Goal: Task Accomplishment & Management: Manage account settings

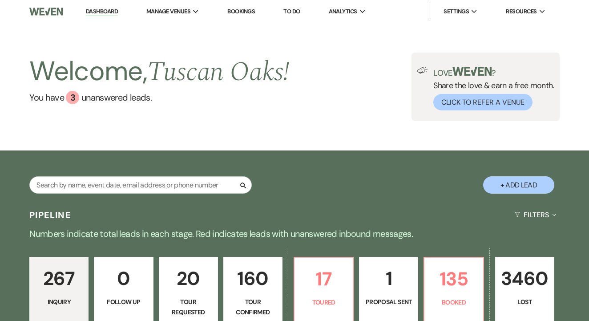
click at [299, 10] on link "To Do" at bounding box center [291, 12] width 16 height 8
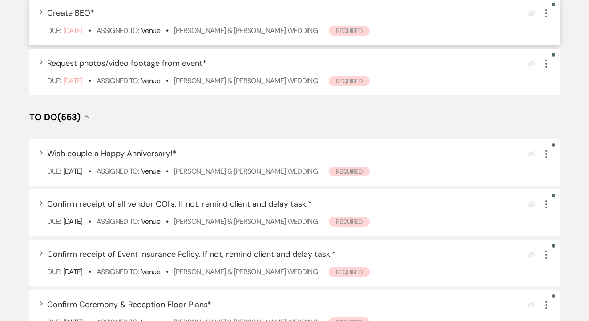
scroll to position [282, 0]
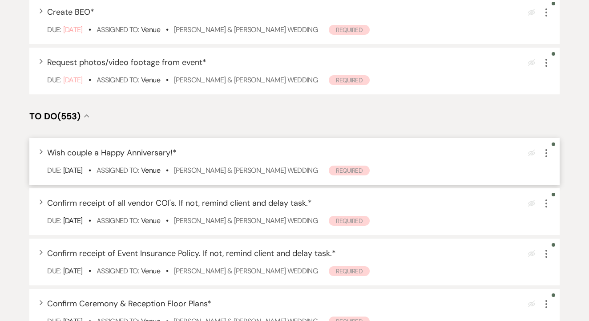
click at [230, 185] on div "Expand Wish couple a Happy Anniversary! * Eye Blocked More Due: Sep 15 25 • Ass…" at bounding box center [294, 161] width 530 height 47
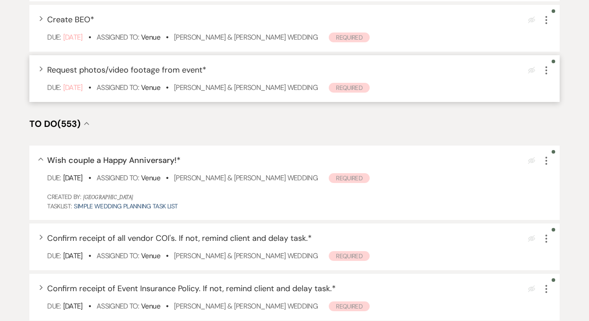
scroll to position [274, 0]
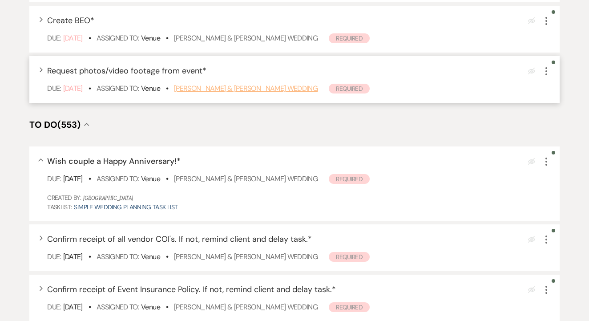
click at [284, 93] on link "Kimberly Moore & Kyle Crews's Wedding" at bounding box center [246, 88] width 144 height 9
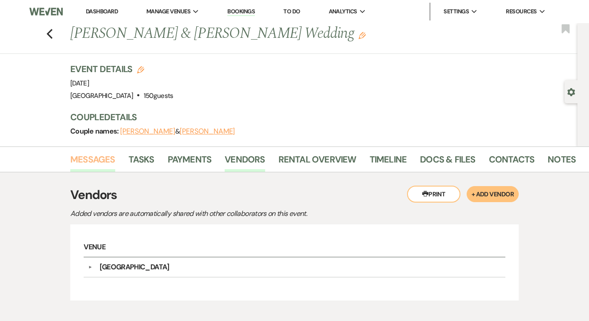
click at [104, 152] on link "Messages" at bounding box center [92, 162] width 45 height 20
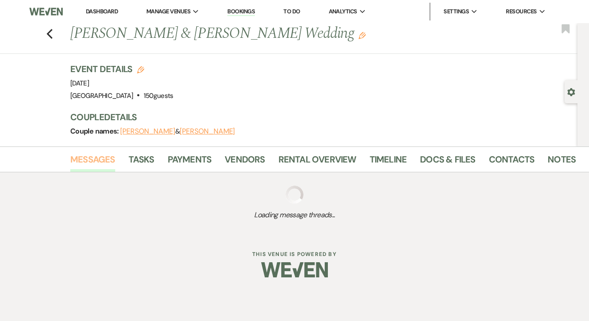
click at [104, 152] on link "Messages" at bounding box center [92, 162] width 45 height 20
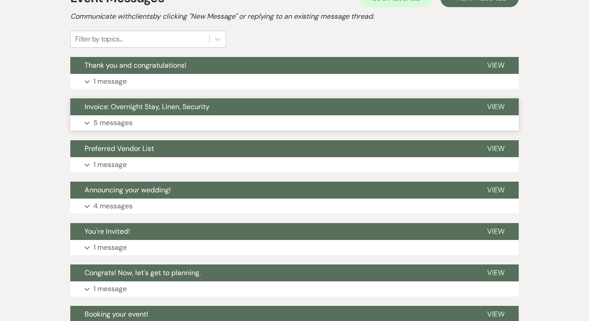
scroll to position [195, 0]
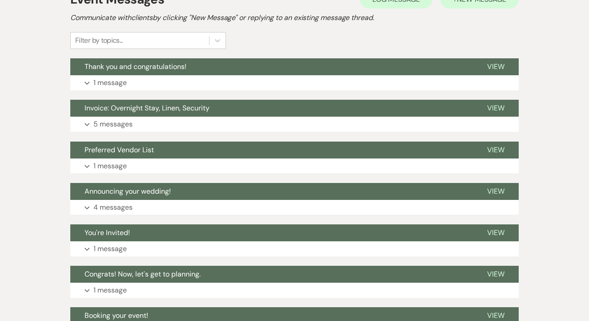
click at [493, 5] on button "+ New Message" at bounding box center [479, 0] width 78 height 18
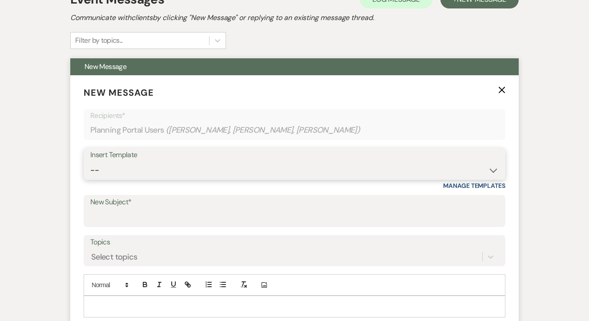
click at [222, 163] on select "-- Lead: Automated Intro Email (Wedding) Lead: 1st Follow Up Email Images Lead:…" at bounding box center [294, 169] width 408 height 17
select select "3688"
type input "We loved working with you!"
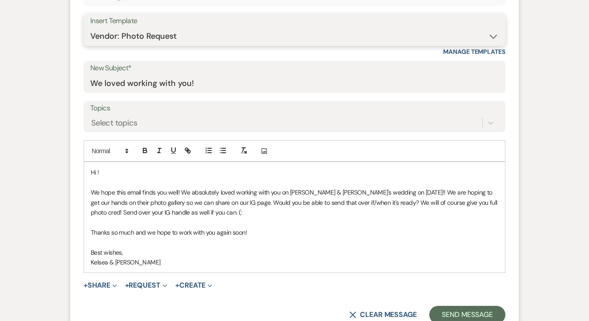
scroll to position [334, 0]
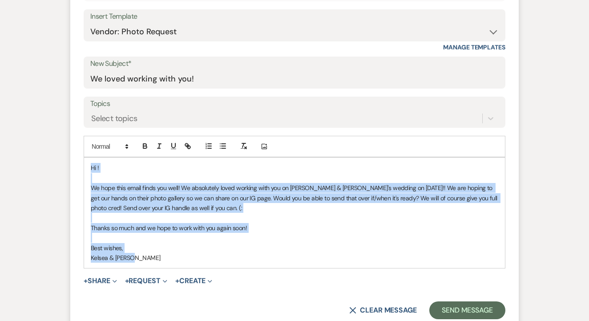
drag, startPoint x: 91, startPoint y: 169, endPoint x: 137, endPoint y: 252, distance: 95.4
click at [137, 252] on div "Hi ! We hope this email finds you well! We absolutely loved working with you on…" at bounding box center [294, 212] width 421 height 110
copy div "Hi ! We hope this email finds you well! We absolutely loved working with you on…"
click at [218, 35] on select "-- Lead: Automated Intro Email (Wedding) Lead: 1st Follow Up Email Images Lead:…" at bounding box center [294, 31] width 408 height 17
select select "3689"
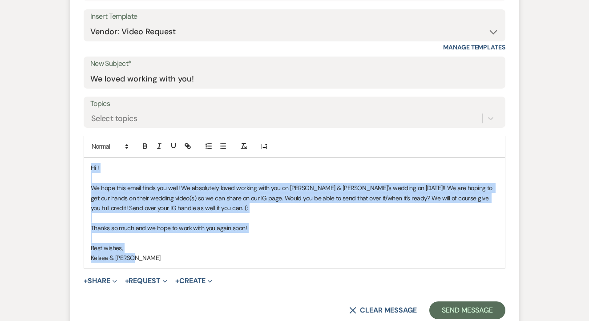
drag, startPoint x: 91, startPoint y: 165, endPoint x: 181, endPoint y: 269, distance: 136.8
click at [177, 274] on form "New Message X Saving draft... Recipients* Planning Portal Users ( Kim Moore, Ki…" at bounding box center [294, 133] width 448 height 393
copy div "Hi ! We hope this email finds you well! We absolutely loved working with you on…"
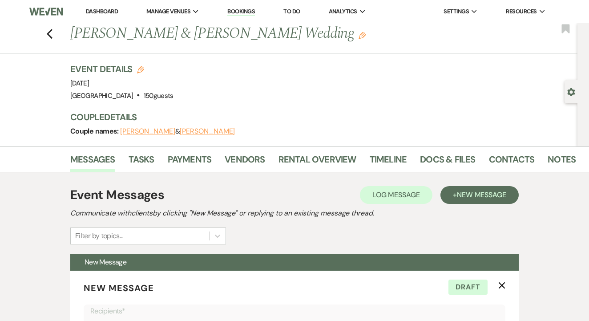
scroll to position [0, 0]
click at [296, 8] on link "To Do" at bounding box center [291, 12] width 16 height 8
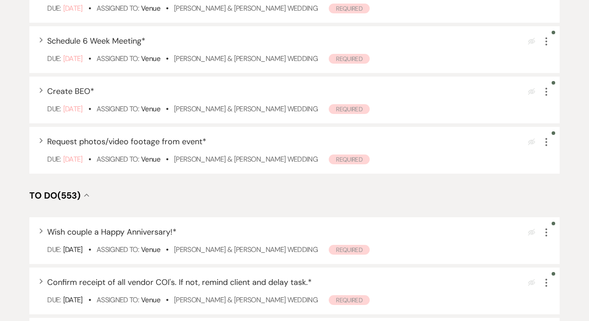
scroll to position [222, 0]
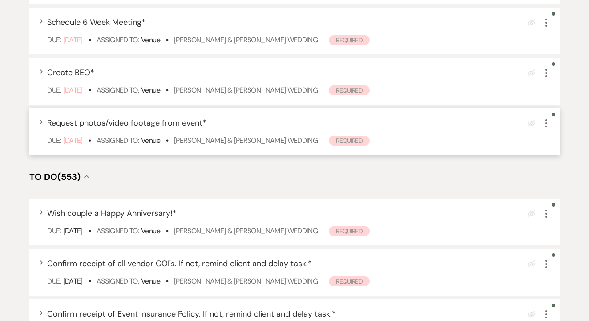
click at [550, 129] on icon "More" at bounding box center [546, 123] width 11 height 11
click at [561, 189] on button "Plan Portal Link Mark As Complete" at bounding box center [584, 182] width 87 height 14
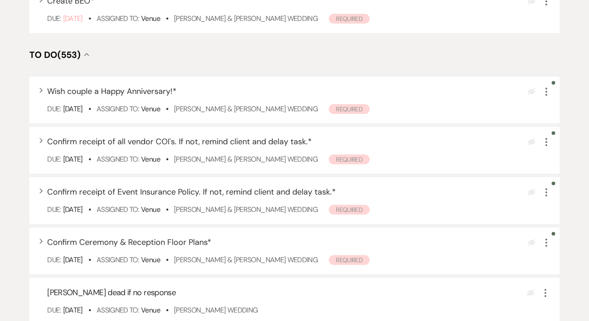
scroll to position [294, 0]
click at [546, 96] on icon "More" at bounding box center [546, 90] width 11 height 11
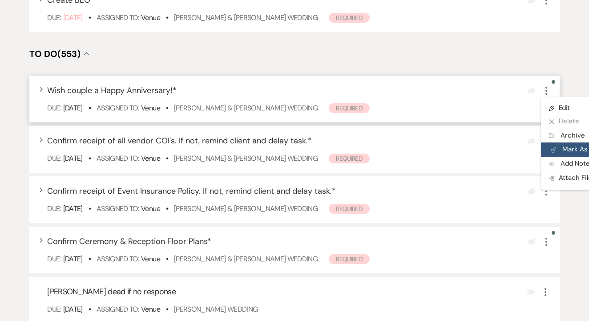
click at [561, 157] on button "Plan Portal Link Mark As Complete" at bounding box center [584, 149] width 87 height 14
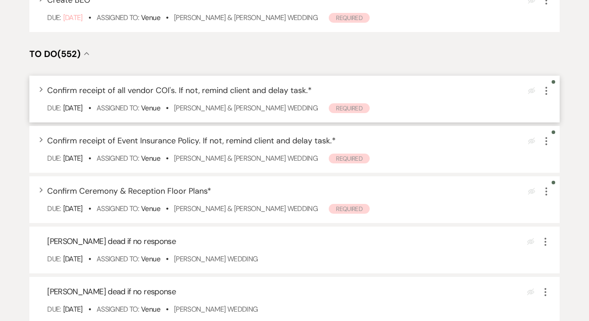
click at [542, 96] on icon "More" at bounding box center [546, 90] width 11 height 11
click at [563, 154] on button "Plan Portal Link Mark As Complete" at bounding box center [584, 149] width 87 height 14
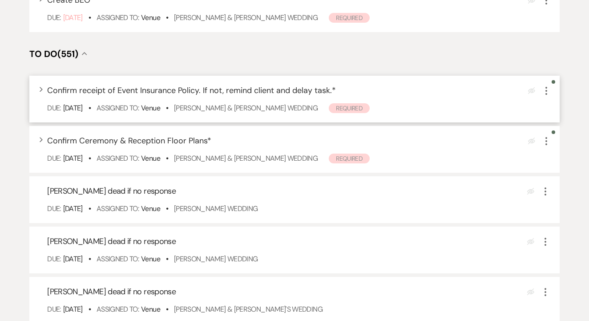
click at [543, 95] on button "More" at bounding box center [546, 91] width 11 height 12
click at [566, 154] on button "Plan Portal Link Mark As Complete" at bounding box center [584, 149] width 87 height 14
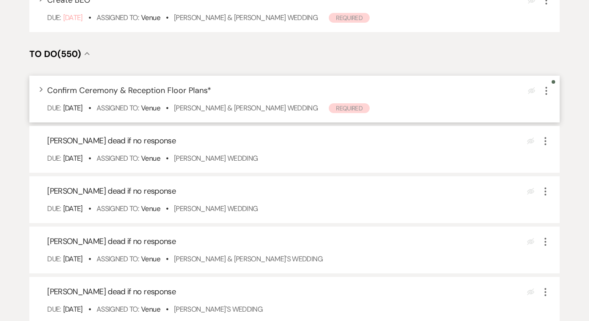
click at [545, 96] on icon "More" at bounding box center [546, 90] width 11 height 11
click at [557, 154] on button "Plan Portal Link Mark As Complete" at bounding box center [584, 149] width 87 height 14
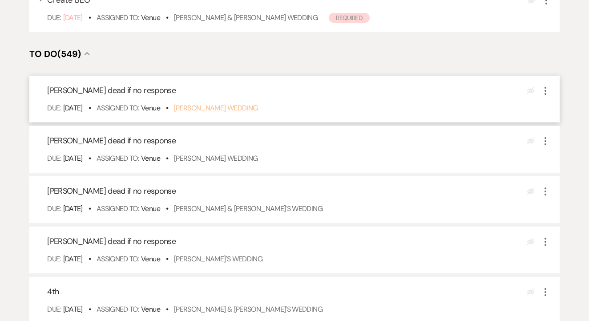
click at [244, 113] on link "Maryalice Sheets's Wedding" at bounding box center [216, 107] width 84 height 9
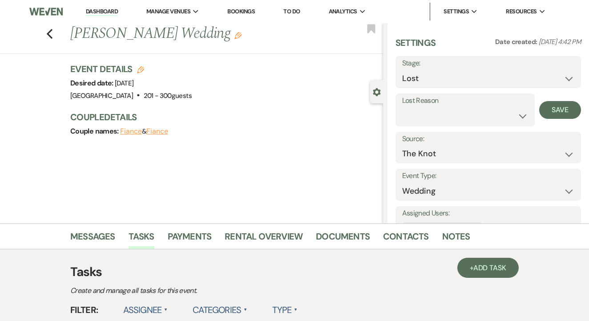
select select "8"
select select "5"
click at [565, 104] on button "Save" at bounding box center [560, 110] width 42 height 18
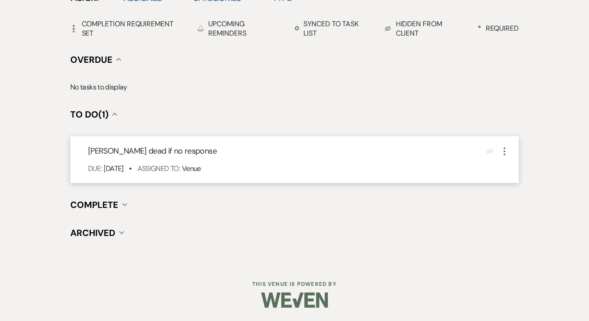
scroll to position [311, 0]
click at [506, 149] on icon "More" at bounding box center [504, 152] width 11 height 11
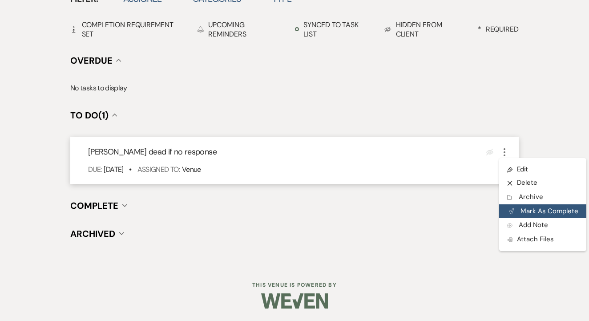
click at [522, 209] on button "Plan Portal Link Mark As Complete" at bounding box center [542, 211] width 87 height 14
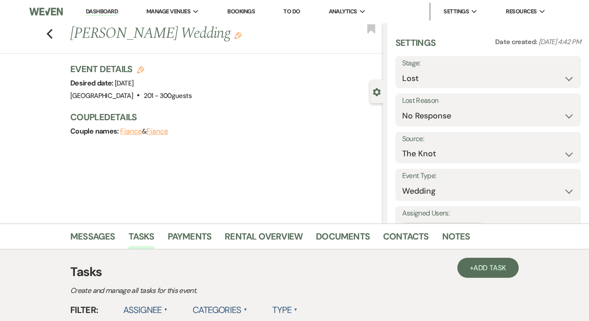
scroll to position [0, 0]
click at [296, 12] on link "To Do" at bounding box center [291, 12] width 16 height 8
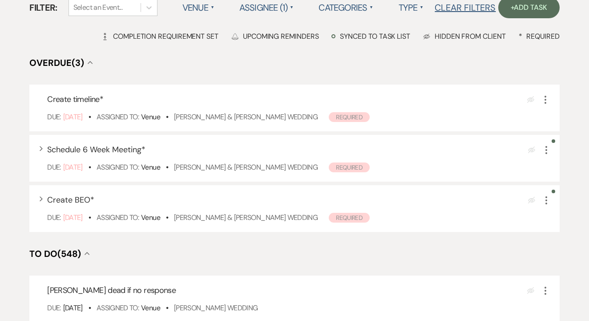
scroll to position [180, 0]
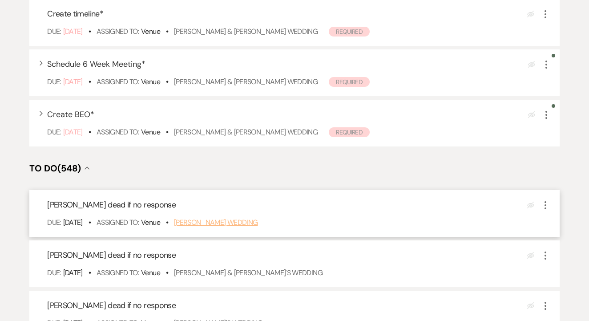
click at [255, 227] on link "Maddie Bartolowits's Wedding" at bounding box center [216, 222] width 84 height 9
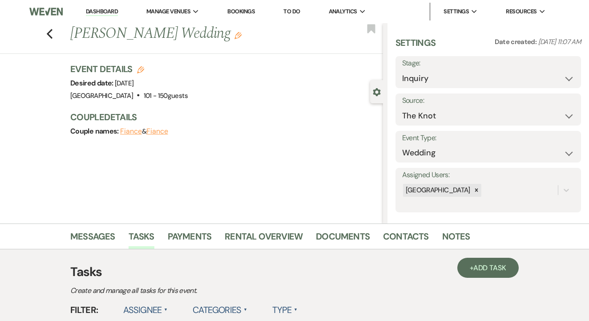
select select "8"
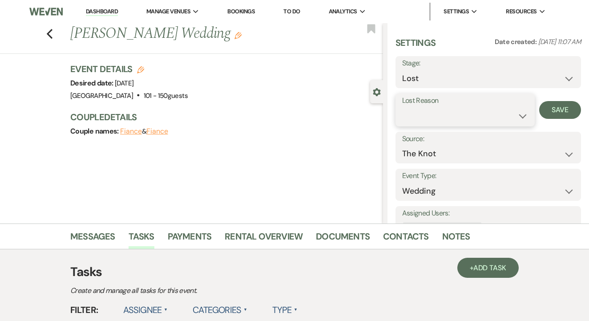
click at [469, 120] on select "Booked Elsewhere Budget Date Unavailable No Response Not a Good Match Capacity …" at bounding box center [465, 115] width 126 height 17
select select "5"
click at [551, 109] on button "Save" at bounding box center [560, 110] width 42 height 18
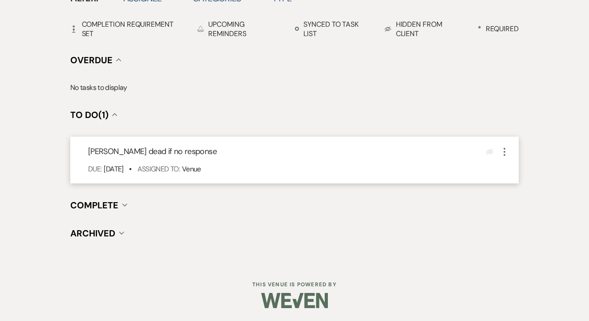
scroll to position [311, 0]
click at [502, 155] on icon "More" at bounding box center [504, 152] width 11 height 11
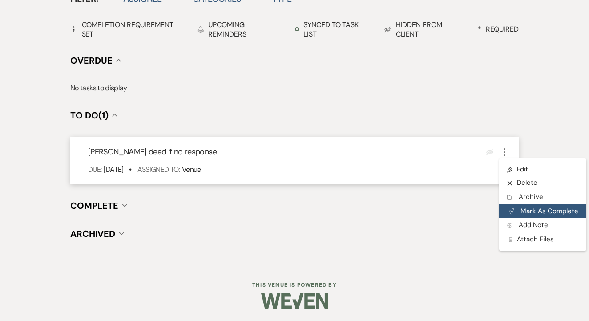
click at [522, 206] on button "Plan Portal Link Mark As Complete" at bounding box center [542, 211] width 87 height 14
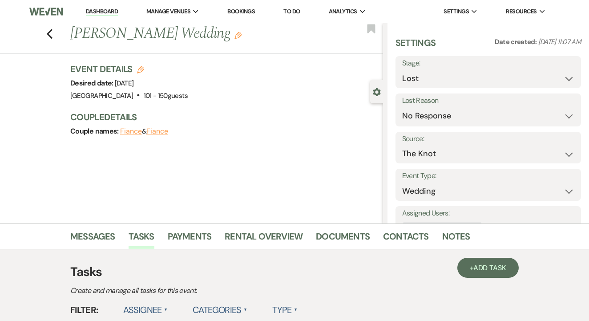
scroll to position [0, 0]
click at [293, 12] on link "To Do" at bounding box center [291, 12] width 16 height 8
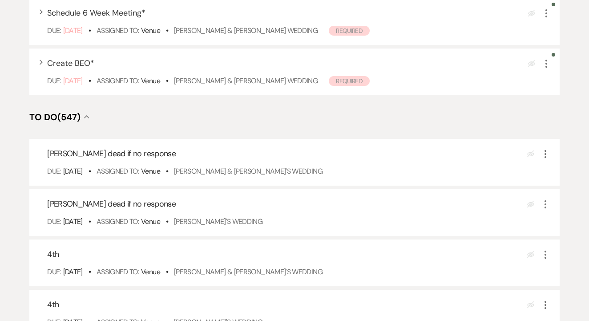
scroll to position [243, 0]
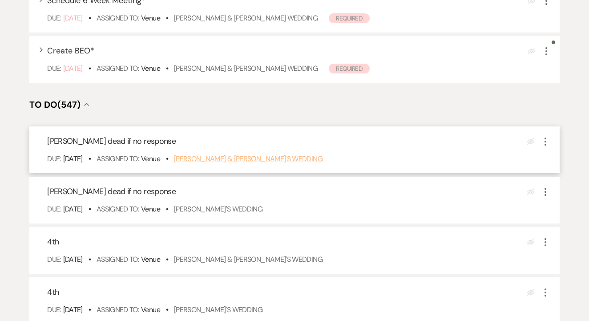
click at [278, 163] on link "Paige Petross & Fiance's Wedding" at bounding box center [248, 158] width 149 height 9
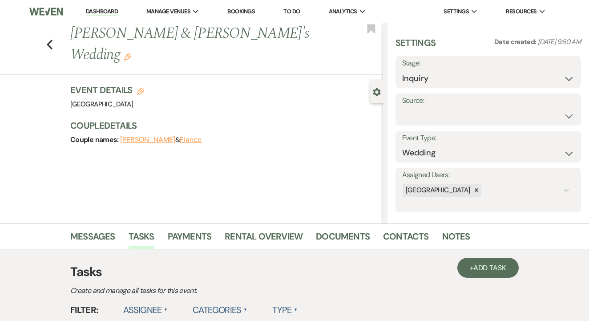
select select "8"
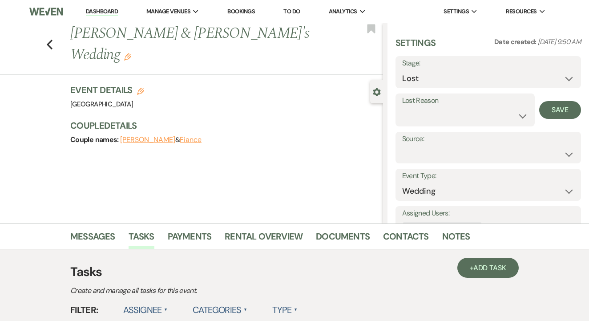
click at [457, 125] on div "Settings Date created: [DATE] 9:50 AM Stage: Inquiry Follow Up Tour Requested T…" at bounding box center [488, 143] width 186 height 214
click at [463, 117] on select "Booked Elsewhere Budget Date Unavailable No Response Not a Good Match Capacity …" at bounding box center [465, 115] width 126 height 17
select select "5"
click at [555, 108] on button "Save" at bounding box center [560, 110] width 42 height 18
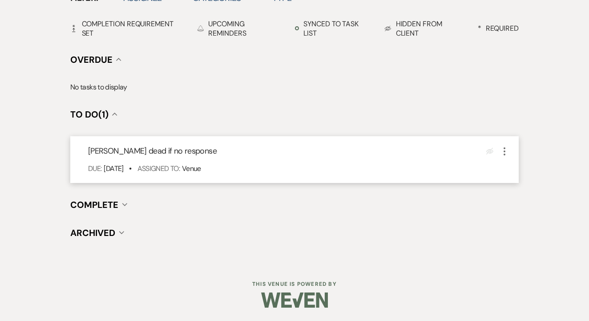
scroll to position [311, 0]
click at [504, 155] on use "button" at bounding box center [505, 152] width 2 height 8
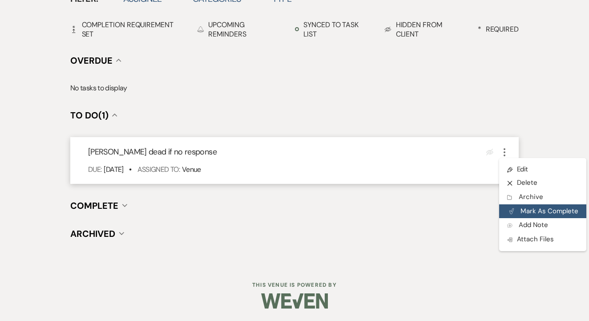
click at [521, 208] on button "Plan Portal Link Mark As Complete" at bounding box center [542, 211] width 87 height 14
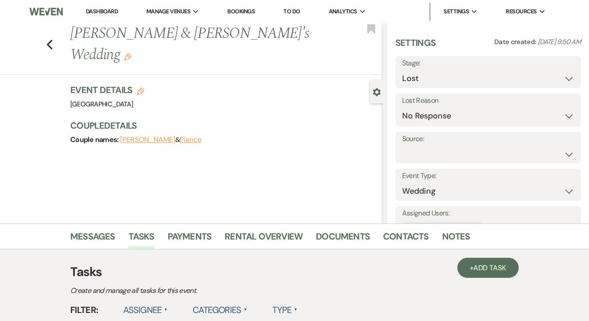
scroll to position [0, 0]
click at [295, 11] on link "To Do" at bounding box center [291, 12] width 16 height 8
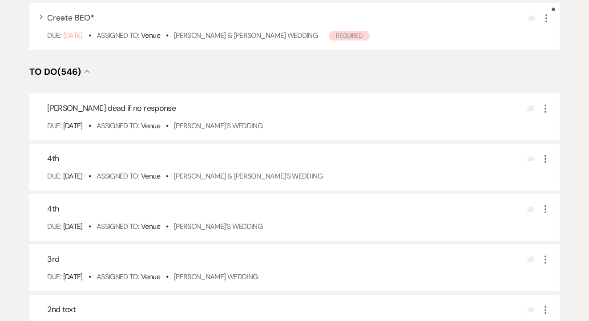
scroll to position [282, 0]
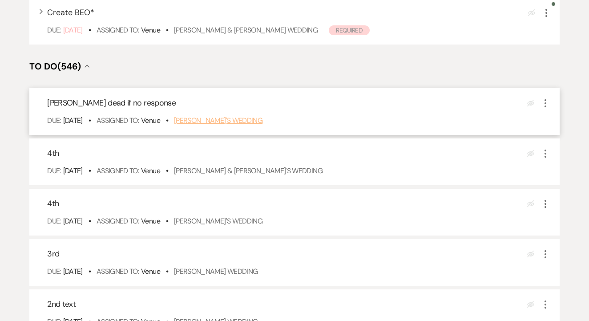
click at [232, 125] on link "[PERSON_NAME]'s Wedding" at bounding box center [218, 120] width 89 height 9
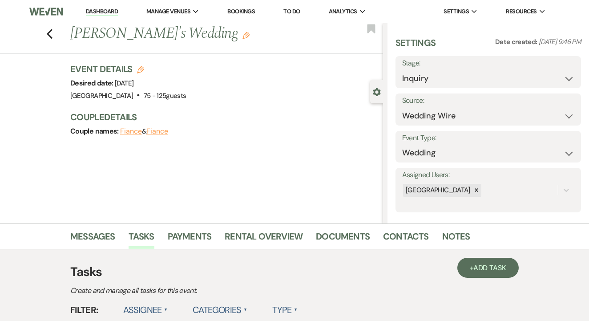
select select "8"
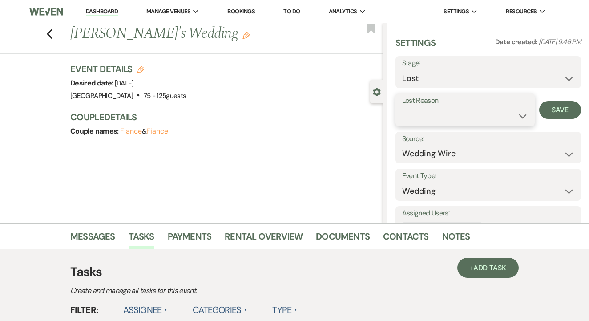
click at [459, 111] on select "Booked Elsewhere Budget Date Unavailable No Response Not a Good Match Capacity …" at bounding box center [465, 115] width 126 height 17
select select "5"
click at [557, 113] on button "Save" at bounding box center [560, 110] width 42 height 18
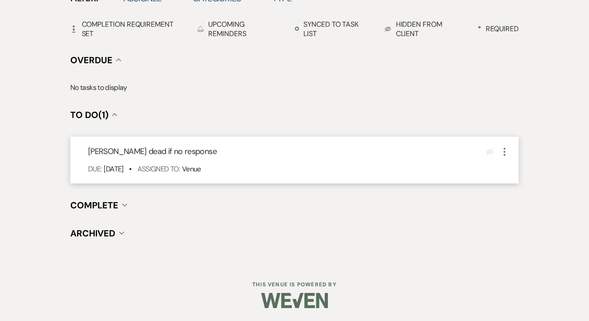
scroll to position [311, 0]
click at [504, 147] on icon "More" at bounding box center [504, 152] width 11 height 11
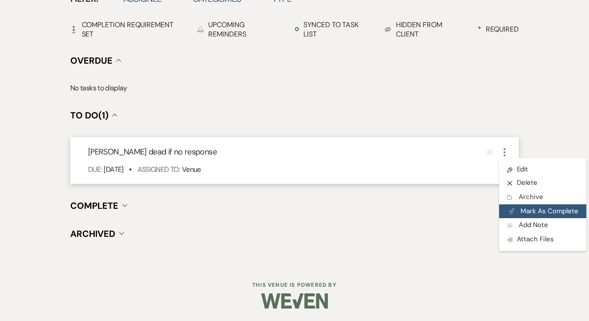
click at [516, 213] on button "Plan Portal Link Mark As Complete" at bounding box center [542, 211] width 87 height 14
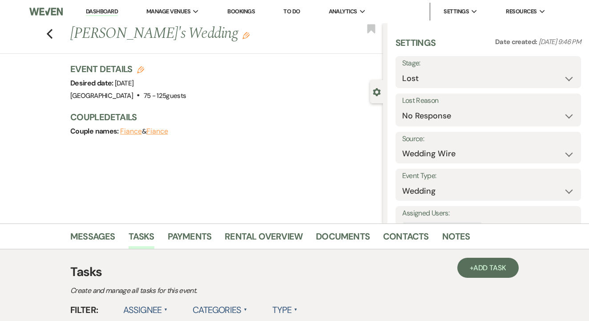
scroll to position [0, 0]
click at [294, 14] on link "To Do" at bounding box center [291, 12] width 16 height 8
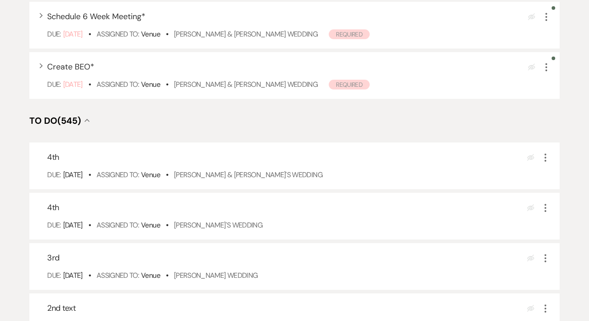
scroll to position [237, 0]
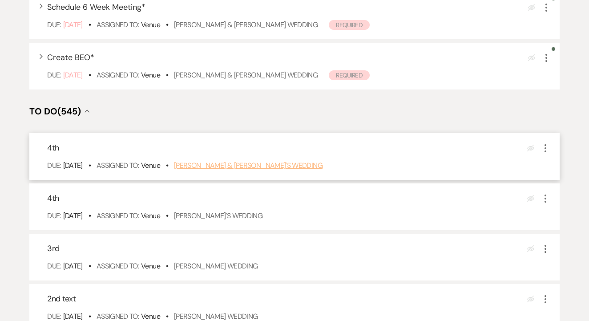
click at [270, 170] on link "Sophia Hernandez & Fiance's Wedding" at bounding box center [248, 165] width 149 height 9
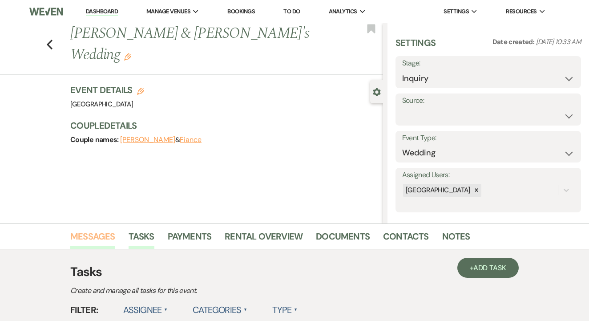
click at [84, 236] on link "Messages" at bounding box center [92, 239] width 45 height 20
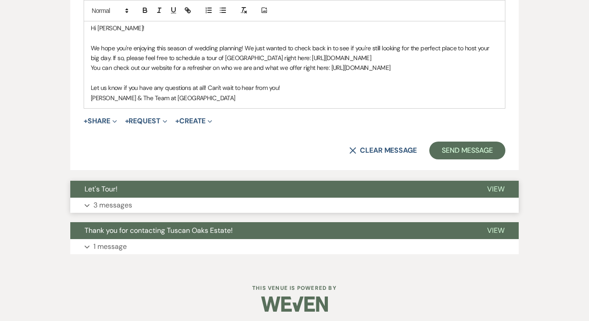
click at [246, 187] on button "Let's Tour!" at bounding box center [271, 189] width 403 height 17
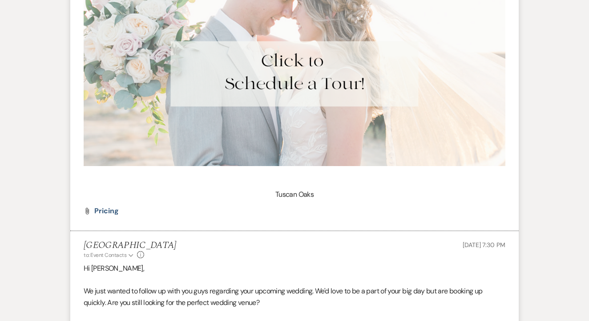
scroll to position [1091, 0]
click at [238, 189] on p "Tuscan Oaks" at bounding box center [295, 195] width 422 height 12
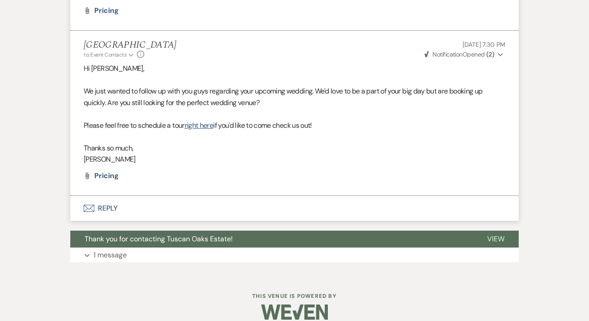
click at [218, 197] on button "Envelope Reply" at bounding box center [294, 208] width 448 height 25
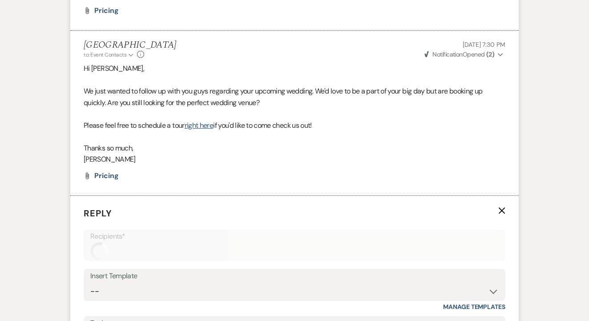
scroll to position [1447, 0]
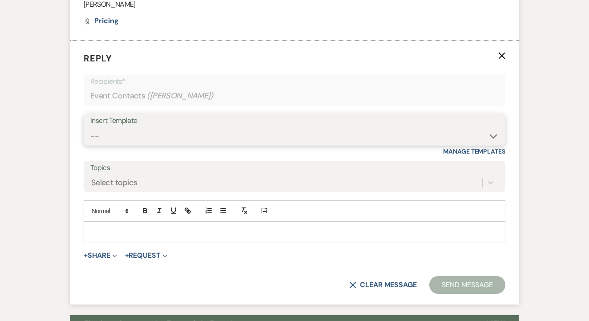
click at [266, 127] on select "-- Lead: Automated Intro Email (Wedding) Lead: 1st Follow Up Email Images Lead:…" at bounding box center [294, 135] width 408 height 17
select select "2885"
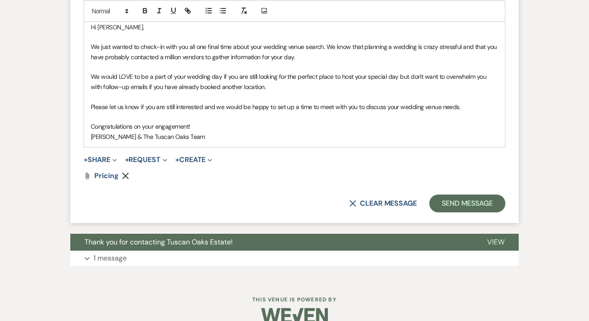
scroll to position [1652, 0]
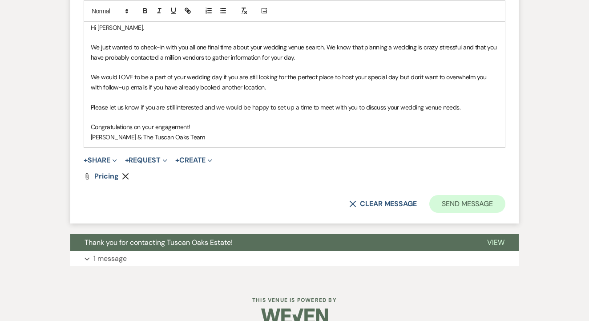
click at [443, 195] on button "Send Message" at bounding box center [467, 204] width 76 height 18
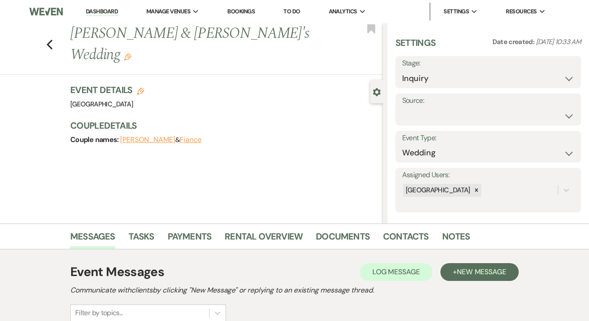
scroll to position [0, 0]
click at [140, 244] on link "Tasks" at bounding box center [142, 239] width 26 height 20
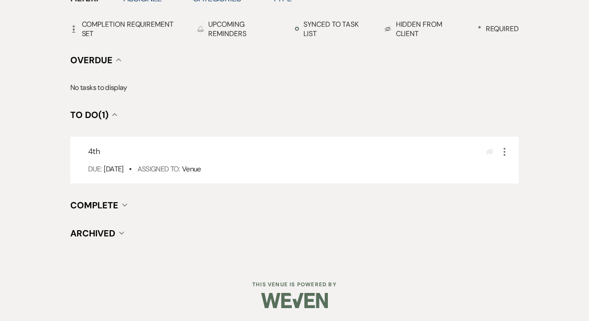
scroll to position [311, 0]
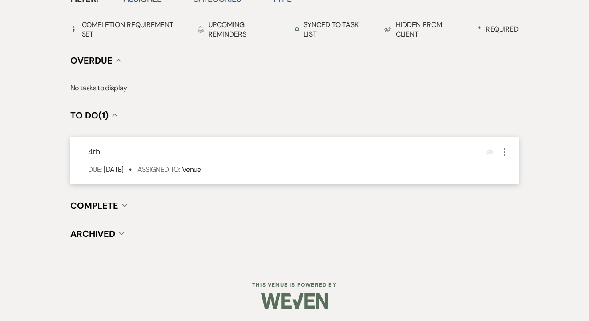
click at [504, 147] on icon "More" at bounding box center [504, 152] width 11 height 11
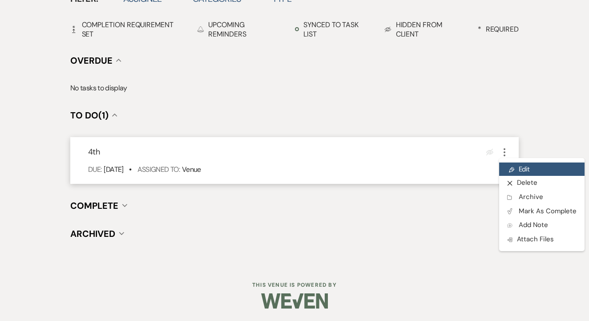
click at [511, 169] on icon "Pencil" at bounding box center [511, 169] width 5 height 7
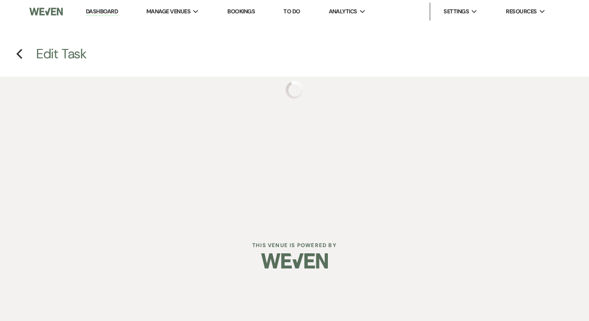
select select "false"
select select "venueHost"
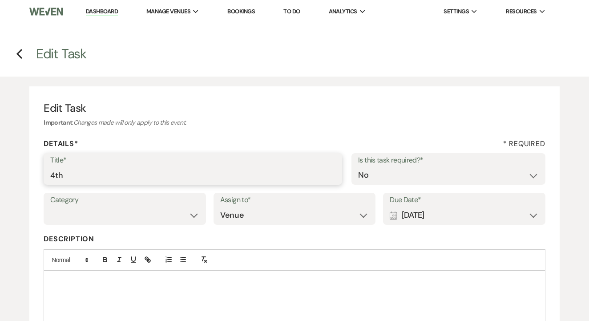
click at [273, 182] on input "4th" at bounding box center [192, 174] width 285 height 17
type input "Mark dead if no response"
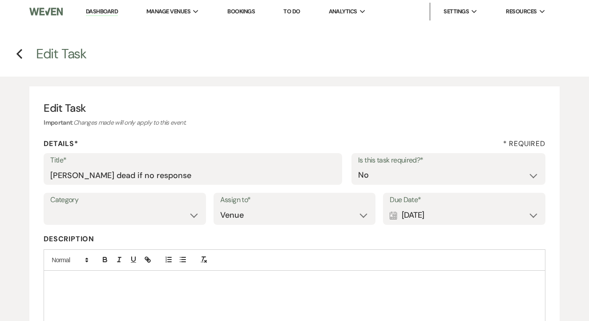
click at [428, 210] on div "Calendar [DATE] Expand" at bounding box center [464, 214] width 149 height 17
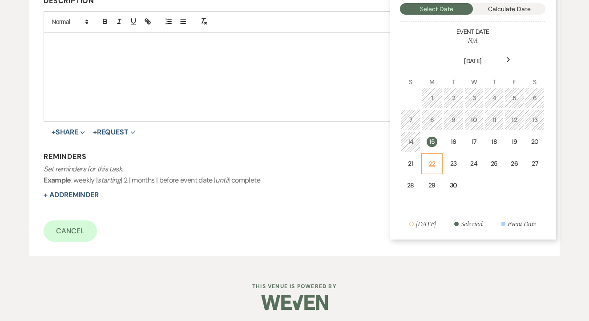
scroll to position [237, 0]
click at [429, 160] on div "22" at bounding box center [432, 164] width 10 height 9
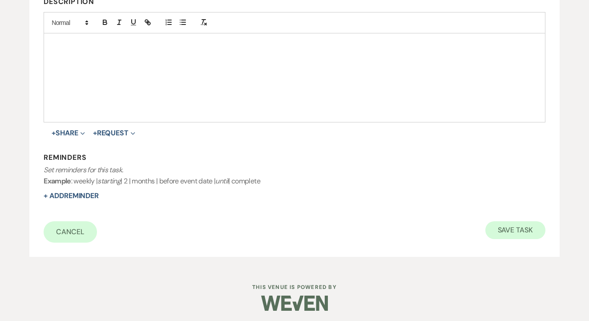
click at [509, 230] on button "Save Task" at bounding box center [515, 230] width 60 height 18
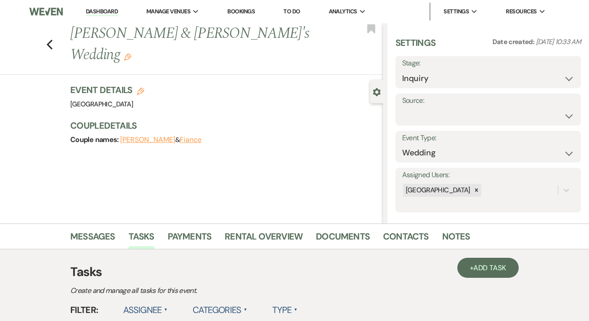
click at [294, 8] on link "To Do" at bounding box center [291, 12] width 16 height 8
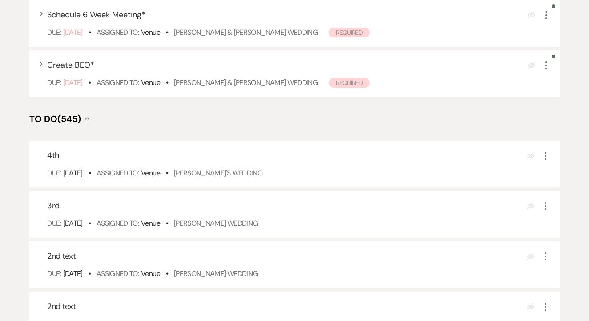
scroll to position [230, 0]
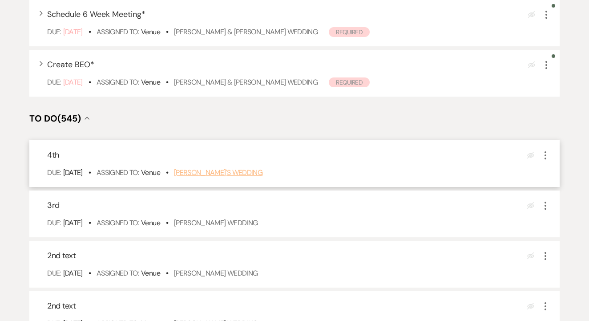
click at [221, 177] on link "Akriti's Wedding" at bounding box center [218, 172] width 89 height 9
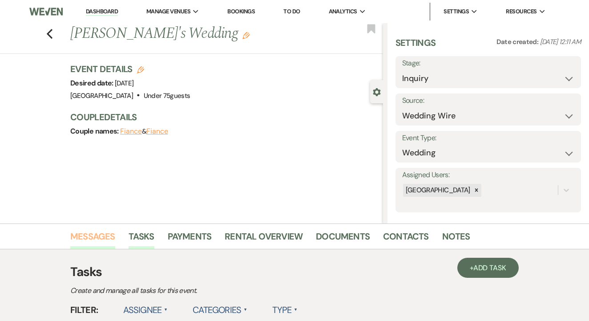
click at [93, 234] on link "Messages" at bounding box center [92, 239] width 45 height 20
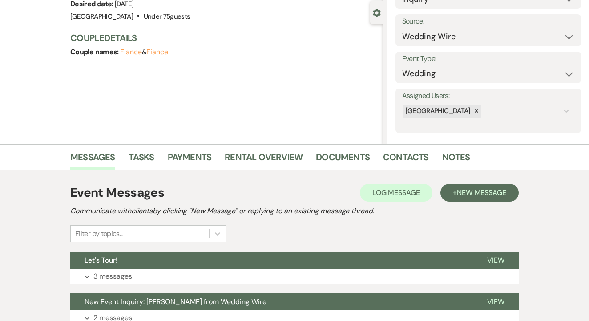
scroll to position [154, 0]
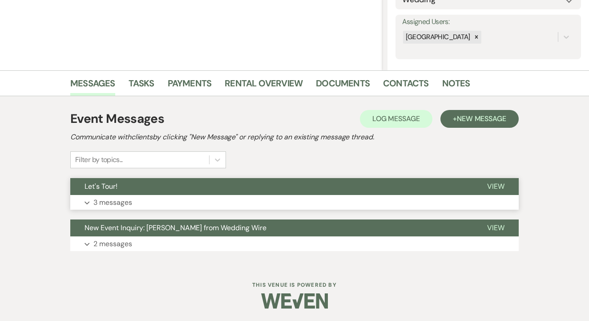
click at [224, 201] on button "Expand 3 messages" at bounding box center [294, 202] width 448 height 15
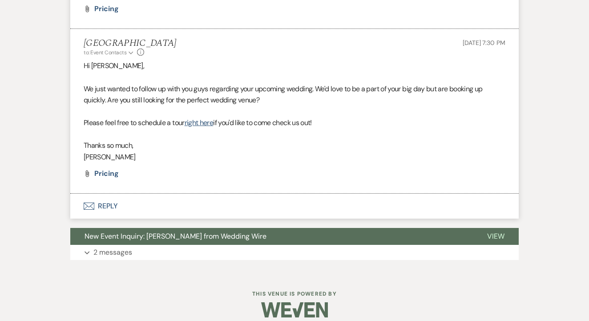
click at [218, 201] on button "Envelope Reply" at bounding box center [294, 206] width 448 height 25
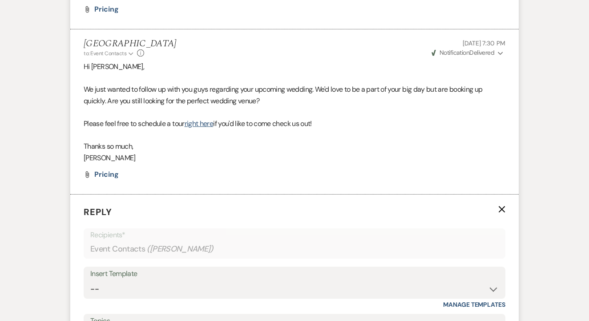
scroll to position [1010, 0]
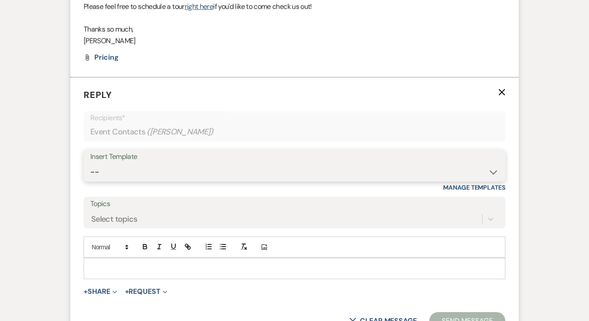
click at [238, 167] on select "-- Lead: Automated Intro Email (Wedding) Lead: 1st Follow Up Email Images Lead:…" at bounding box center [294, 171] width 408 height 17
select select "2885"
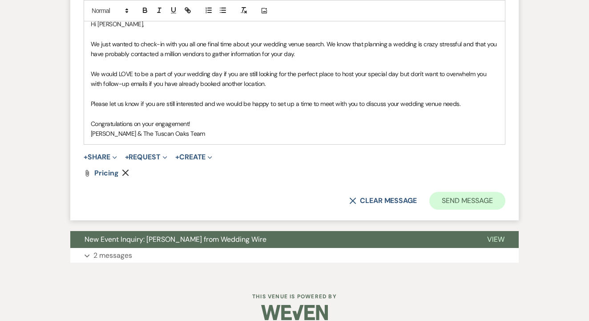
click at [451, 192] on button "Send Message" at bounding box center [467, 201] width 76 height 18
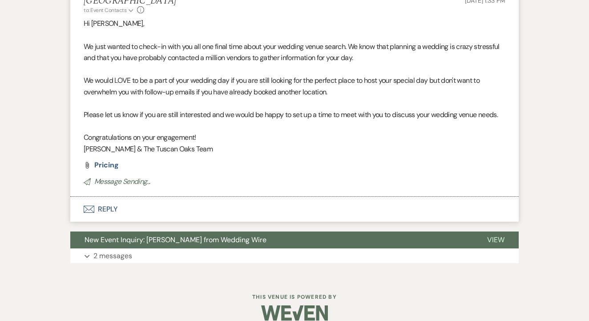
scroll to position [1090, 0]
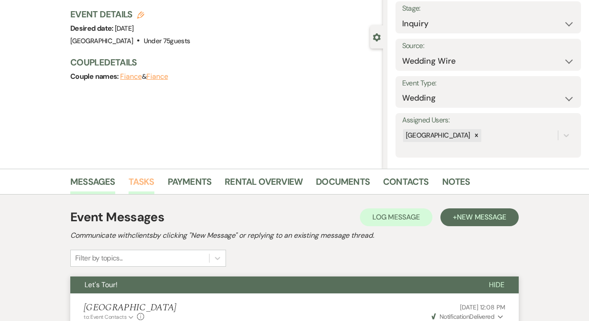
click at [141, 180] on link "Tasks" at bounding box center [142, 184] width 26 height 20
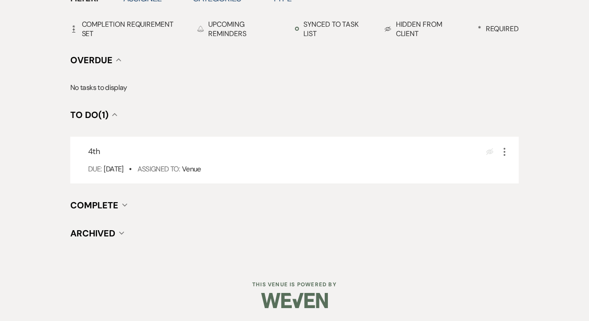
scroll to position [311, 0]
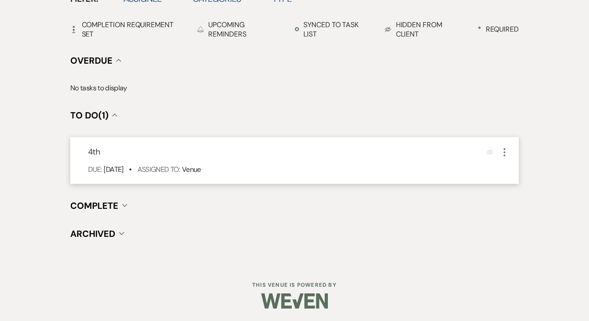
click at [504, 149] on icon "More" at bounding box center [504, 152] width 11 height 11
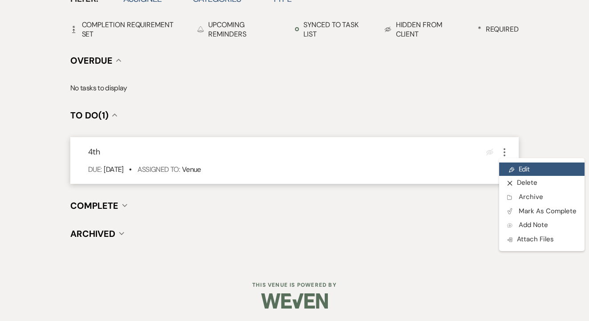
click at [511, 166] on icon "Pencil" at bounding box center [511, 169] width 5 height 7
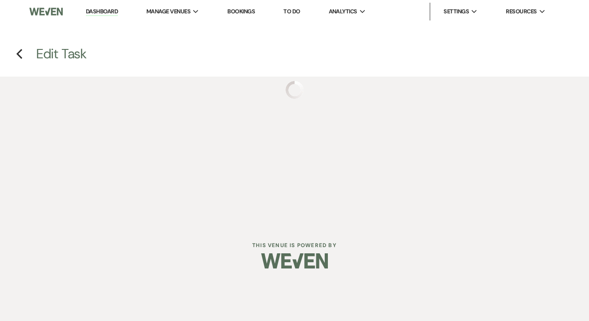
select select "false"
select select "venueHost"
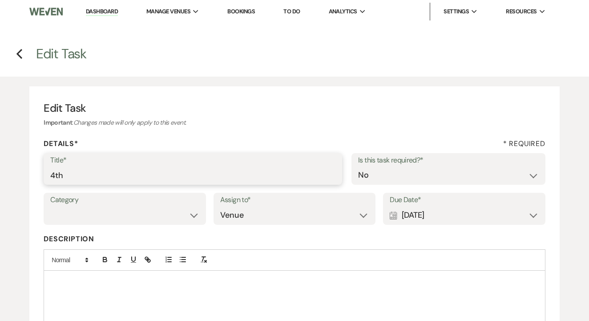
click at [193, 173] on input "4th" at bounding box center [192, 174] width 285 height 17
type input "Mark dead if no response"
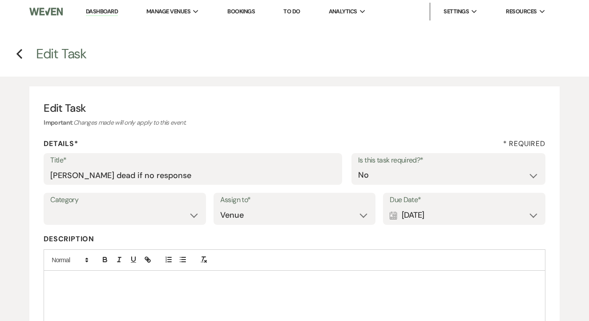
click at [423, 218] on div "Calendar [DATE] Expand" at bounding box center [464, 214] width 149 height 17
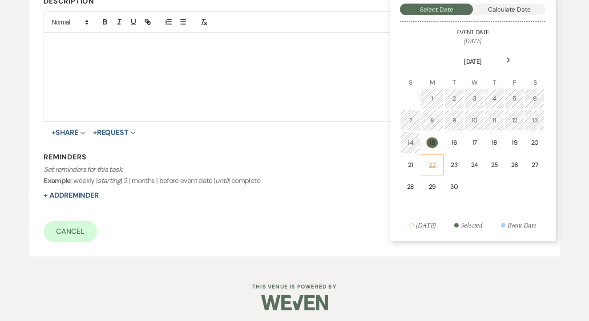
scroll to position [237, 0]
click at [434, 169] on td "22" at bounding box center [432, 165] width 22 height 21
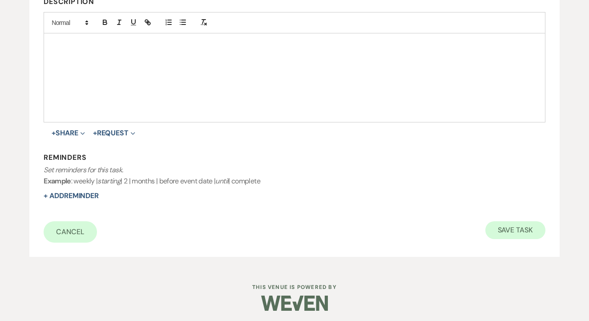
click at [510, 227] on button "Save Task" at bounding box center [515, 230] width 60 height 18
select select "3"
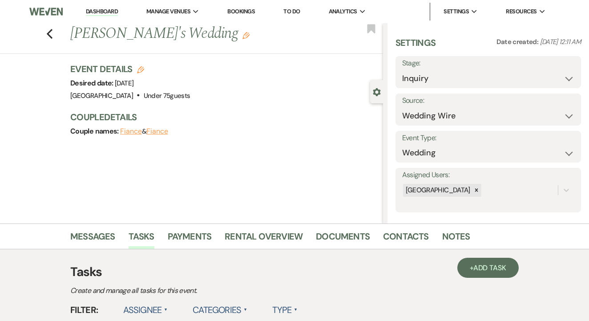
click at [298, 8] on link "To Do" at bounding box center [291, 12] width 16 height 8
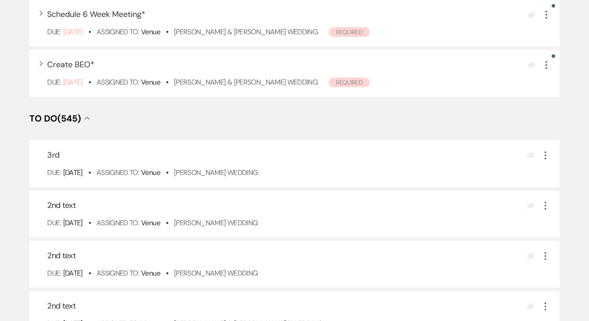
scroll to position [234, 0]
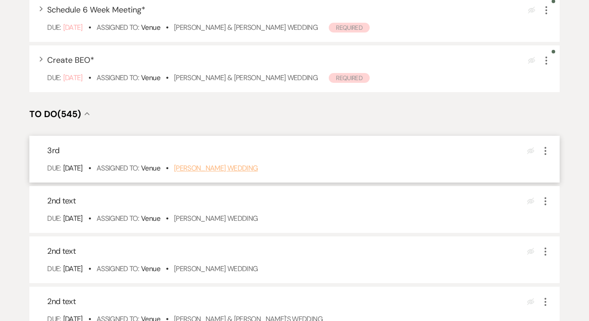
click at [223, 173] on link "[PERSON_NAME] Wedding" at bounding box center [216, 167] width 84 height 9
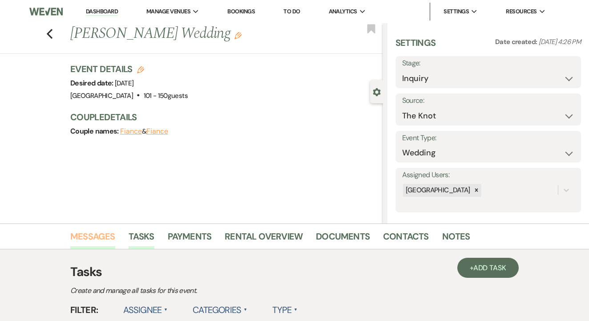
click at [102, 238] on link "Messages" at bounding box center [92, 239] width 45 height 20
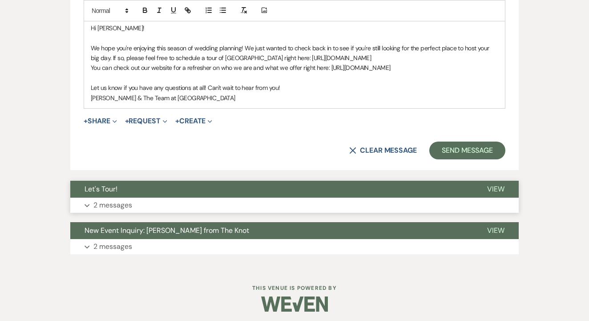
click at [226, 199] on button "Expand 2 messages" at bounding box center [294, 205] width 448 height 15
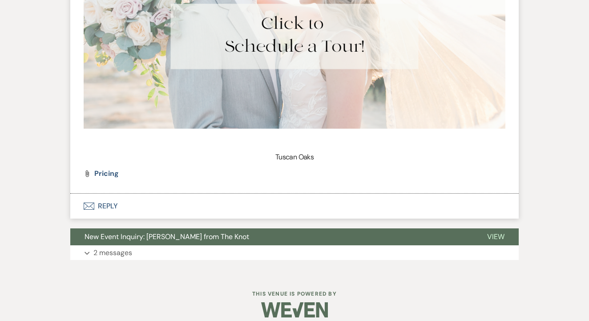
click at [212, 202] on button "Envelope Reply" at bounding box center [294, 206] width 448 height 25
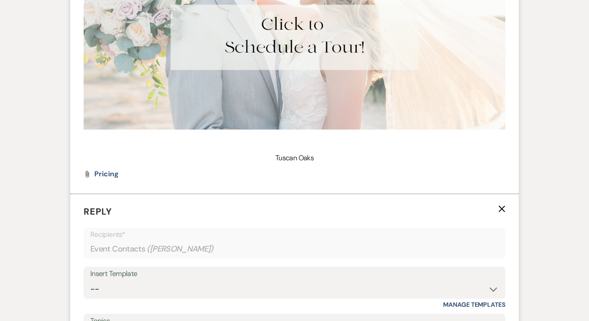
scroll to position [1285, 0]
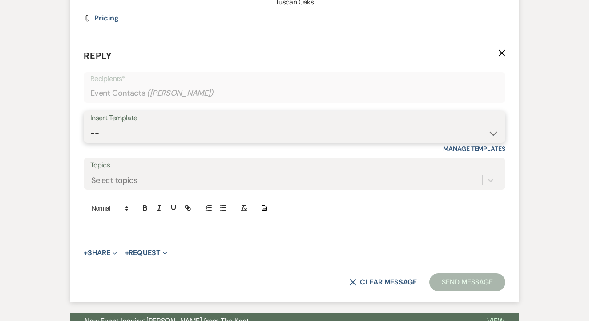
click at [271, 131] on select "-- Lead: Automated Intro Email (Wedding) Lead: 1st Follow Up Email Images Lead:…" at bounding box center [294, 133] width 408 height 17
select select "1271"
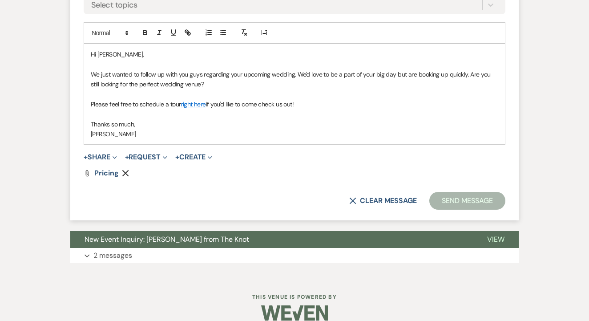
click at [449, 194] on button "Send Message" at bounding box center [467, 201] width 76 height 18
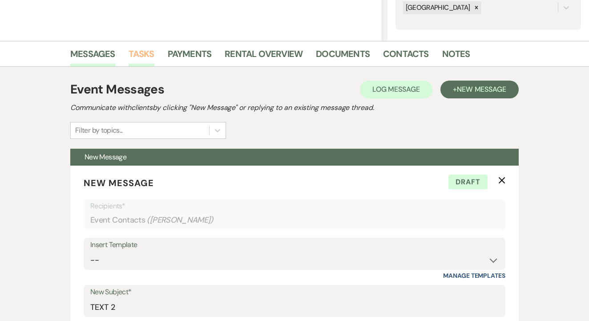
click at [141, 56] on link "Tasks" at bounding box center [142, 57] width 26 height 20
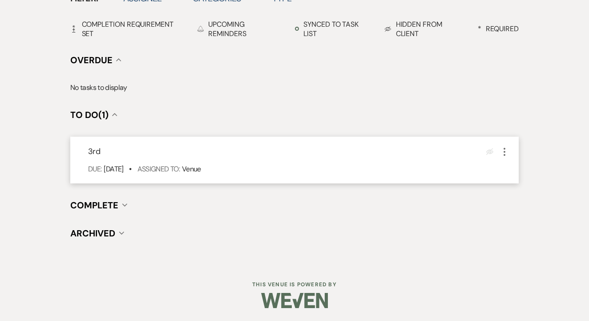
scroll to position [311, 0]
click at [504, 150] on icon "More" at bounding box center [504, 152] width 11 height 11
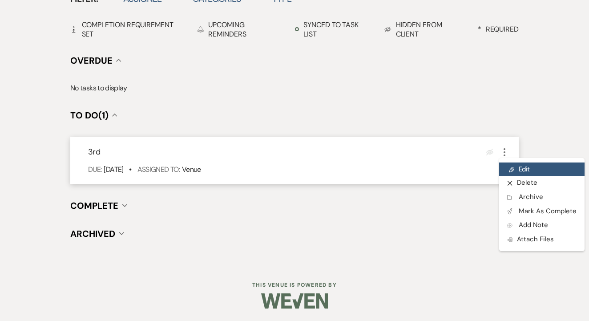
click at [511, 165] on link "Pencil Edit" at bounding box center [541, 168] width 85 height 13
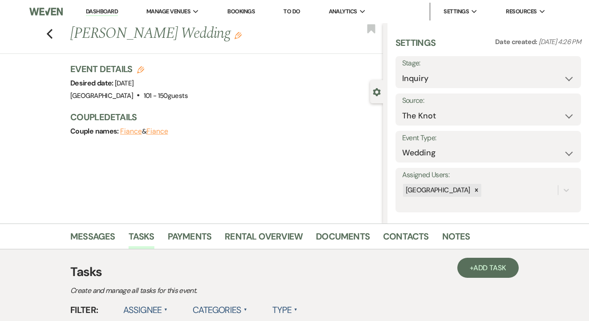
select select "false"
select select "venueHost"
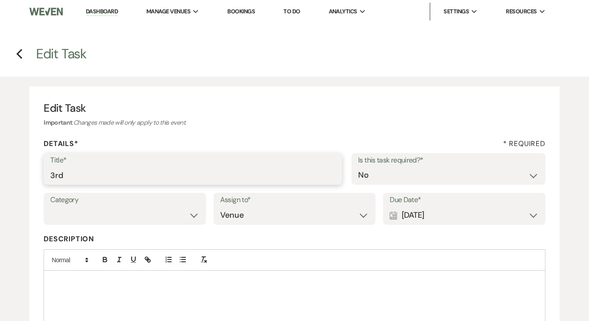
click at [139, 170] on input "3rd" at bounding box center [192, 174] width 285 height 17
type input "4th"
click at [429, 218] on div "Calendar [DATE] Expand" at bounding box center [464, 214] width 149 height 17
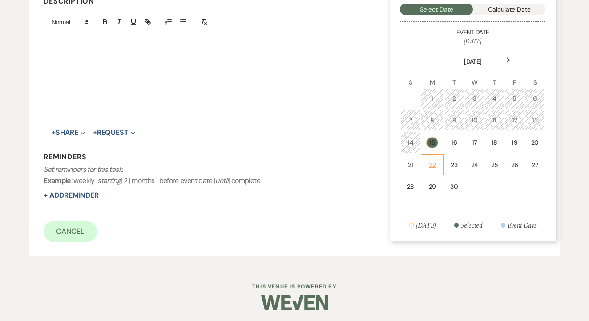
click at [437, 154] on td "22" at bounding box center [432, 164] width 22 height 21
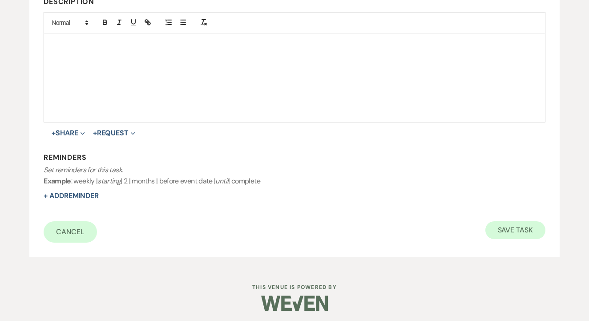
click at [525, 236] on button "Save Task" at bounding box center [515, 230] width 60 height 18
select select "2"
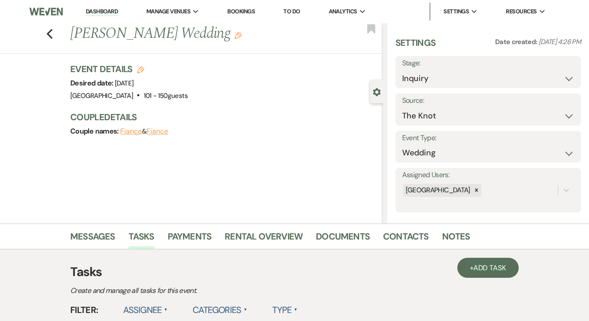
click at [300, 10] on link "To Do" at bounding box center [291, 12] width 16 height 8
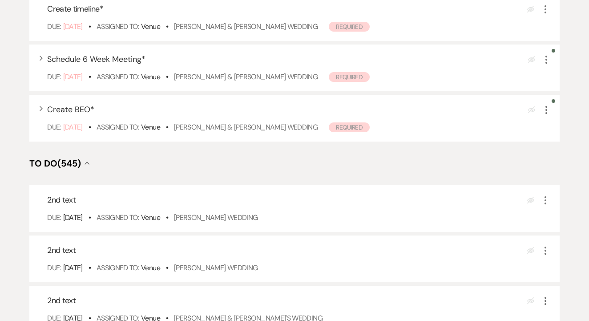
scroll to position [212, 0]
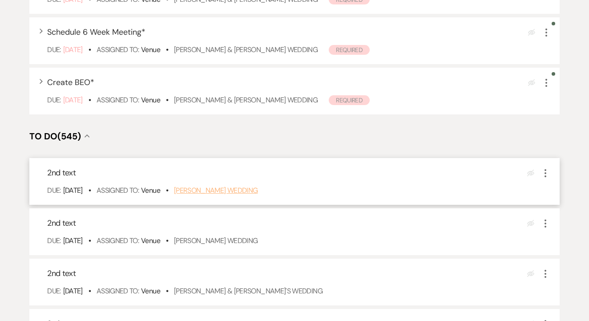
click at [218, 195] on link "[PERSON_NAME] Wedding" at bounding box center [216, 190] width 84 height 9
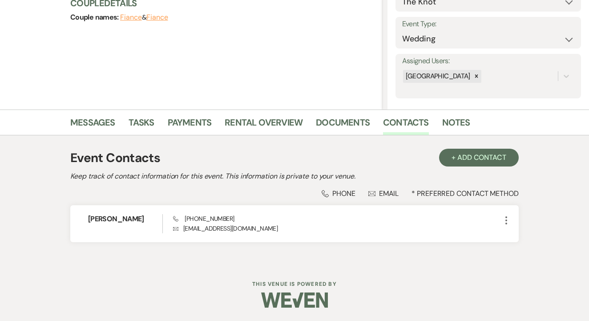
scroll to position [113, 0]
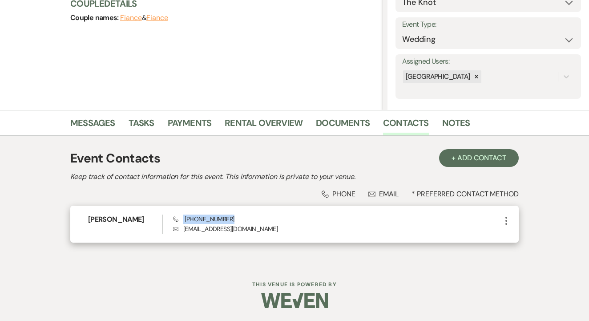
drag, startPoint x: 180, startPoint y: 220, endPoint x: 238, endPoint y: 221, distance: 57.4
click at [239, 221] on div "Phone [PHONE_NUMBER] Envelope [EMAIL_ADDRESS][DOMAIN_NAME]" at bounding box center [337, 223] width 328 height 19
copy span "[PHONE_NUMBER]"
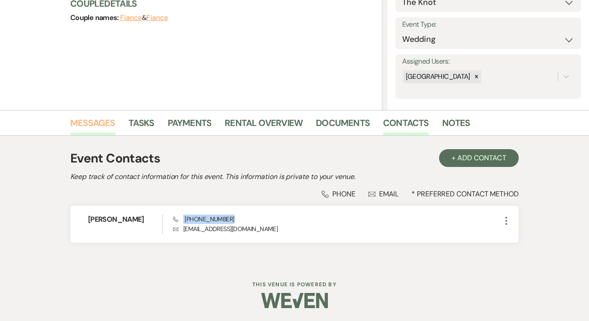
click at [99, 124] on link "Messages" at bounding box center [92, 126] width 45 height 20
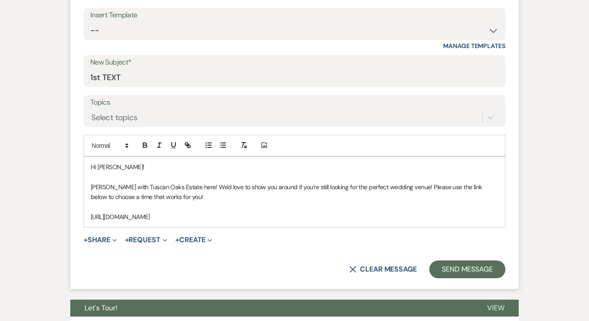
scroll to position [401, 0]
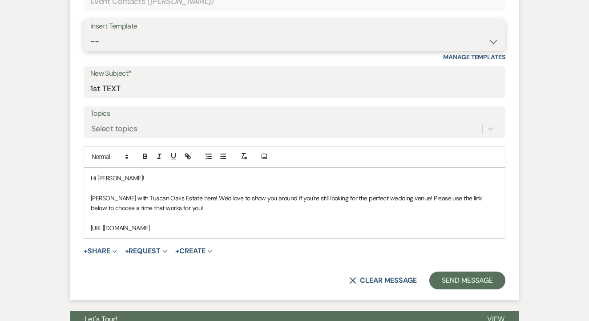
click at [294, 47] on select "-- Lead: Automated Intro Email (Wedding) Lead: 1st Follow Up Email Images Lead:…" at bounding box center [294, 41] width 408 height 17
select select "2884"
type input "TEXT 2"
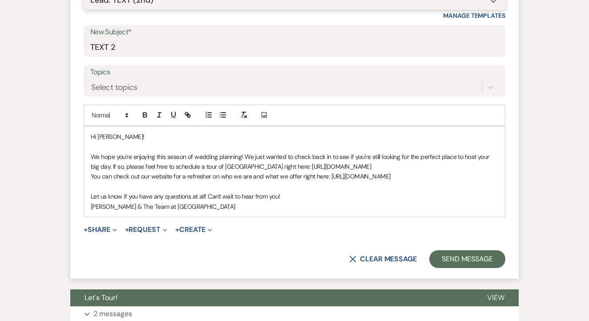
scroll to position [443, 0]
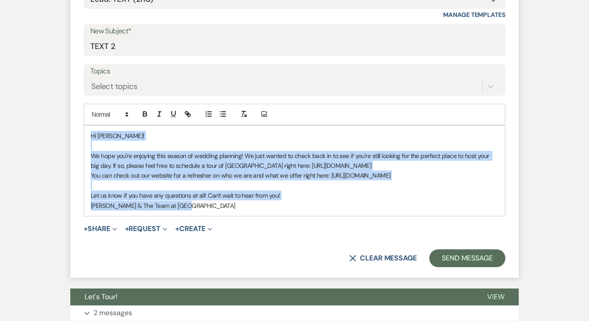
drag, startPoint x: 84, startPoint y: 133, endPoint x: 217, endPoint y: 215, distance: 155.8
click at [217, 215] on form "New Message X Saving draft... Recipients* Event Contacts ( Breyanna Hilton ) In…" at bounding box center [294, 91] width 448 height 373
copy div "Hi Breyanna! We hope you're enjoying this season of wedding planning! We just w…"
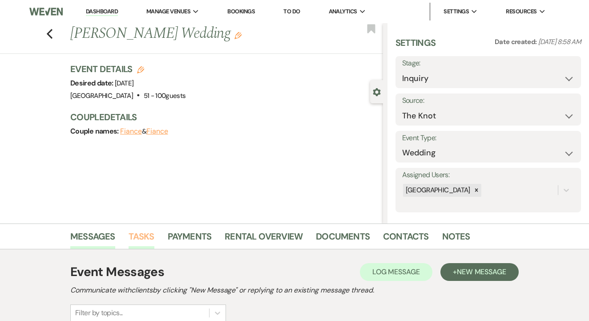
scroll to position [0, 0]
click at [131, 242] on link "Tasks" at bounding box center [142, 239] width 26 height 20
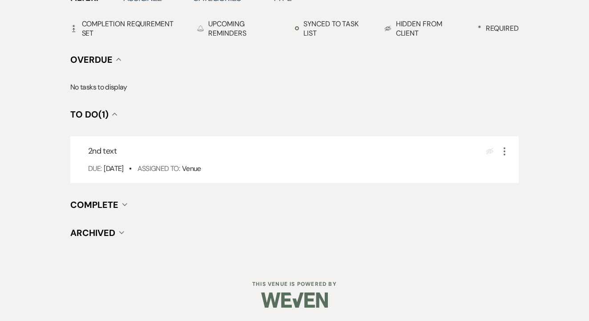
scroll to position [311, 0]
click at [503, 152] on icon "More" at bounding box center [504, 152] width 11 height 11
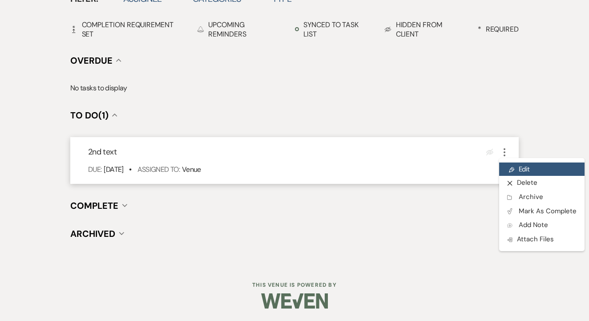
click at [508, 164] on link "Pencil Edit" at bounding box center [541, 168] width 85 height 13
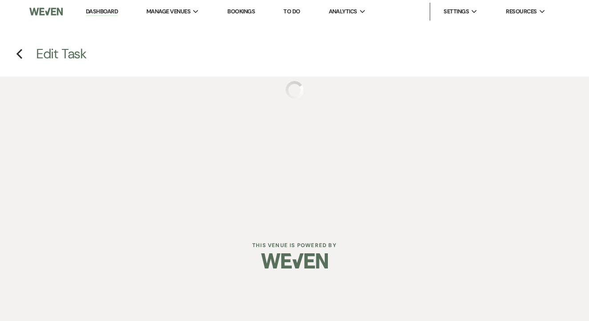
select select "false"
select select "venueHost"
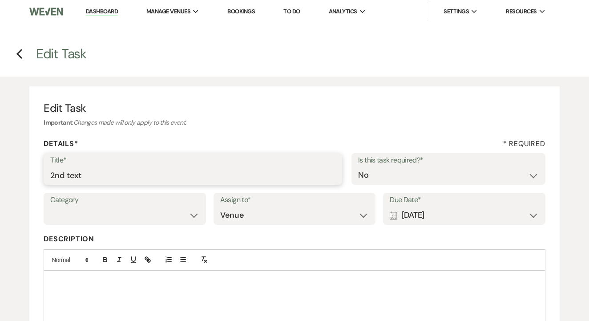
click at [161, 181] on input "2nd text" at bounding box center [192, 174] width 285 height 17
type input "3rd"
click at [432, 218] on div "Calendar [DATE] Expand" at bounding box center [464, 214] width 149 height 17
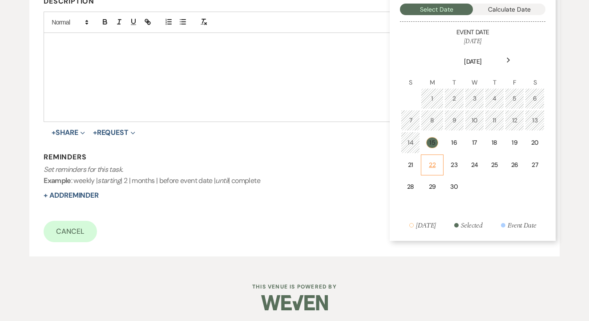
scroll to position [237, 0]
click at [436, 158] on td "22" at bounding box center [432, 165] width 22 height 21
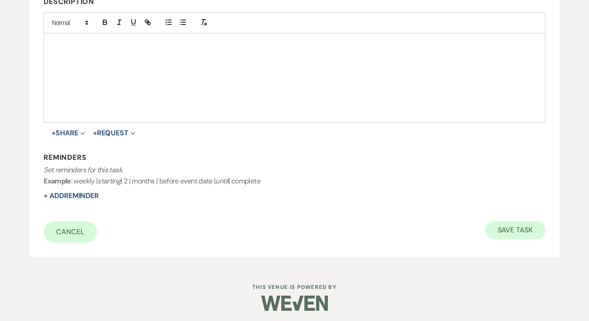
click at [537, 230] on button "Save Task" at bounding box center [515, 230] width 60 height 18
select select "2"
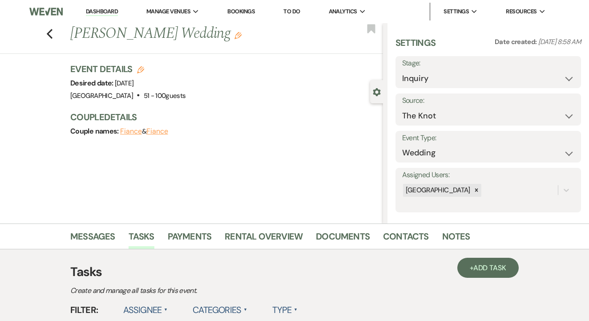
click at [300, 10] on link "To Do" at bounding box center [291, 12] width 16 height 8
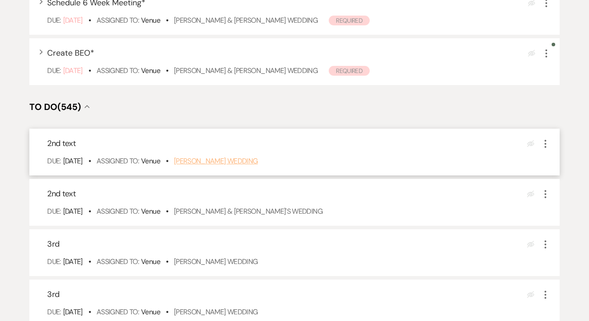
scroll to position [246, 0]
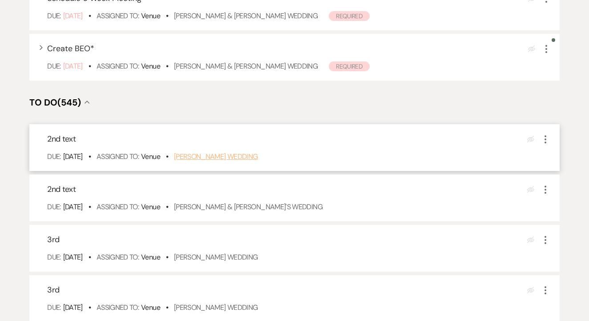
click at [240, 161] on link "[PERSON_NAME] Wedding" at bounding box center [216, 156] width 84 height 9
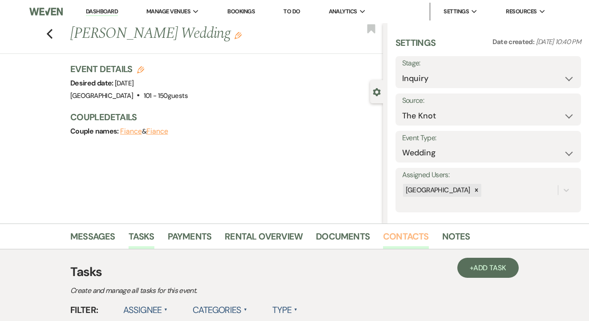
click at [415, 235] on link "Contacts" at bounding box center [406, 239] width 46 height 20
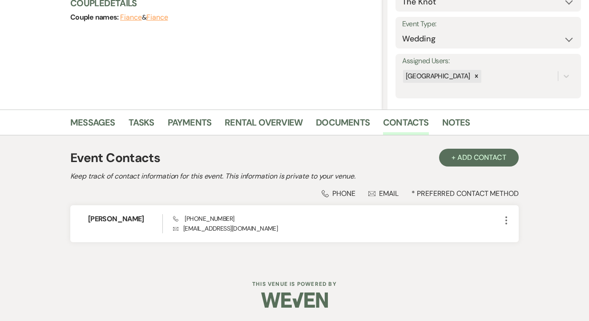
scroll to position [113, 0]
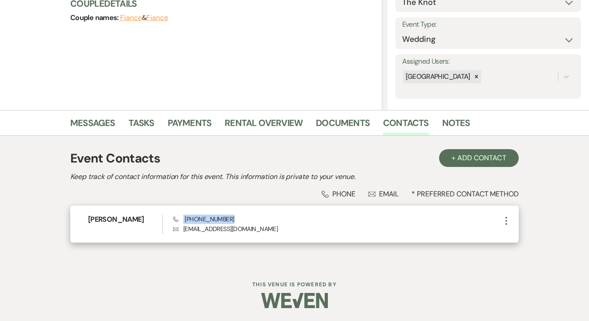
drag, startPoint x: 182, startPoint y: 217, endPoint x: 247, endPoint y: 219, distance: 65.0
click at [247, 219] on div "Phone (817) 217-0587 Envelope normamartinez0415@icloud.com" at bounding box center [337, 223] width 328 height 19
copy span "(817) 217-0587"
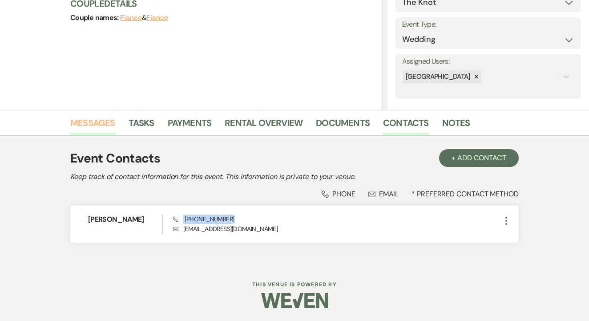
click at [96, 127] on link "Messages" at bounding box center [92, 126] width 45 height 20
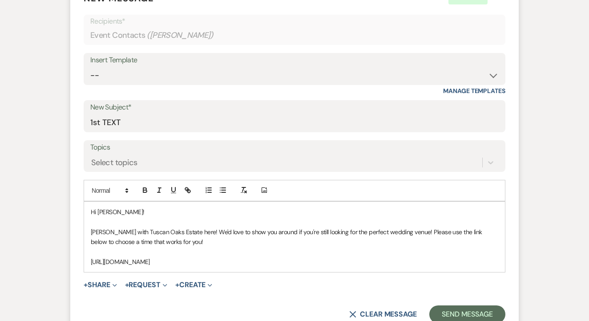
scroll to position [360, 0]
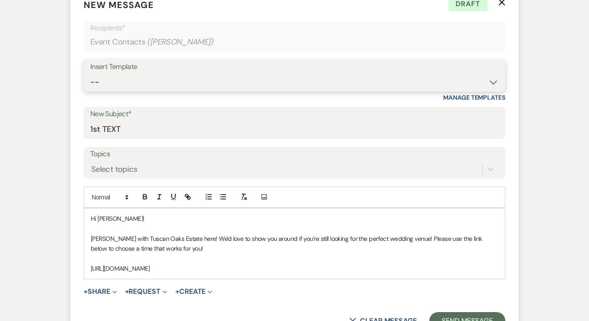
click at [253, 79] on select "-- Lead: Automated Intro Email (Wedding) Lead: 1st Follow Up Email Images Lead:…" at bounding box center [294, 81] width 408 height 17
select select "2884"
type input "TEXT 2"
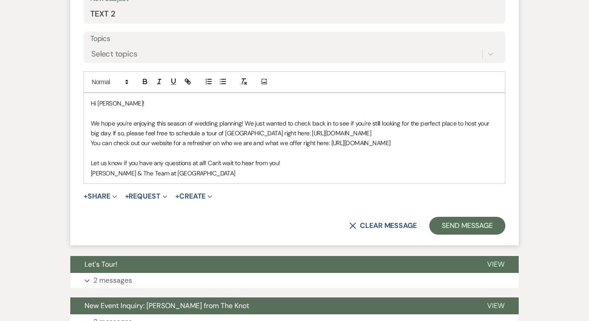
scroll to position [492, 0]
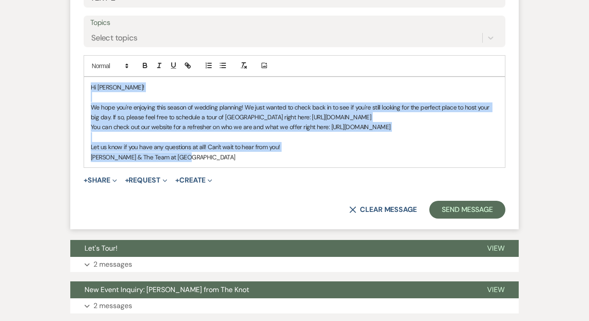
drag, startPoint x: 89, startPoint y: 88, endPoint x: 175, endPoint y: 187, distance: 131.2
click at [175, 187] on form "New Message X Draft saved! Recipients* Event Contacts ( Norma Martinez ) Insert…" at bounding box center [294, 42] width 448 height 373
copy div "Hi Norma! We hope you're enjoying this season of wedding planning! We just want…"
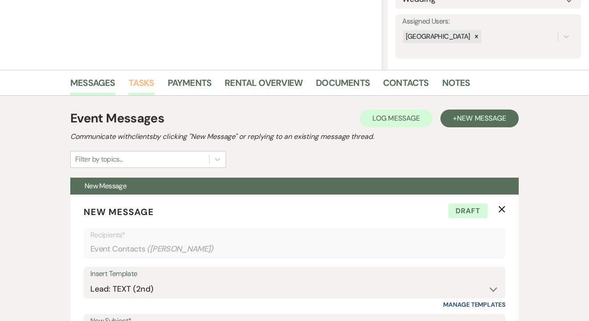
click at [133, 81] on link "Tasks" at bounding box center [142, 86] width 26 height 20
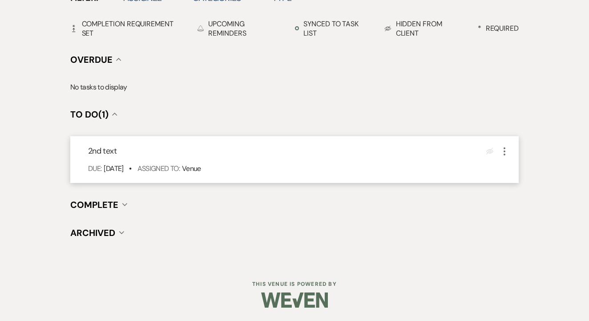
scroll to position [311, 0]
click at [501, 150] on icon "More" at bounding box center [504, 152] width 11 height 11
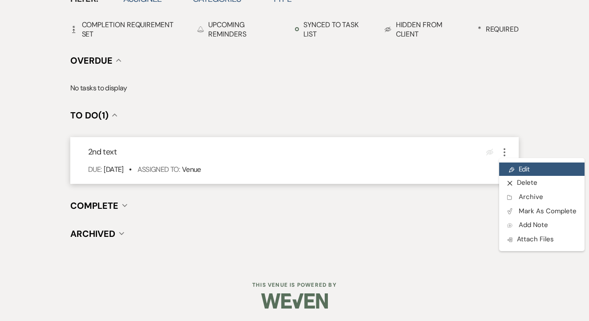
click at [513, 162] on link "Pencil Edit" at bounding box center [541, 168] width 85 height 13
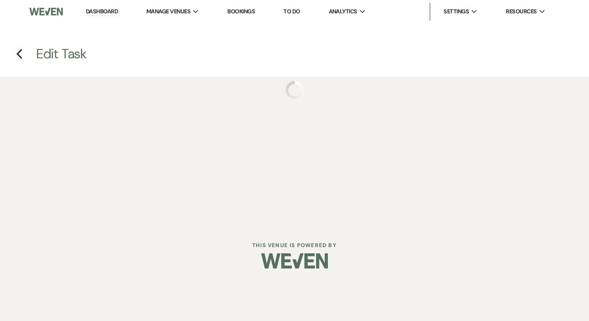
select select "false"
select select "venueHost"
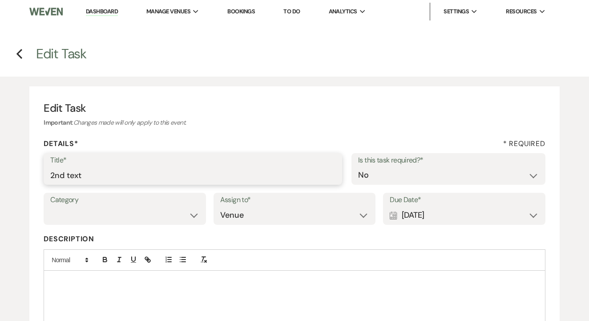
click at [234, 172] on input "2nd text" at bounding box center [192, 174] width 285 height 17
type input "3rd"
click at [444, 203] on label "Due Date*" at bounding box center [464, 200] width 149 height 13
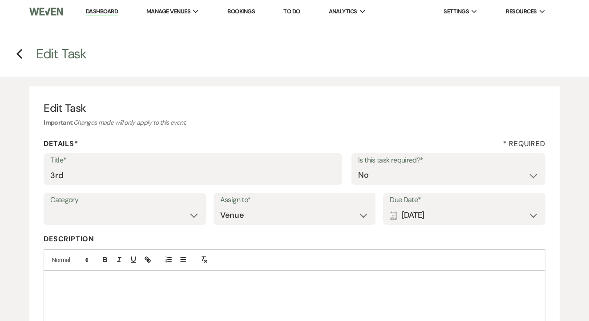
click at [445, 211] on div "Calendar Sep 15, 2025 Expand" at bounding box center [464, 214] width 149 height 17
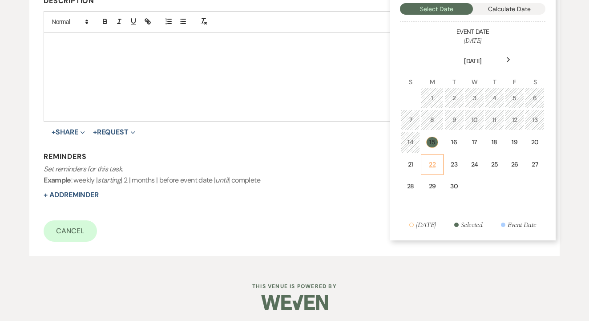
scroll to position [237, 0]
click at [433, 163] on div "22" at bounding box center [432, 165] width 11 height 9
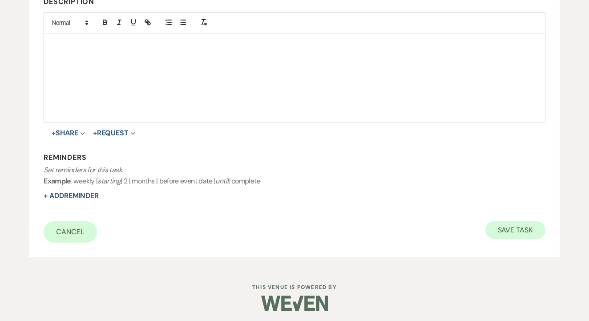
click at [520, 228] on button "Save Task" at bounding box center [515, 230] width 60 height 18
select select "2"
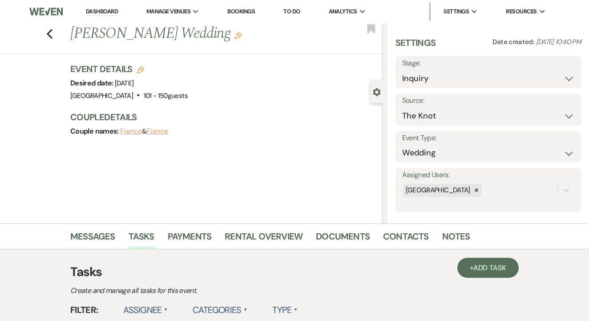
click at [294, 8] on link "To Do" at bounding box center [291, 12] width 16 height 8
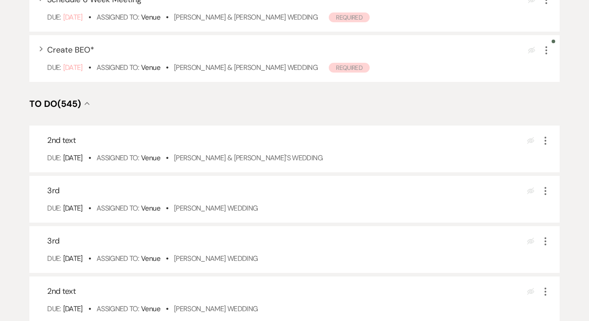
scroll to position [248, 0]
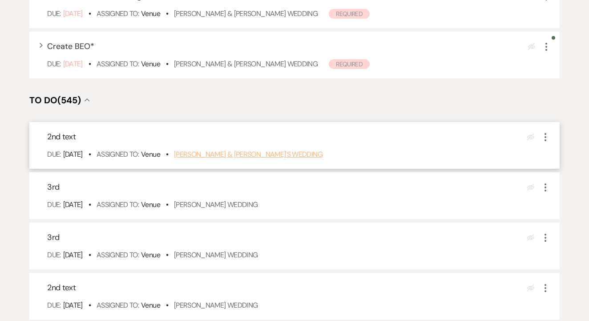
click at [202, 159] on link "[PERSON_NAME] & [PERSON_NAME]'s Wedding" at bounding box center [248, 153] width 149 height 9
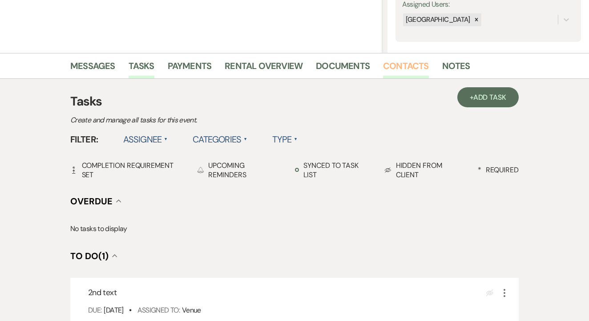
click at [406, 68] on link "Contacts" at bounding box center [406, 69] width 46 height 20
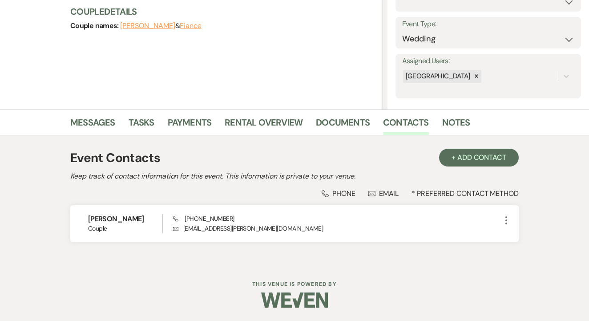
scroll to position [113, 0]
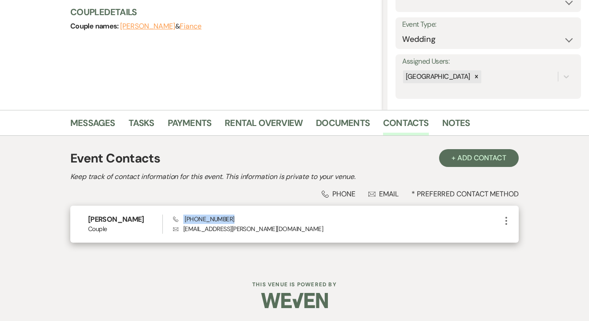
drag, startPoint x: 184, startPoint y: 217, endPoint x: 241, endPoint y: 218, distance: 57.4
click at [241, 218] on div "Phone (945) 240-6439 Envelope tahji.lanell@yahoo.com" at bounding box center [337, 223] width 328 height 19
copy span "(945) 240-6439"
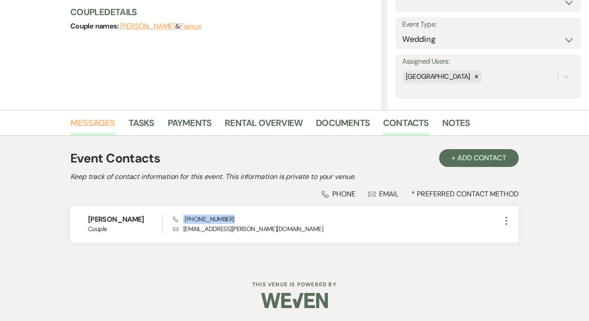
click at [91, 126] on link "Messages" at bounding box center [92, 126] width 45 height 20
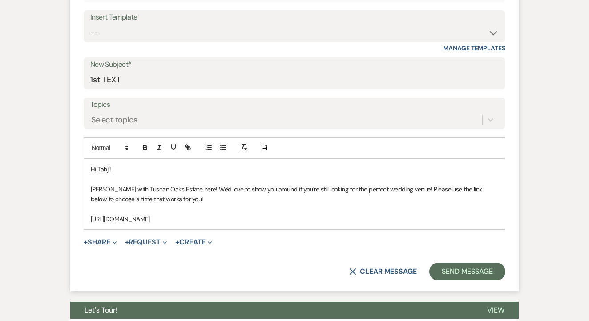
scroll to position [412, 0]
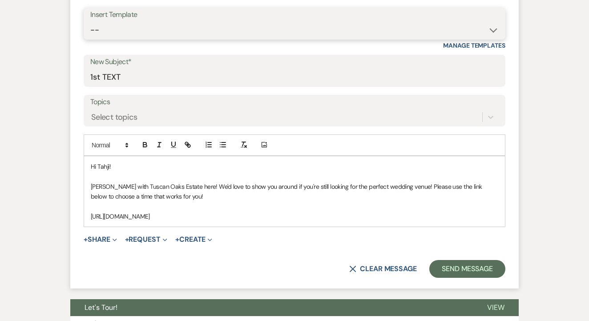
click at [287, 22] on select "-- Lead: Automated Intro Email (Wedding) Lead: 1st Follow Up Email Images Lead:…" at bounding box center [294, 29] width 408 height 17
select select "2884"
type input "TEXT 2"
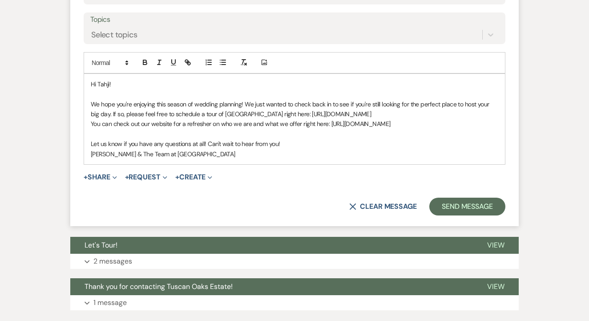
scroll to position [502, 0]
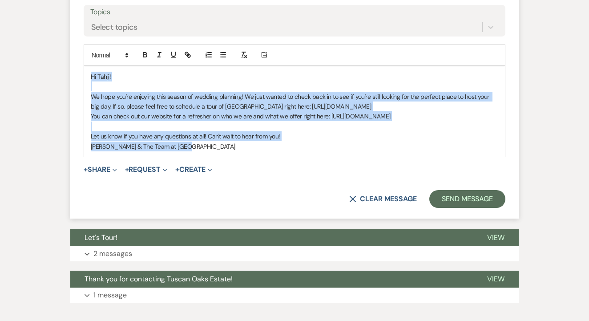
drag, startPoint x: 89, startPoint y: 73, endPoint x: 220, endPoint y: 167, distance: 161.7
click at [220, 167] on form "New Message X Saving draft... Recipients* Event Contacts ( Tahji Smith ) Insert…" at bounding box center [294, 32] width 448 height 373
copy div "Hi Tahji! We hope you're enjoying this season of wedding planning! We just want…"
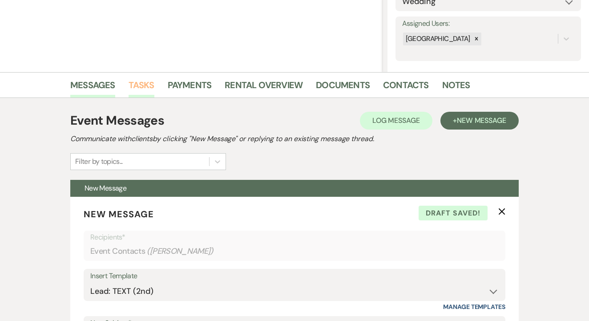
click at [137, 93] on link "Tasks" at bounding box center [142, 88] width 26 height 20
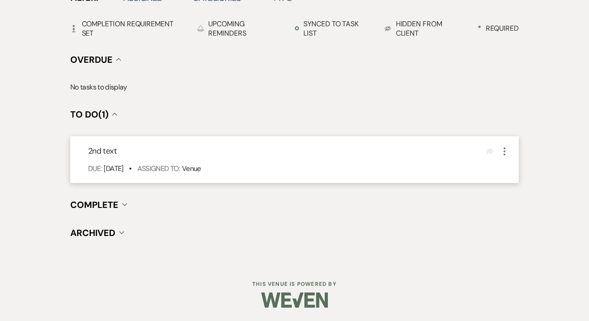
scroll to position [311, 0]
click at [506, 153] on icon "More" at bounding box center [504, 152] width 11 height 11
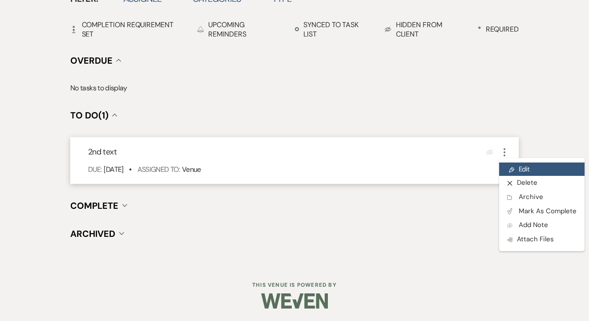
click at [515, 163] on link "Pencil Edit" at bounding box center [541, 168] width 85 height 13
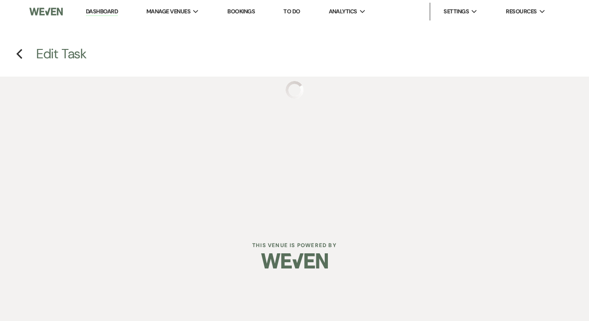
select select "false"
select select "venueHost"
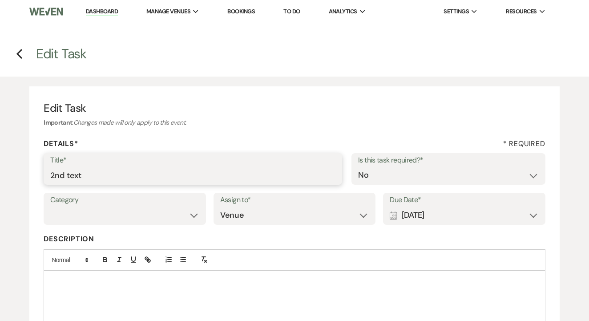
click at [196, 177] on input "2nd text" at bounding box center [192, 174] width 285 height 17
type input "3rd"
click at [437, 215] on div "Calendar [DATE] Expand" at bounding box center [464, 214] width 149 height 17
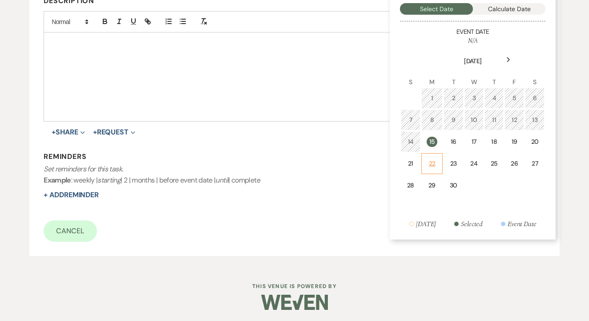
scroll to position [237, 0]
click at [434, 163] on div "22" at bounding box center [432, 164] width 10 height 9
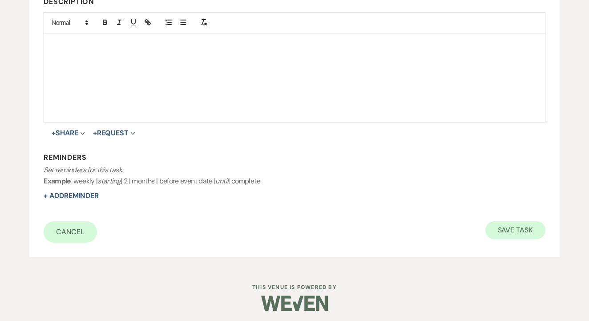
click at [517, 225] on button "Save Task" at bounding box center [515, 230] width 60 height 18
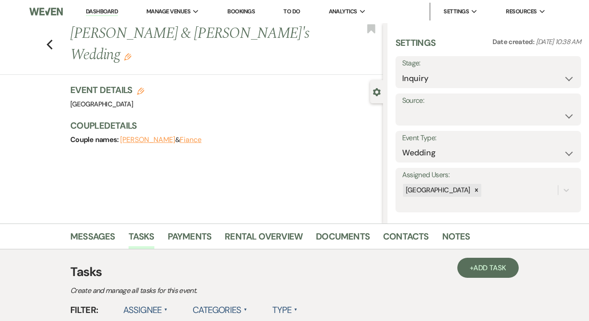
click at [300, 8] on link "To Do" at bounding box center [291, 12] width 16 height 8
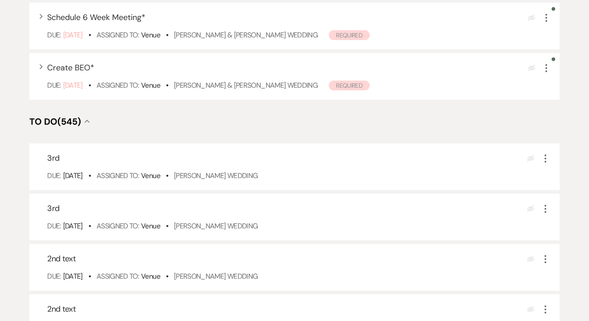
scroll to position [230, 0]
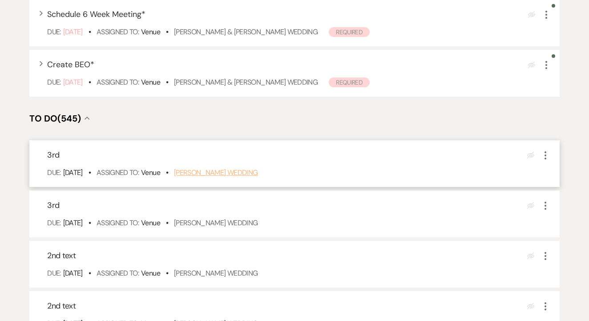
click at [250, 177] on link "[PERSON_NAME] Wedding" at bounding box center [216, 172] width 84 height 9
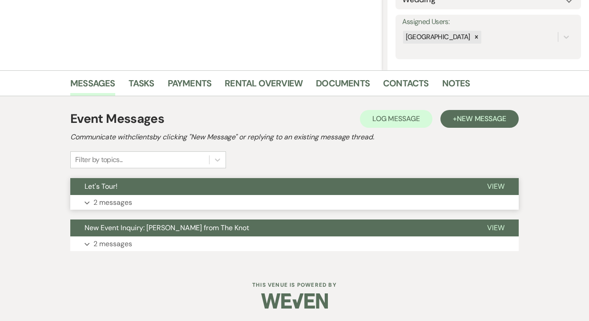
click at [250, 185] on button "Let's Tour!" at bounding box center [271, 186] width 403 height 17
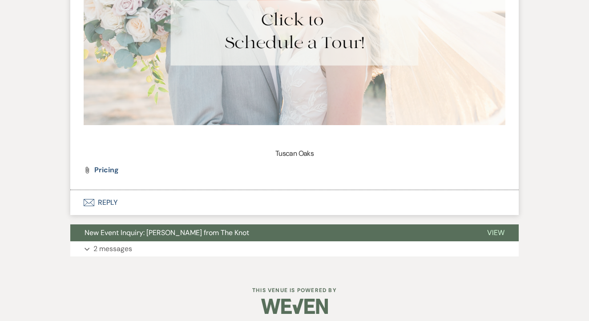
scroll to position [731, 0]
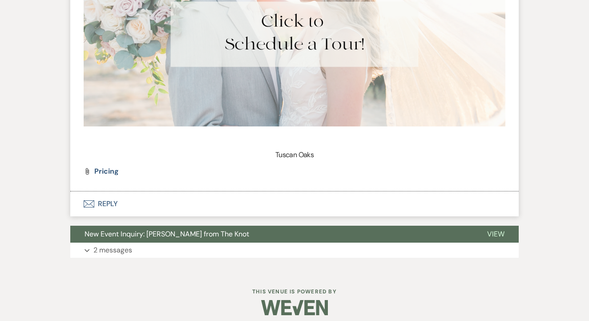
click at [243, 204] on button "Envelope Reply" at bounding box center [294, 203] width 448 height 25
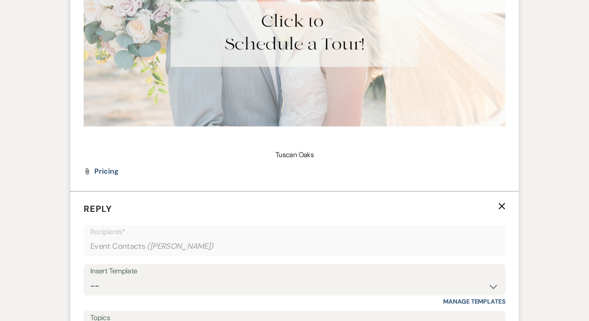
scroll to position [848, 0]
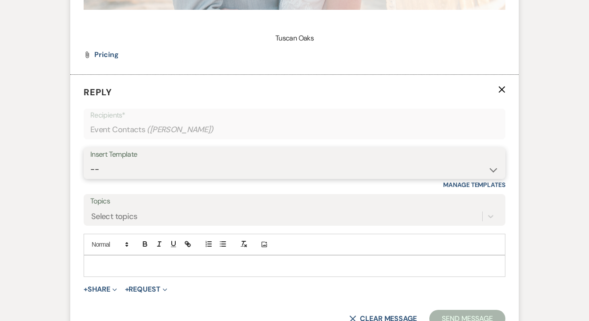
click at [275, 164] on select "-- Lead: Automated Intro Email (Wedding) Lead: 1st Follow Up Email Images Lead:…" at bounding box center [294, 169] width 408 height 17
select select "1271"
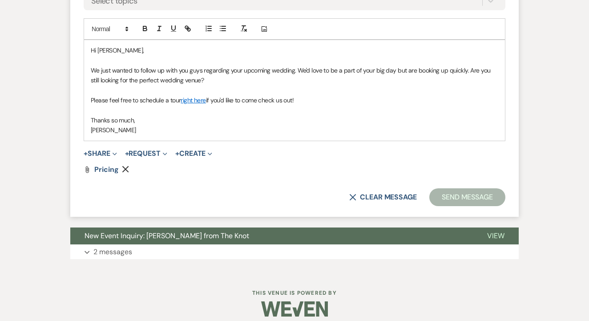
scroll to position [1063, 0]
click at [450, 189] on button "Send Message" at bounding box center [467, 198] width 76 height 18
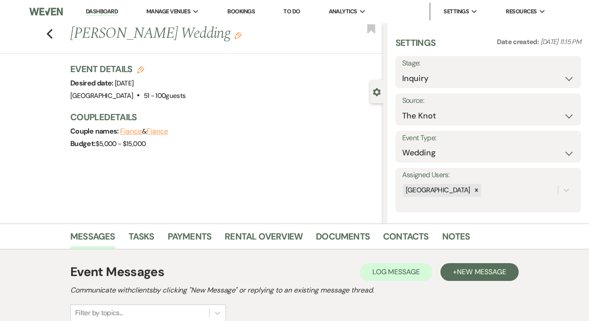
scroll to position [0, 0]
click at [133, 240] on link "Tasks" at bounding box center [142, 239] width 26 height 20
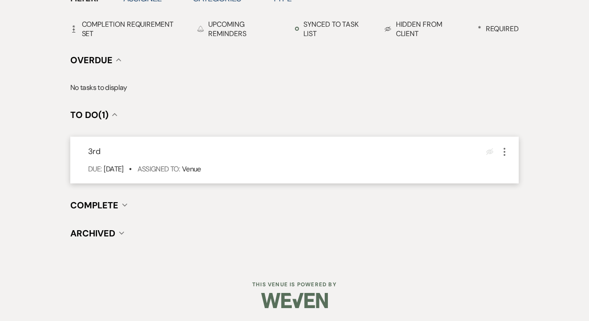
scroll to position [311, 0]
click at [502, 148] on icon "More" at bounding box center [504, 152] width 11 height 11
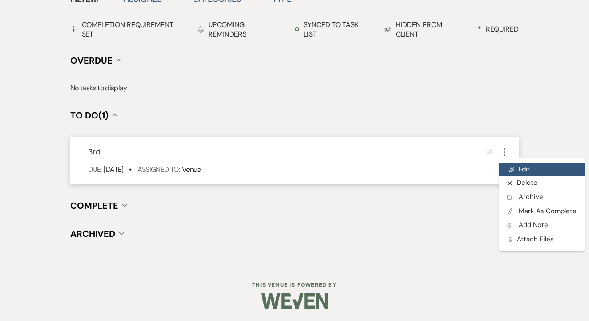
click at [516, 167] on link "Pencil Edit" at bounding box center [541, 168] width 85 height 13
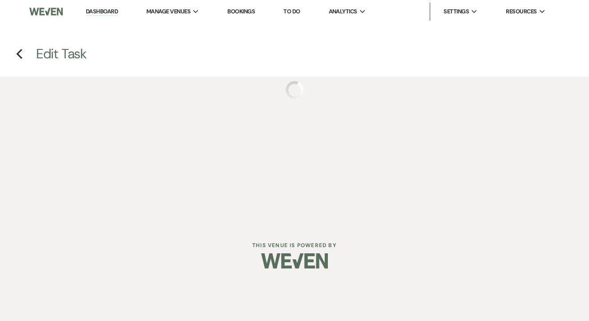
select select "false"
select select "venueHost"
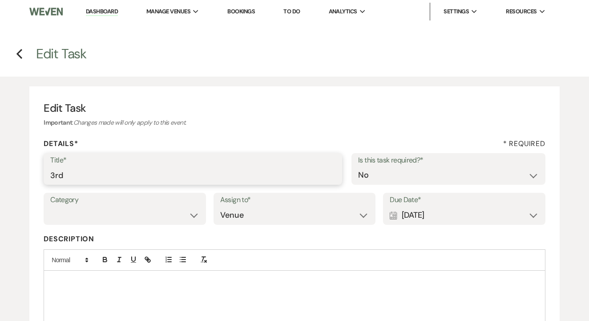
click at [217, 173] on input "3rd" at bounding box center [192, 174] width 285 height 17
type input "4th"
click at [460, 213] on div "Calendar [DATE] Expand" at bounding box center [464, 214] width 149 height 17
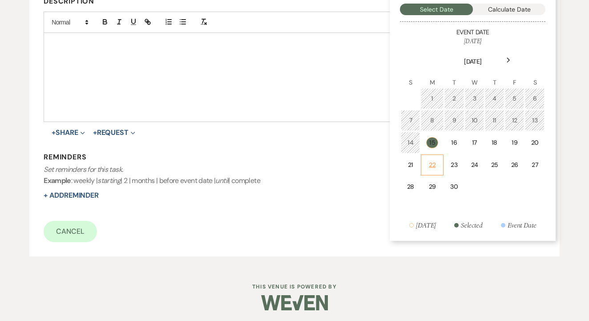
click at [432, 167] on div "22" at bounding box center [432, 164] width 11 height 9
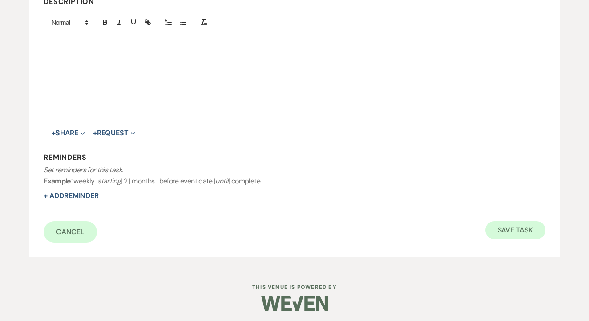
click at [510, 226] on button "Save Task" at bounding box center [515, 230] width 60 height 18
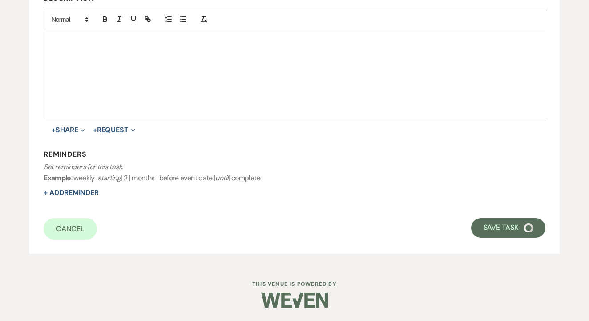
select select "2"
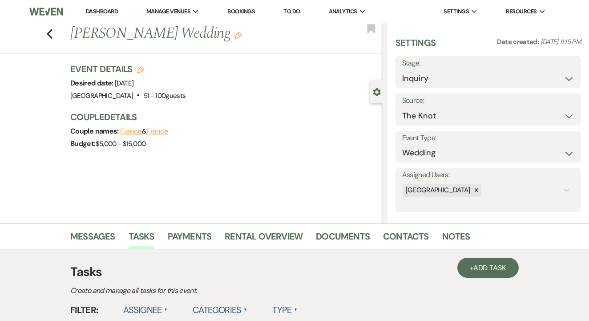
click at [292, 10] on link "To Do" at bounding box center [291, 12] width 16 height 8
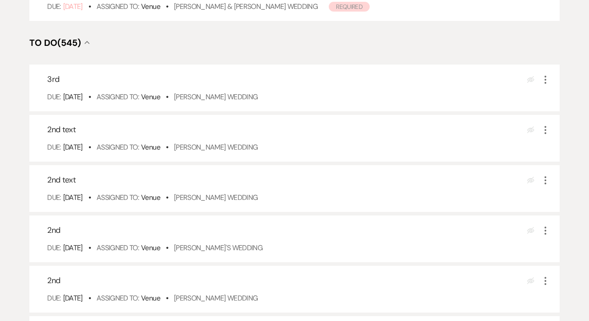
scroll to position [310, 0]
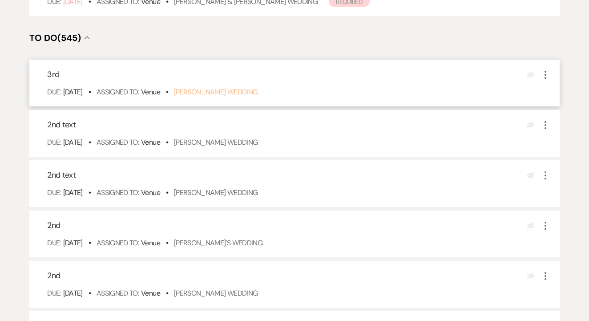
click at [237, 97] on link "Nelly Corbitt's Wedding" at bounding box center [216, 91] width 84 height 9
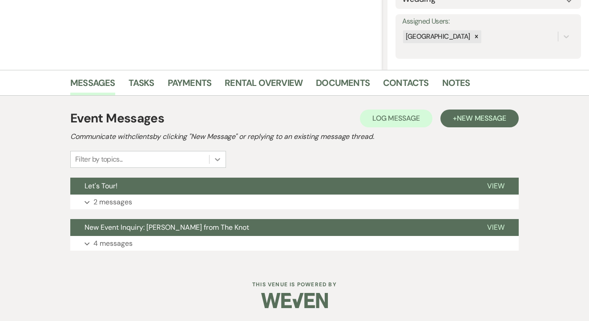
scroll to position [153, 0]
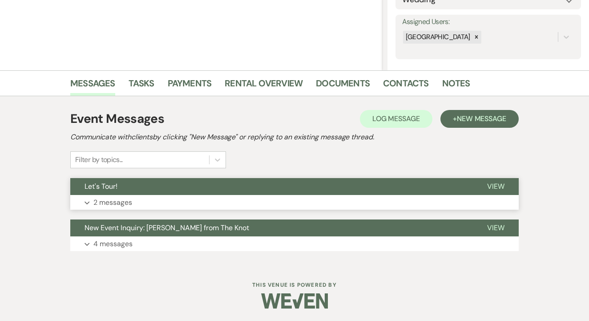
click at [214, 207] on button "Expand 2 messages" at bounding box center [294, 202] width 448 height 15
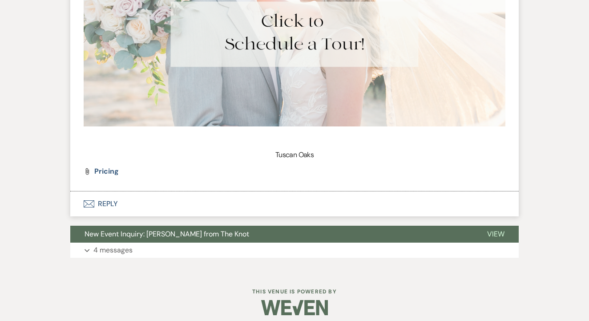
click at [214, 198] on button "Envelope Reply" at bounding box center [294, 203] width 448 height 25
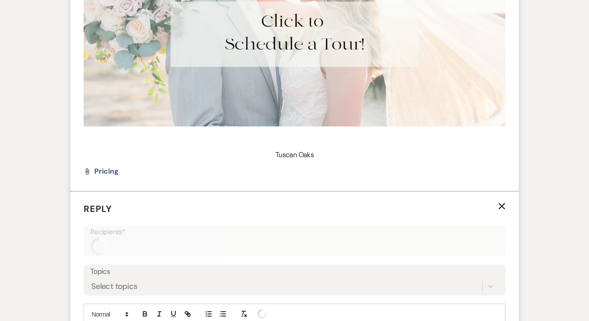
scroll to position [848, 0]
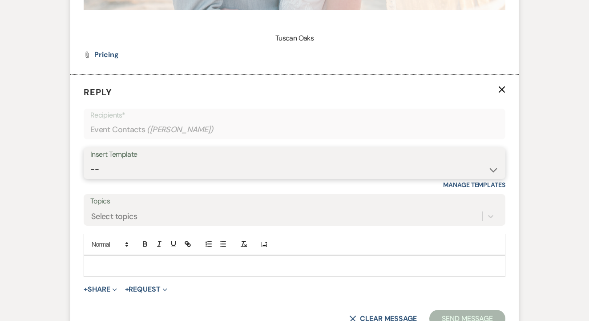
click at [231, 161] on select "-- Lead: Automated Intro Email (Wedding) Lead: 1st Follow Up Email Images Lead:…" at bounding box center [294, 169] width 408 height 17
select select "1271"
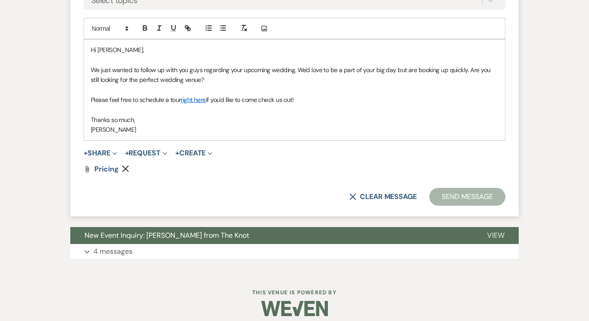
scroll to position [1063, 0]
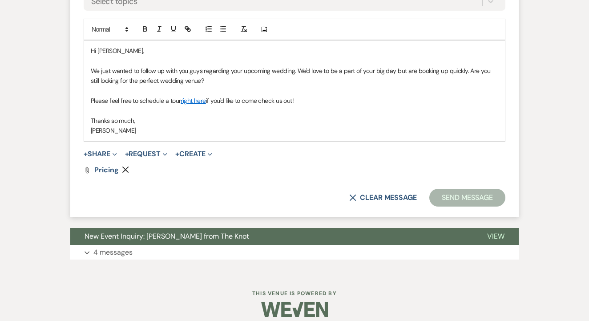
click at [449, 190] on button "Send Message" at bounding box center [467, 198] width 76 height 18
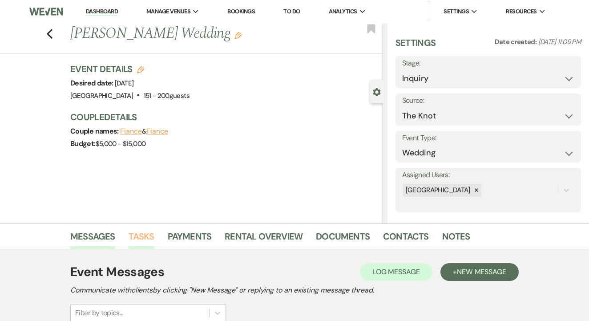
scroll to position [0, 0]
click at [145, 230] on link "Tasks" at bounding box center [142, 239] width 26 height 20
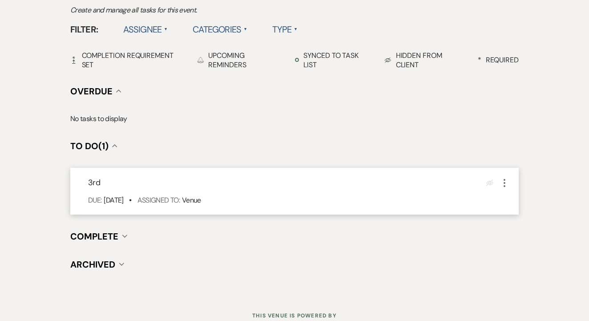
scroll to position [280, 0]
click at [505, 180] on use "button" at bounding box center [505, 183] width 2 height 8
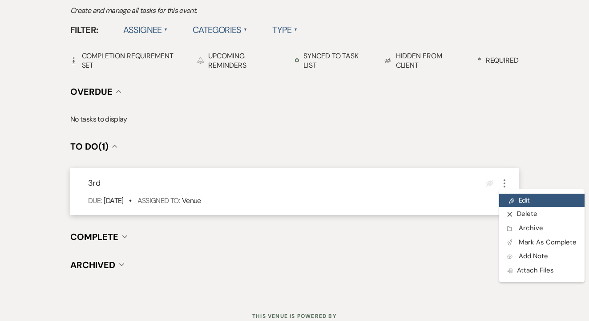
click at [521, 195] on link "Pencil Edit" at bounding box center [541, 200] width 85 height 13
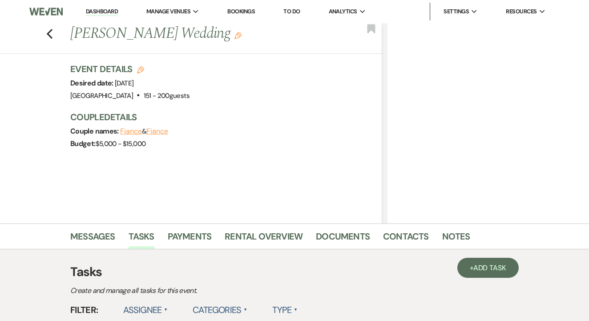
select select "false"
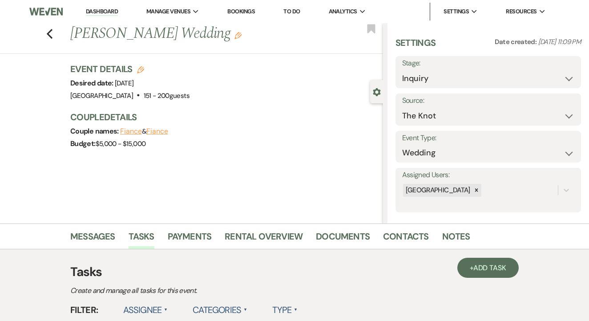
select select "venueHost"
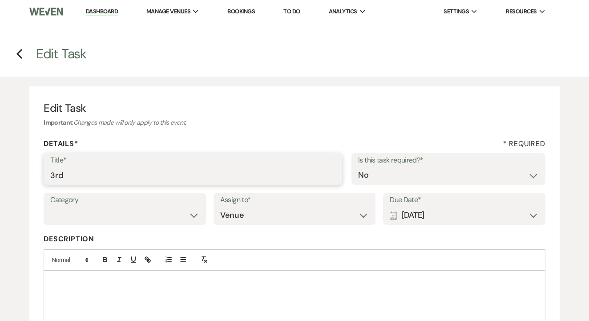
click at [274, 181] on input "3rd" at bounding box center [192, 174] width 285 height 17
type input "4th"
click at [443, 211] on div "Calendar [DATE] Expand" at bounding box center [464, 214] width 149 height 17
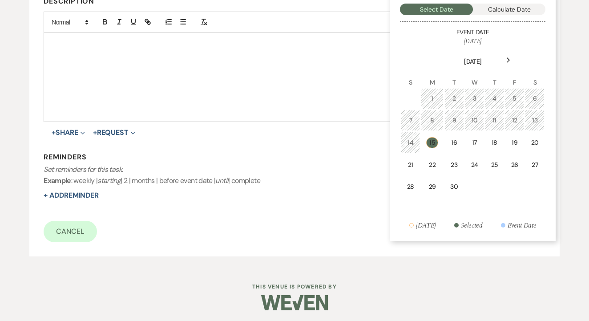
scroll to position [237, 0]
click at [430, 172] on td "22" at bounding box center [432, 165] width 22 height 21
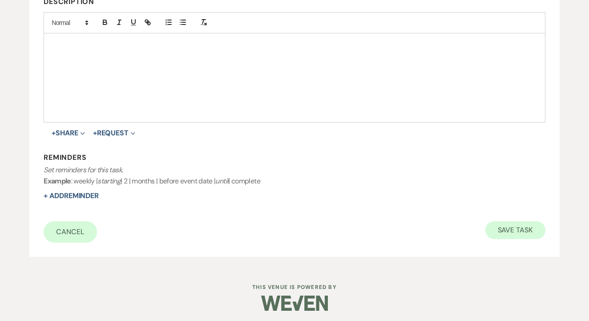
click at [506, 227] on button "Save Task" at bounding box center [515, 230] width 60 height 18
select select "2"
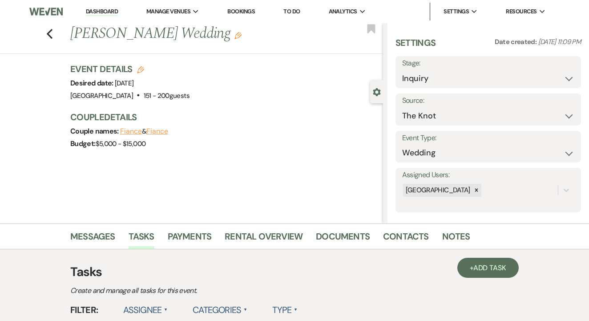
click at [295, 11] on link "To Do" at bounding box center [291, 12] width 16 height 8
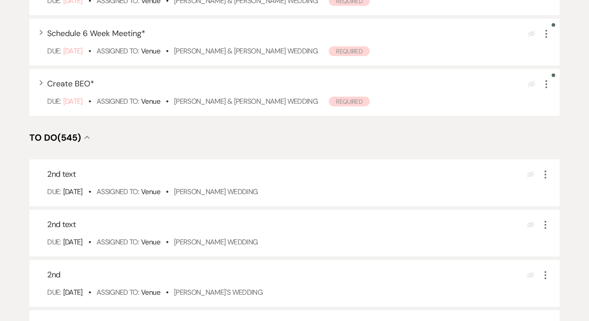
scroll to position [215, 0]
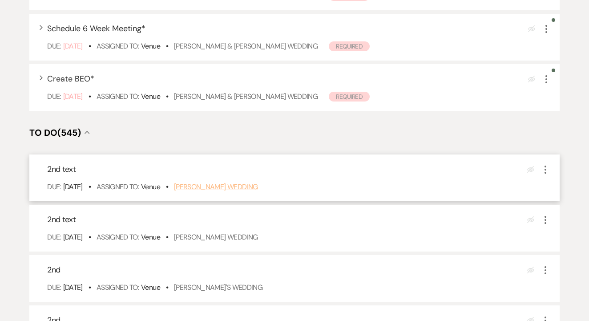
click at [220, 191] on link "[PERSON_NAME] Wedding" at bounding box center [216, 186] width 84 height 9
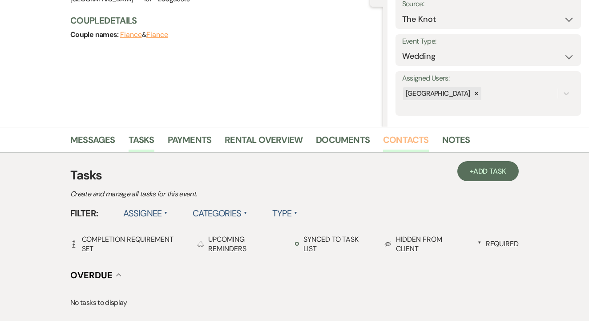
click at [394, 151] on link "Contacts" at bounding box center [406, 143] width 46 height 20
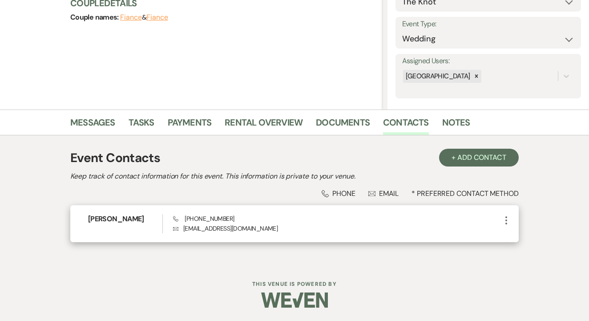
scroll to position [113, 0]
drag, startPoint x: 182, startPoint y: 220, endPoint x: 233, endPoint y: 224, distance: 50.8
click at [233, 224] on div "Phone [PHONE_NUMBER] Envelope [EMAIL_ADDRESS][DOMAIN_NAME]" at bounding box center [337, 223] width 328 height 19
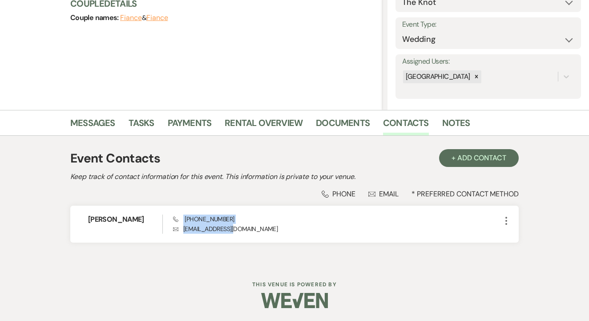
click at [224, 188] on div "Event Contacts + Add Contact Keep track of contact information for this event. …" at bounding box center [294, 200] width 448 height 110
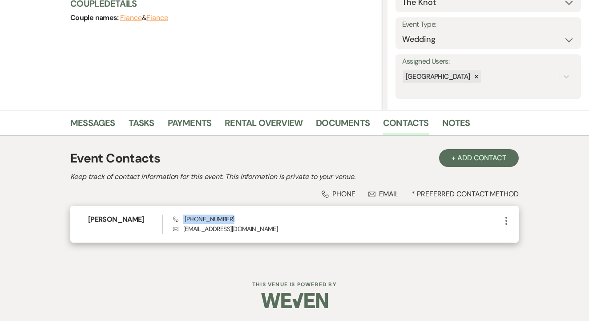
drag, startPoint x: 183, startPoint y: 218, endPoint x: 238, endPoint y: 222, distance: 55.2
click at [238, 222] on div "Phone [PHONE_NUMBER] Envelope [EMAIL_ADDRESS][DOMAIN_NAME]" at bounding box center [337, 223] width 328 height 19
copy span "[PHONE_NUMBER]"
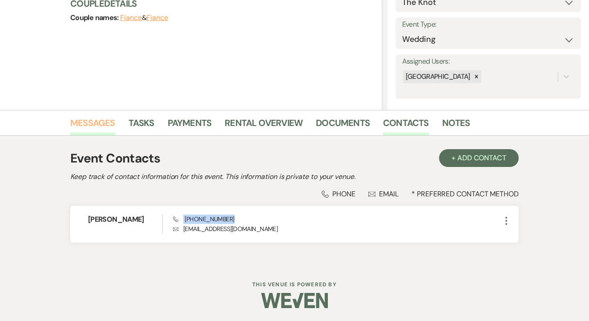
click at [94, 128] on link "Messages" at bounding box center [92, 126] width 45 height 20
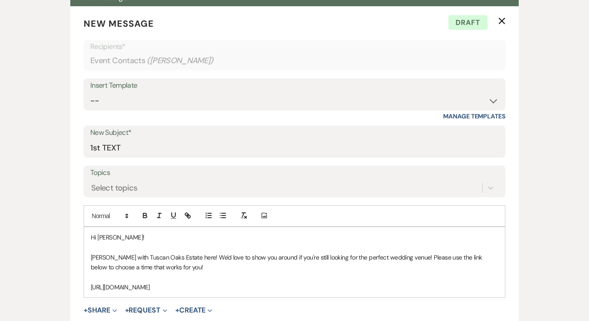
scroll to position [346, 0]
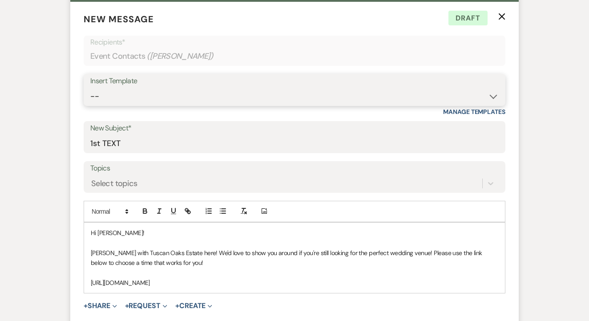
click at [273, 102] on select "-- Lead: Automated Intro Email (Wedding) Lead: 1st Follow Up Email Images Lead:…" at bounding box center [294, 96] width 408 height 17
select select "2884"
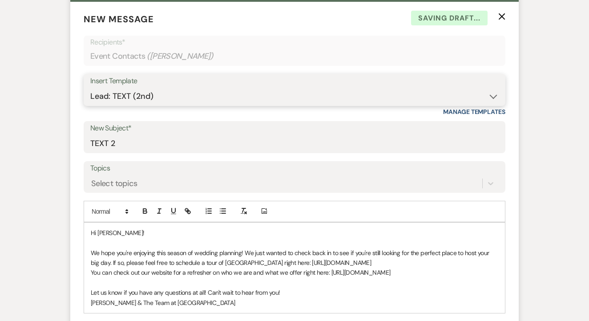
type input "TEXT 2"
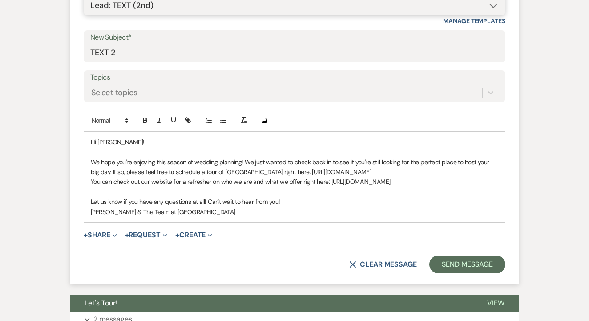
scroll to position [461, 0]
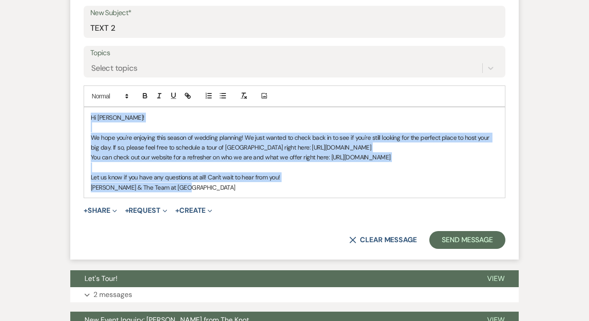
drag, startPoint x: 89, startPoint y: 118, endPoint x: 199, endPoint y: 190, distance: 131.3
click at [199, 190] on div "Hi [PERSON_NAME]! We hope you're enjoying this season of wedding planning! We j…" at bounding box center [294, 152] width 421 height 90
copy div "Hi [PERSON_NAME]! We hope you're enjoying this season of wedding planning! We j…"
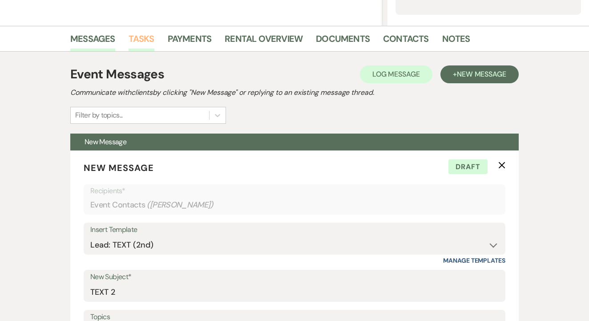
click at [143, 38] on link "Tasks" at bounding box center [142, 42] width 26 height 20
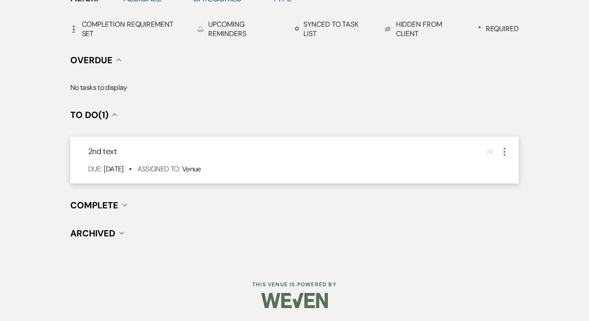
scroll to position [311, 0]
click at [504, 147] on icon "More" at bounding box center [504, 152] width 11 height 11
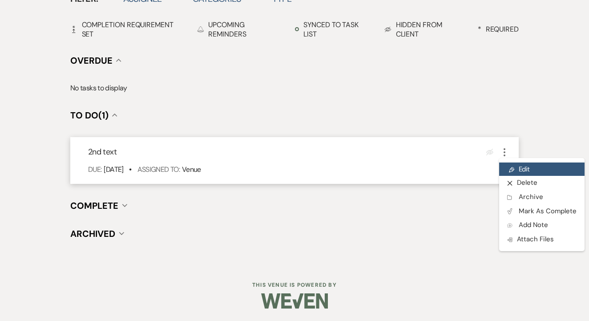
click at [512, 166] on icon "Pencil" at bounding box center [511, 169] width 5 height 7
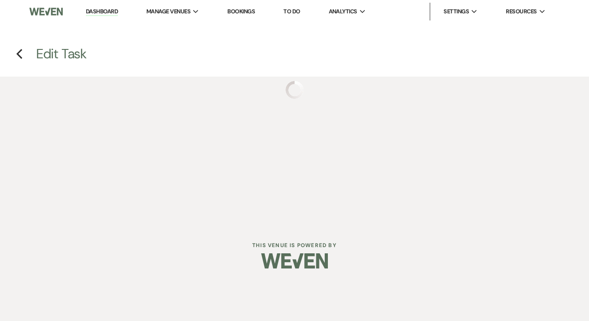
select select "false"
select select "venueHost"
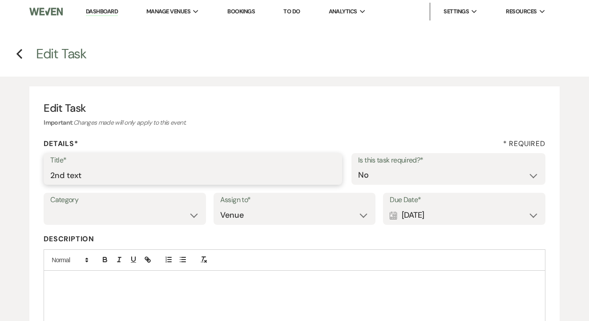
click at [249, 173] on input "2nd text" at bounding box center [192, 174] width 285 height 17
type input "3rd"
click at [433, 216] on div "Calendar [DATE] Expand" at bounding box center [464, 214] width 149 height 17
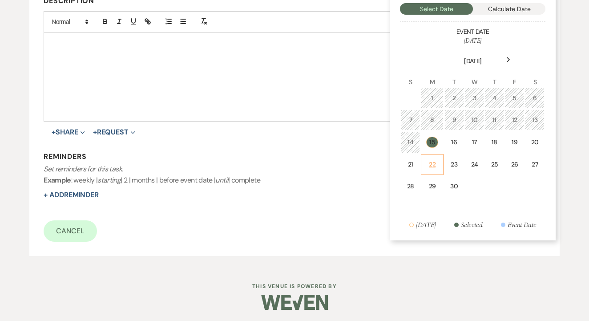
scroll to position [237, 0]
click at [431, 165] on div "22" at bounding box center [432, 165] width 11 height 9
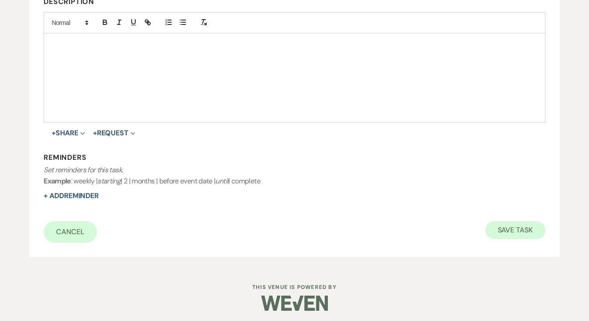
click at [515, 222] on button "Save Task" at bounding box center [515, 230] width 60 height 18
select select "2"
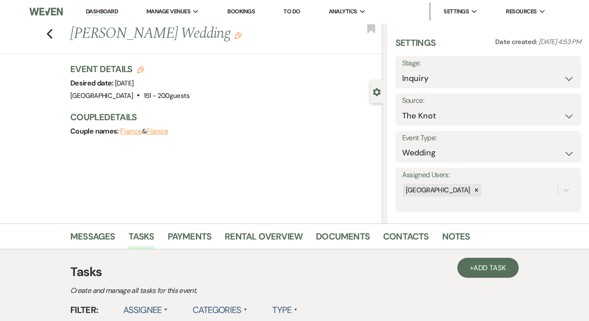
click at [291, 10] on link "To Do" at bounding box center [291, 12] width 16 height 8
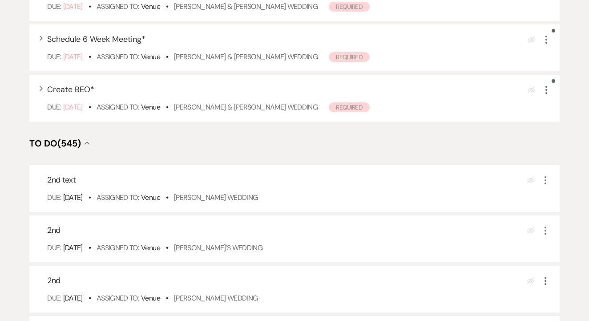
scroll to position [206, 0]
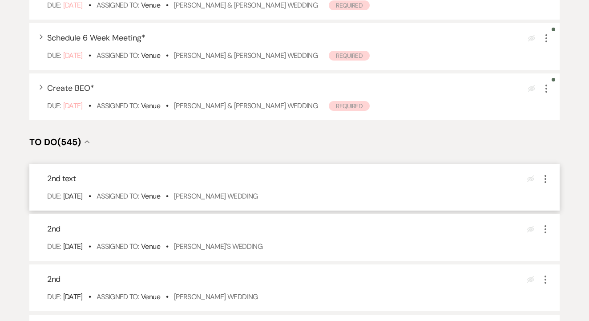
click at [244, 202] on div "Due: [DATE] • Assigned To: Venue • [PERSON_NAME] Wedding" at bounding box center [299, 196] width 504 height 11
click at [245, 201] on link "[PERSON_NAME] Wedding" at bounding box center [216, 195] width 84 height 9
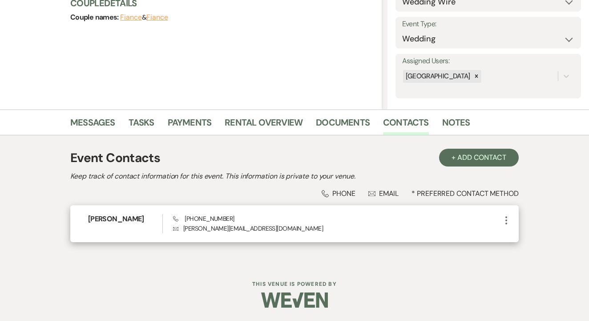
scroll to position [113, 0]
drag, startPoint x: 181, startPoint y: 221, endPoint x: 237, endPoint y: 221, distance: 55.2
click at [237, 221] on div "Phone [PHONE_NUMBER] Envelope [EMAIL_ADDRESS][DOMAIN_NAME]" at bounding box center [337, 223] width 328 height 19
copy span "[PHONE_NUMBER]"
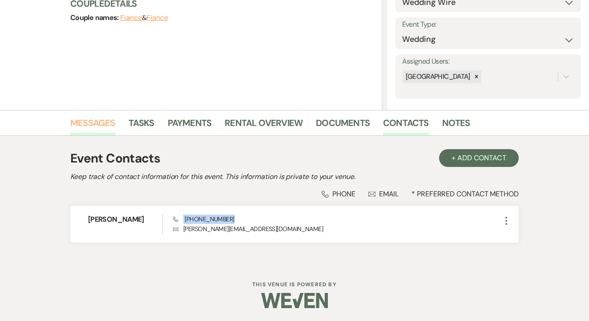
click at [109, 123] on link "Messages" at bounding box center [92, 126] width 45 height 20
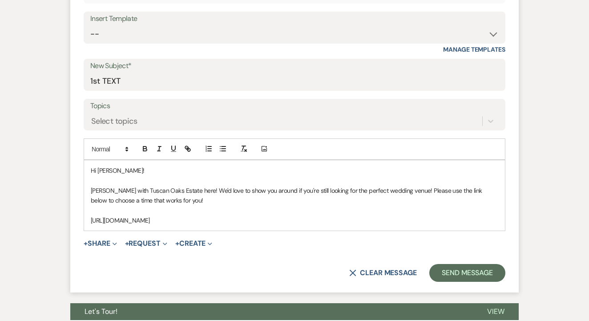
scroll to position [405, 0]
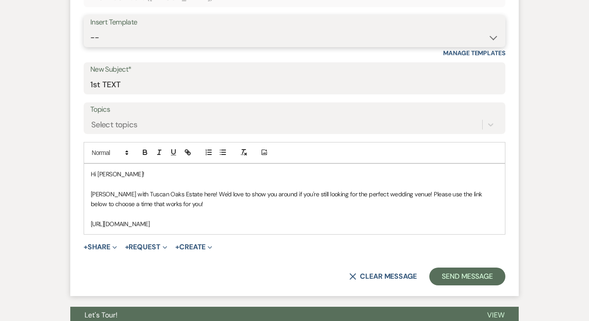
click at [290, 38] on select "-- Lead: Automated Intro Email (Wedding) Lead: 1st Follow Up Email Images Lead:…" at bounding box center [294, 37] width 408 height 17
select select "2884"
type input "TEXT 2"
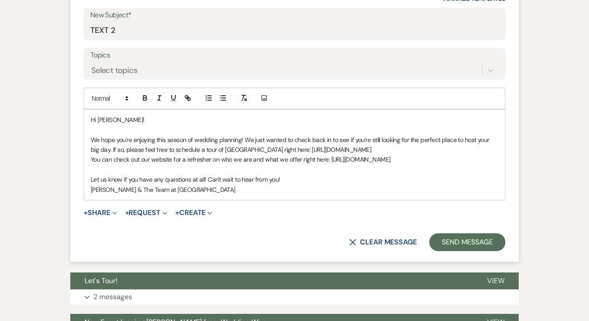
scroll to position [460, 0]
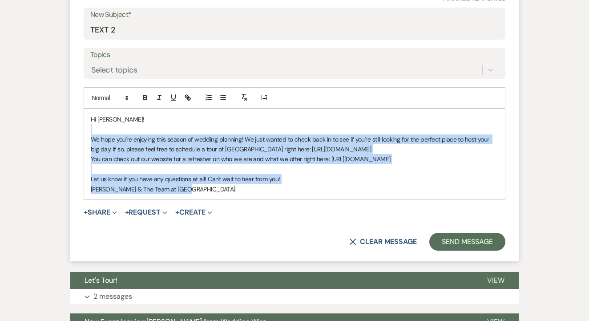
drag, startPoint x: 85, startPoint y: 122, endPoint x: 196, endPoint y: 190, distance: 129.8
click at [196, 190] on div "Hi [PERSON_NAME]! We hope you're enjoying this season of wedding planning! We j…" at bounding box center [294, 154] width 421 height 90
click at [196, 190] on p "[PERSON_NAME] & The Team at [GEOGRAPHIC_DATA]" at bounding box center [294, 189] width 407 height 10
drag, startPoint x: 93, startPoint y: 115, endPoint x: 249, endPoint y: 204, distance: 180.1
click at [249, 204] on form "New Message X Draft saved! Recipients* Event Contacts ( [PERSON_NAME] ) Insert …" at bounding box center [294, 74] width 448 height 373
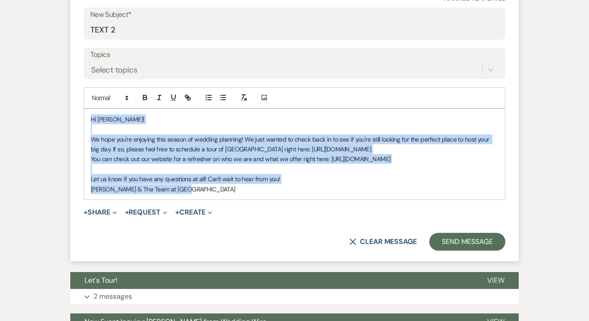
copy div "Hi [PERSON_NAME]! We hope you're enjoying this season of wedding planning! We j…"
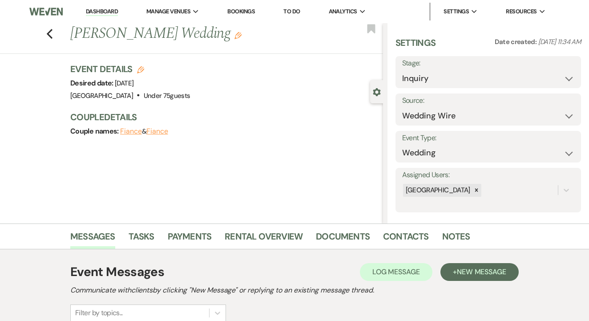
scroll to position [0, 0]
click at [141, 243] on link "Tasks" at bounding box center [142, 239] width 26 height 20
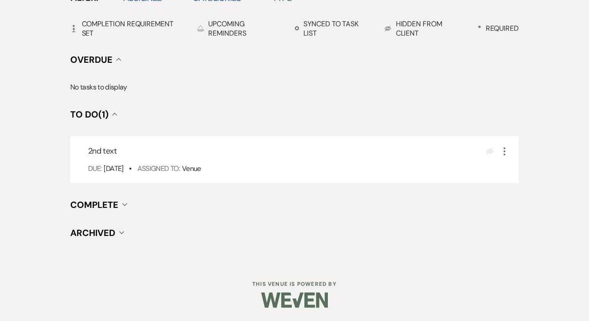
scroll to position [311, 0]
click at [501, 149] on icon "More" at bounding box center [504, 152] width 11 height 11
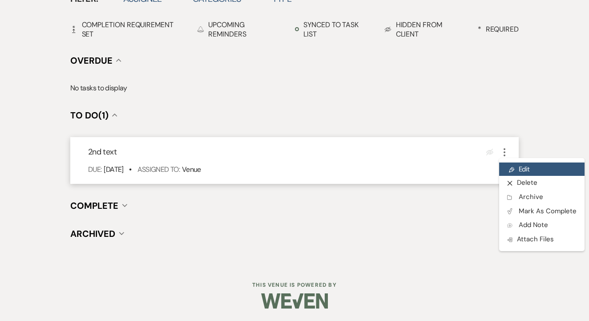
click at [511, 169] on icon "Pencil" at bounding box center [511, 169] width 5 height 7
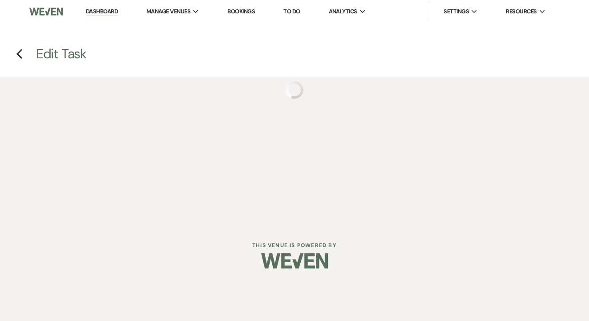
select select "false"
select select "venueHost"
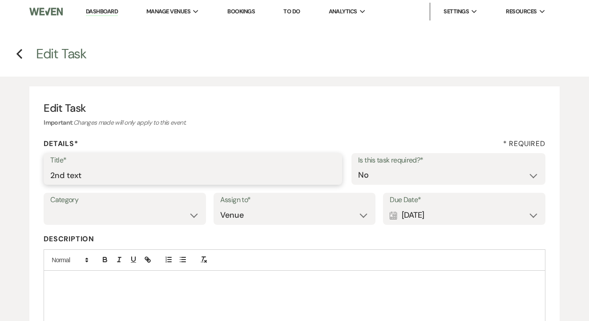
click at [212, 166] on input "2nd text" at bounding box center [192, 174] width 285 height 17
type input "3rd"
click at [430, 214] on div "Calendar [DATE] Expand" at bounding box center [464, 214] width 149 height 17
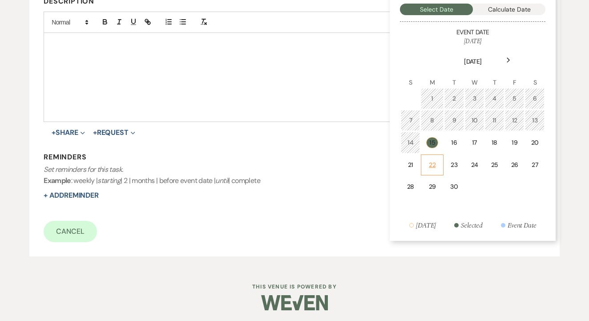
scroll to position [237, 0]
click at [432, 161] on div "22" at bounding box center [432, 165] width 11 height 9
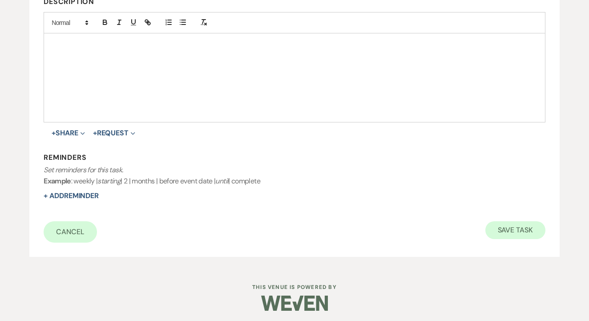
click at [512, 222] on button "Save Task" at bounding box center [515, 230] width 60 height 18
select select "3"
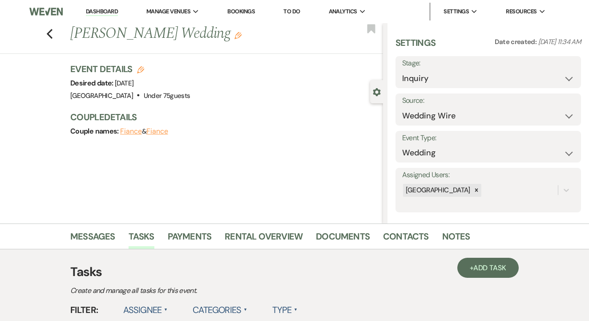
click at [298, 12] on link "To Do" at bounding box center [291, 12] width 16 height 8
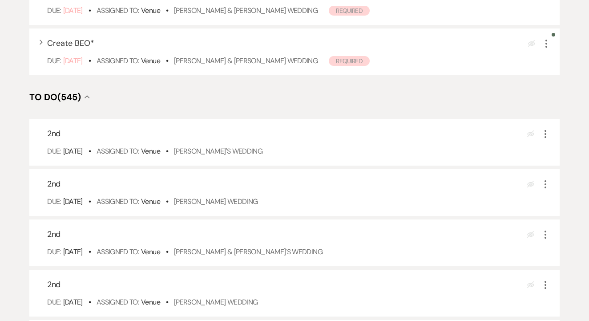
scroll to position [258, 0]
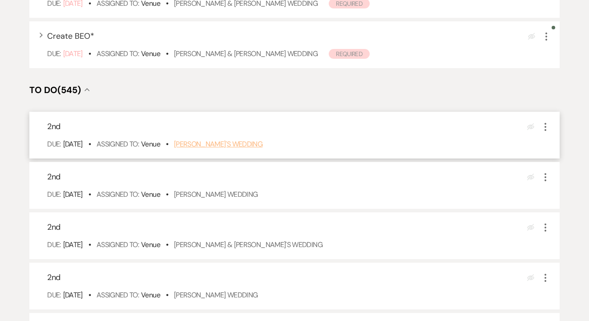
click at [245, 149] on link "[PERSON_NAME]'s Wedding" at bounding box center [218, 143] width 89 height 9
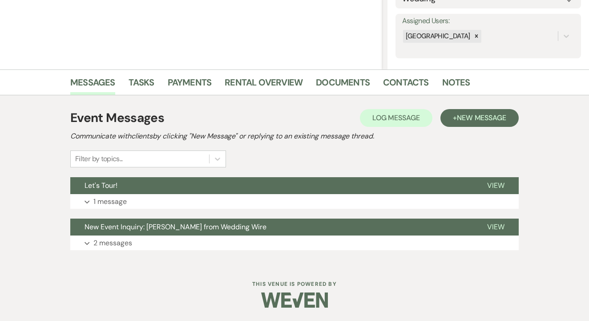
scroll to position [153, 0]
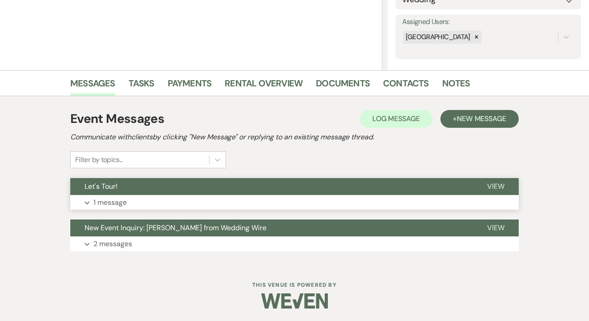
click at [234, 200] on button "Expand 1 message" at bounding box center [294, 202] width 448 height 15
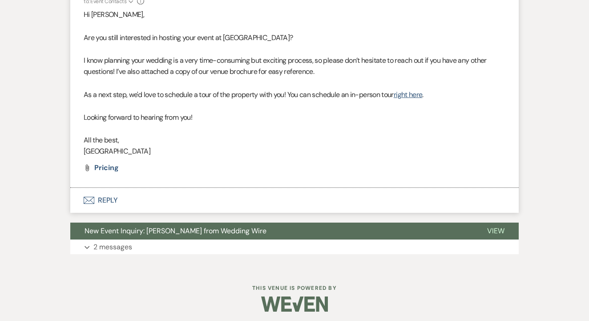
click at [232, 198] on button "Envelope Reply" at bounding box center [294, 200] width 448 height 25
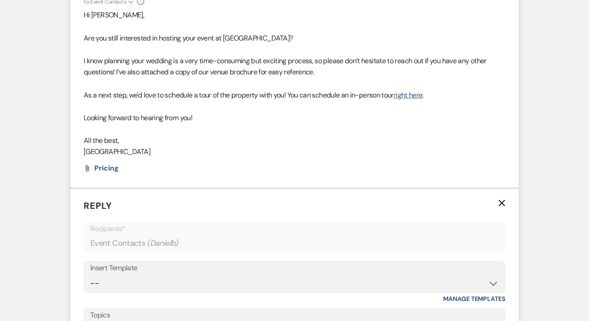
scroll to position [485, 0]
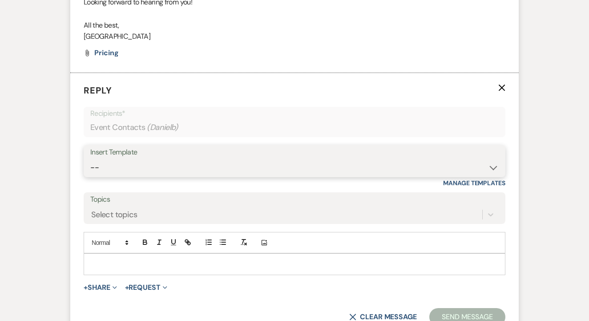
click at [255, 162] on select "-- Lead: Automated Intro Email (Wedding) Lead: 1st Follow Up Email Images Lead:…" at bounding box center [294, 167] width 408 height 17
select select "1208"
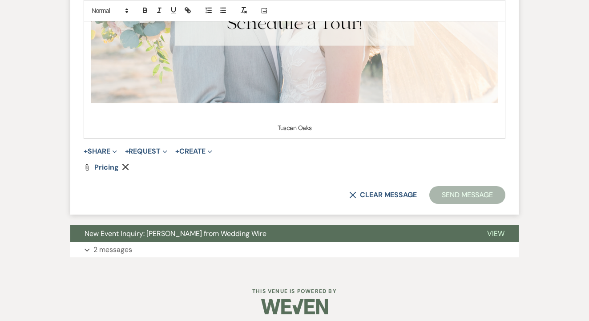
click at [458, 196] on button "Send Message" at bounding box center [467, 195] width 76 height 18
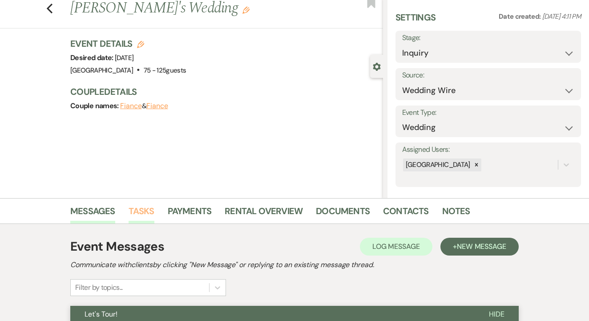
click at [147, 206] on link "Tasks" at bounding box center [142, 214] width 26 height 20
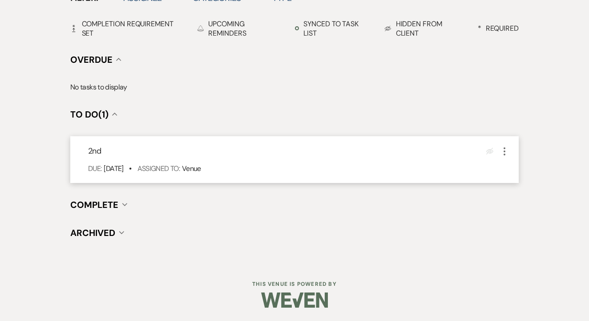
scroll to position [311, 0]
click at [504, 149] on icon "More" at bounding box center [504, 152] width 11 height 11
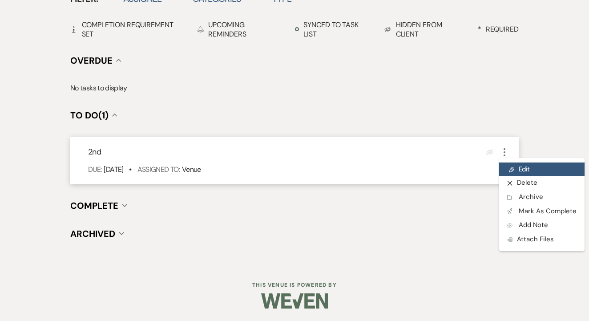
click at [514, 166] on icon "Pencil" at bounding box center [511, 169] width 5 height 7
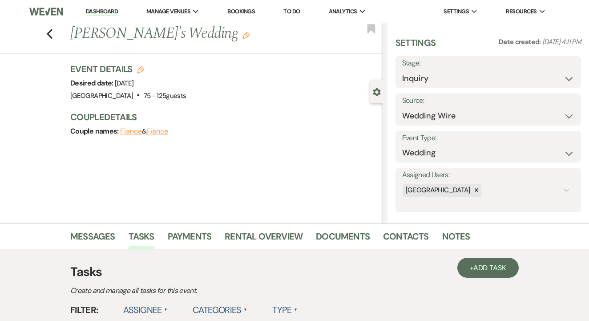
select select "false"
select select "venueHost"
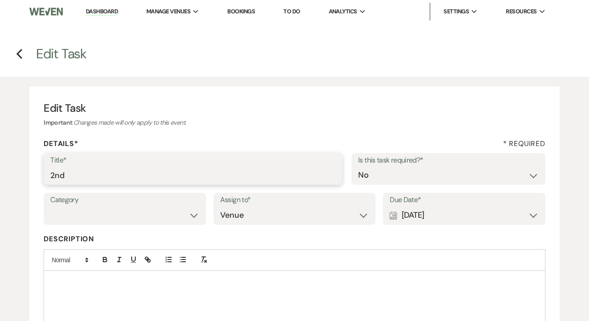
click at [211, 176] on input "2nd" at bounding box center [192, 174] width 285 height 17
type input "3rd"
click at [414, 223] on div "Due Date* Calendar Sep 15, 2025 Expand" at bounding box center [464, 209] width 162 height 32
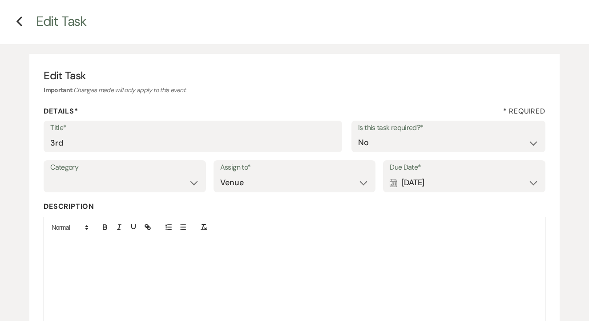
click at [431, 183] on div "Calendar [DATE] Expand" at bounding box center [464, 182] width 149 height 17
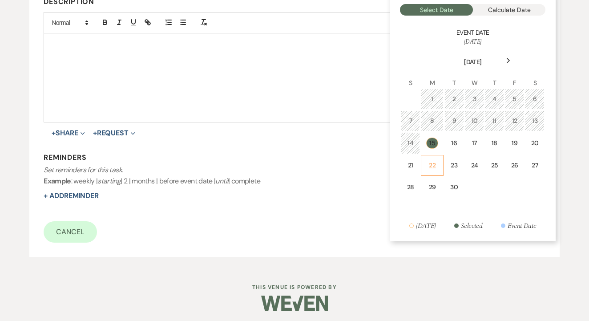
click at [430, 171] on td "22" at bounding box center [432, 165] width 22 height 21
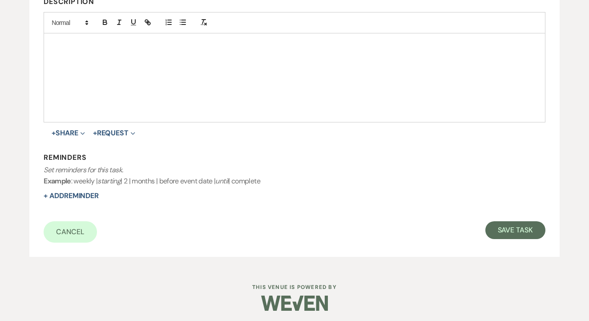
click at [430, 171] on p "Set reminders for this task. Example : weekly | starting | 2 | months | before …" at bounding box center [295, 175] width 502 height 23
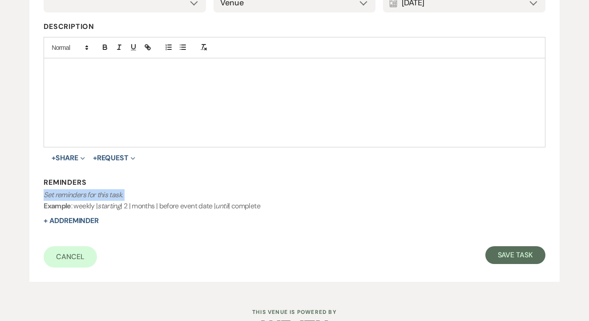
scroll to position [214, 0]
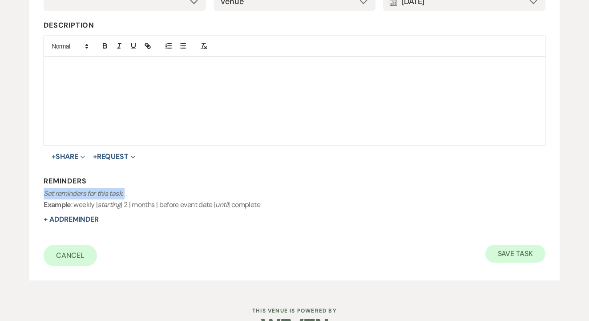
click at [524, 246] on button "Save Task" at bounding box center [515, 254] width 60 height 18
select select "3"
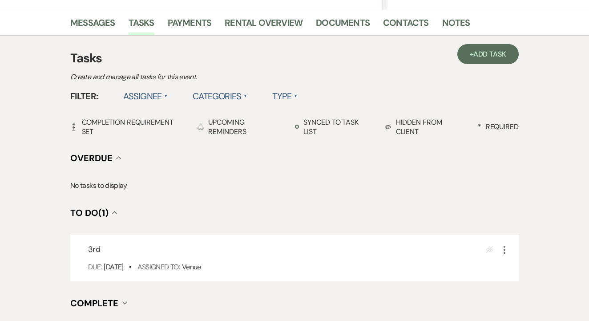
scroll to position [311, 0]
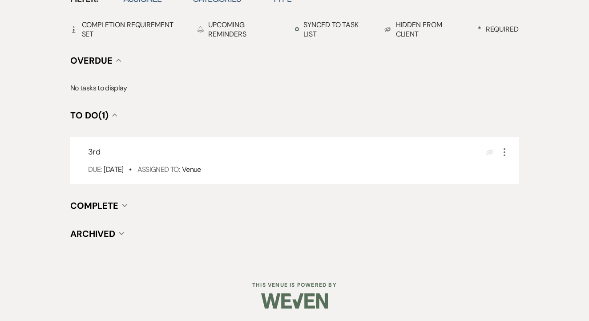
click at [337, 221] on div "+ Add Task Tasks Create and manage all tasks for this event. Filter: Assignee ▲…" at bounding box center [294, 96] width 448 height 288
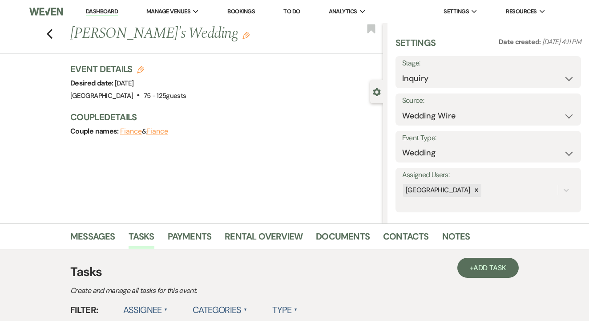
scroll to position [0, 0]
click at [295, 14] on link "To Do" at bounding box center [291, 12] width 16 height 8
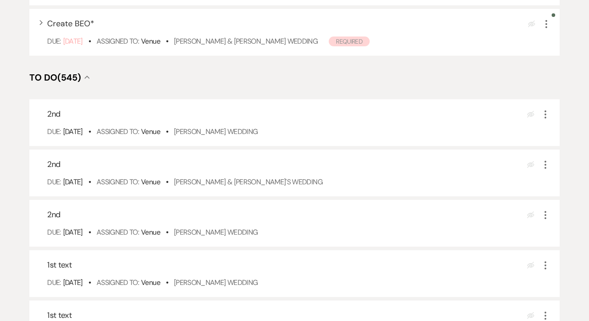
scroll to position [270, 0]
click at [245, 137] on link "Marty Skaggs's Wedding" at bounding box center [216, 131] width 84 height 9
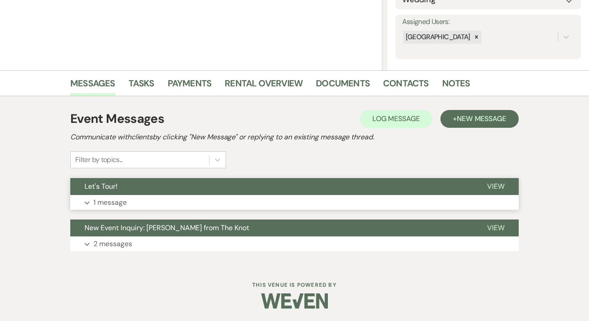
click at [256, 178] on button "Let's Tour!" at bounding box center [271, 186] width 403 height 17
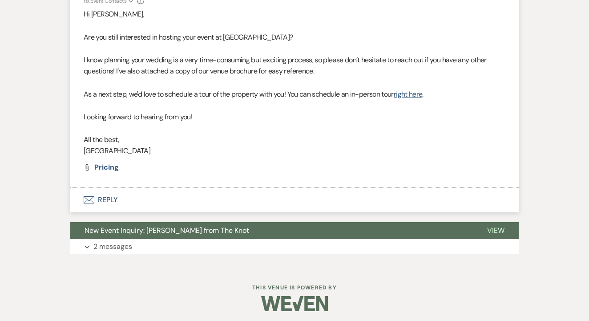
scroll to position [370, 0]
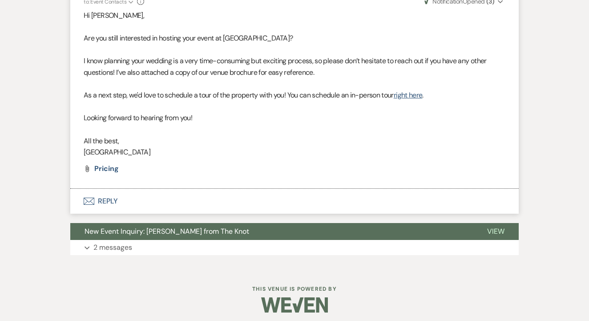
click at [238, 196] on button "Envelope Reply" at bounding box center [294, 201] width 448 height 25
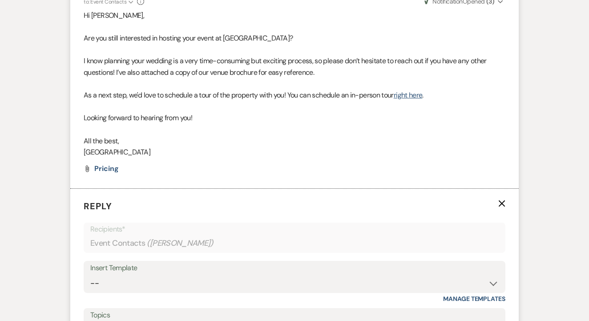
scroll to position [486, 0]
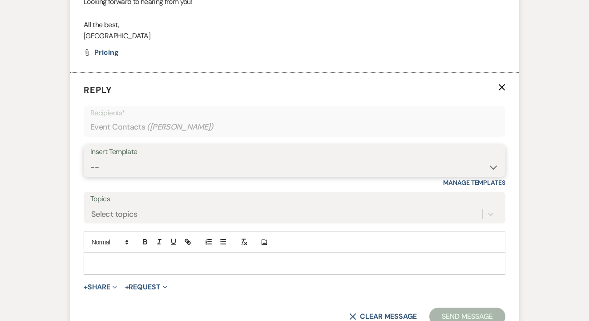
click at [254, 167] on select "-- Lead: Automated Intro Email (Wedding) Lead: 1st Follow Up Email Images Lead:…" at bounding box center [294, 166] width 408 height 17
select select "1208"
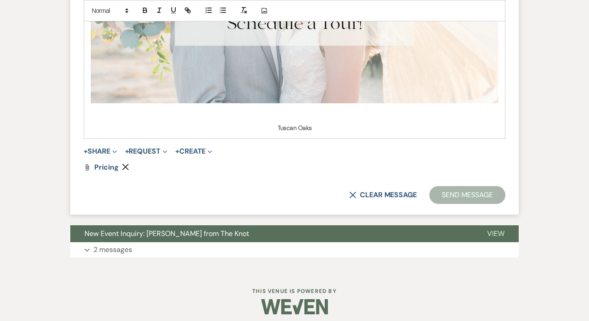
click at [452, 187] on button "Send Message" at bounding box center [467, 195] width 76 height 18
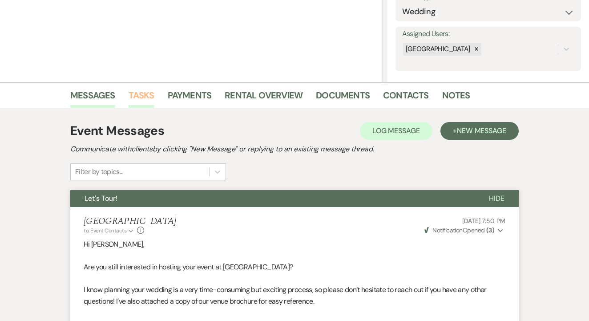
click at [146, 95] on link "Tasks" at bounding box center [142, 98] width 26 height 20
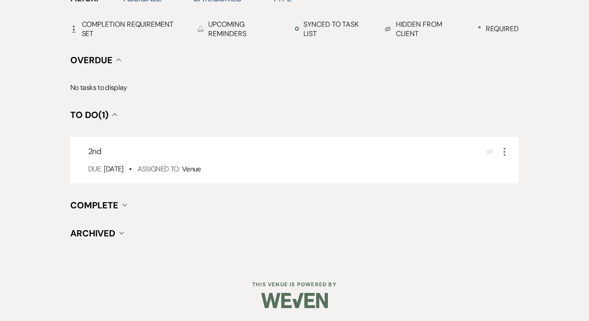
scroll to position [311, 0]
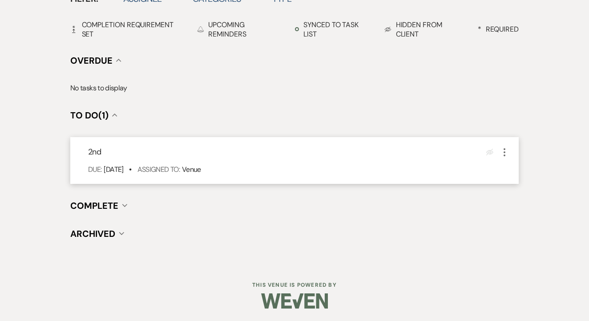
click at [506, 151] on icon "More" at bounding box center [504, 152] width 11 height 11
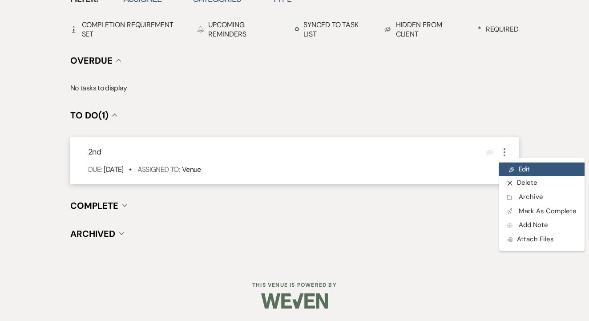
click at [515, 166] on link "Pencil Edit" at bounding box center [541, 168] width 85 height 13
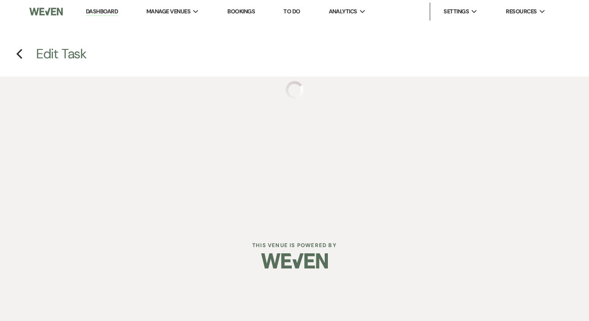
select select "false"
select select "venueHost"
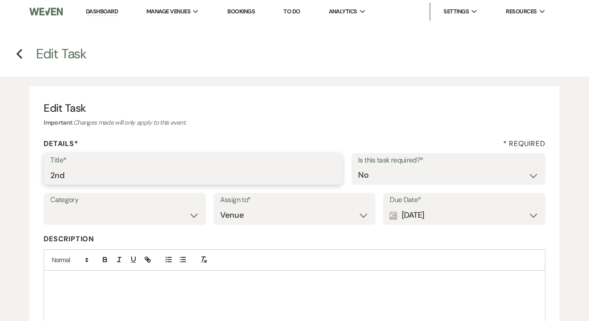
click at [145, 176] on input "2nd" at bounding box center [192, 174] width 285 height 17
type input "3rd"
click at [426, 213] on div "Calendar [DATE] Expand" at bounding box center [464, 214] width 149 height 17
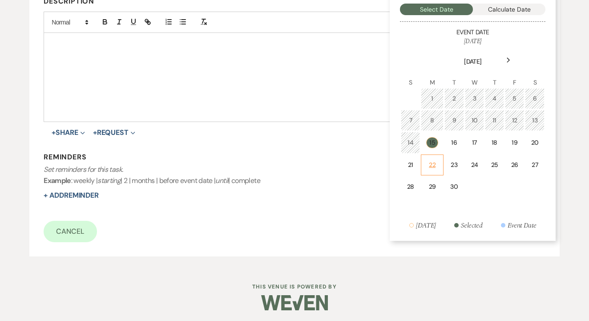
click at [429, 165] on div "22" at bounding box center [432, 164] width 11 height 9
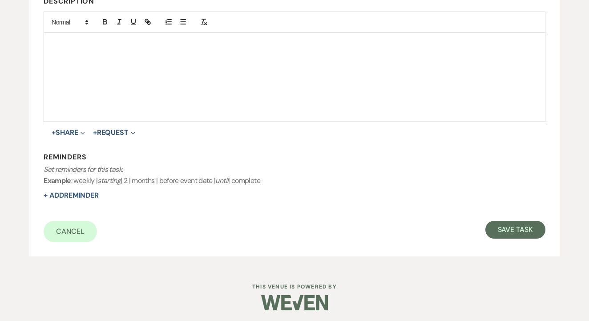
scroll to position [237, 0]
click at [496, 221] on button "Save Task" at bounding box center [515, 230] width 60 height 18
select select "2"
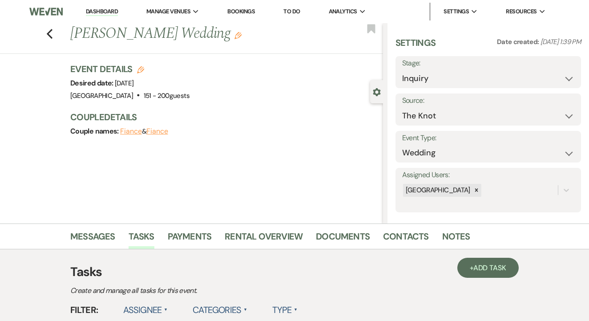
click at [294, 8] on link "To Do" at bounding box center [291, 12] width 16 height 8
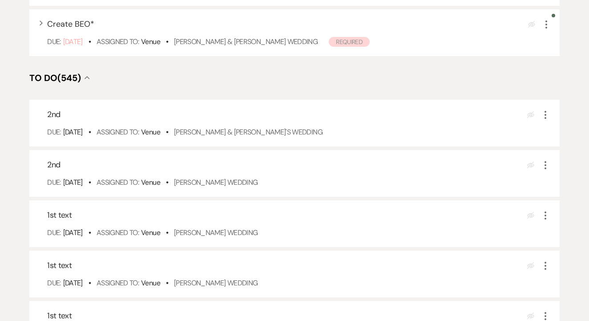
scroll to position [280, 0]
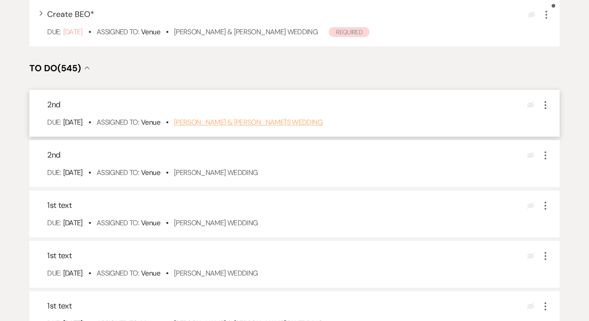
click at [295, 127] on link "[PERSON_NAME] & [PERSON_NAME]'s Wedding" at bounding box center [248, 121] width 149 height 9
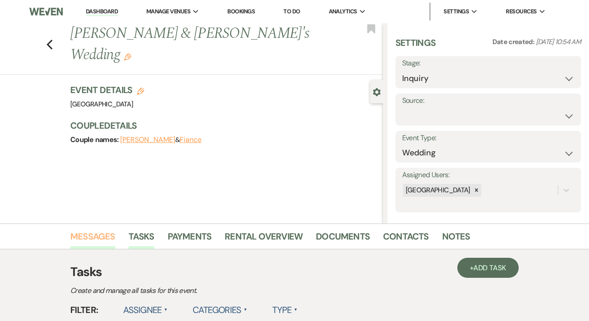
click at [83, 238] on link "Messages" at bounding box center [92, 239] width 45 height 20
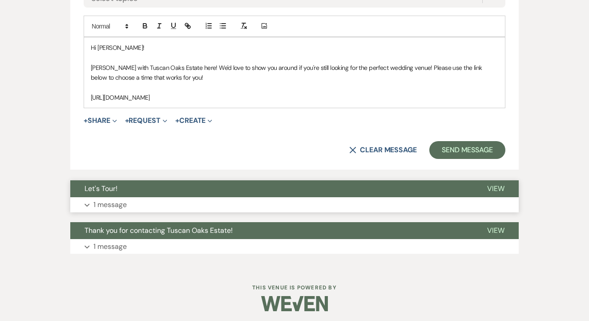
click at [261, 197] on button "Expand 1 message" at bounding box center [294, 204] width 448 height 15
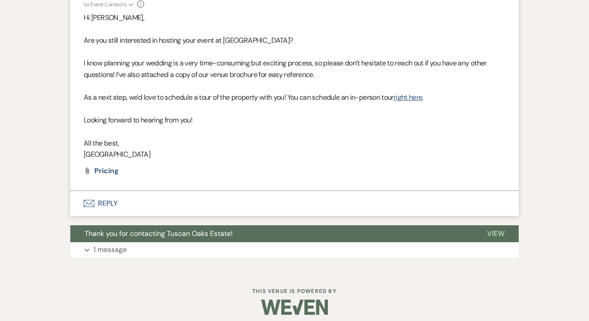
click at [244, 195] on button "Envelope Reply" at bounding box center [294, 203] width 448 height 25
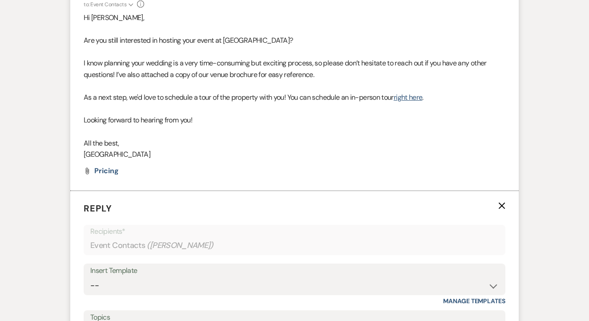
scroll to position [903, 0]
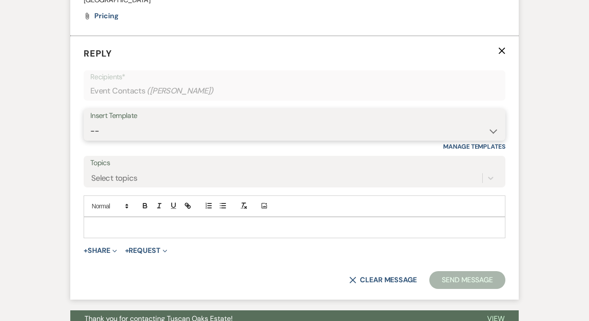
click at [263, 132] on select "-- Lead: Automated Intro Email (Wedding) Lead: 1st Follow Up Email Images Lead:…" at bounding box center [294, 130] width 408 height 17
select select "1208"
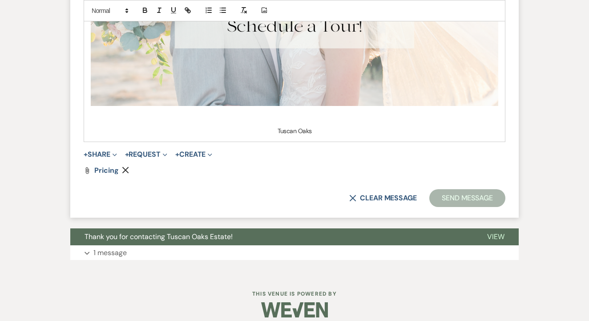
click at [488, 191] on button "Send Message" at bounding box center [467, 198] width 76 height 18
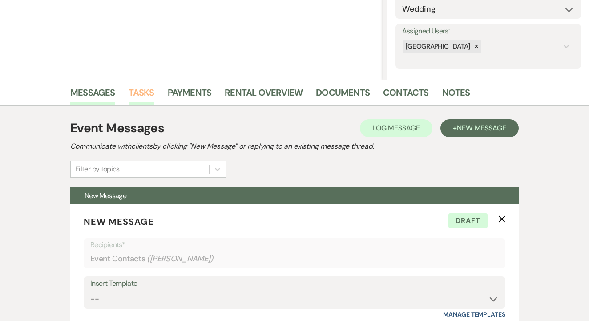
click at [138, 91] on link "Tasks" at bounding box center [142, 95] width 26 height 20
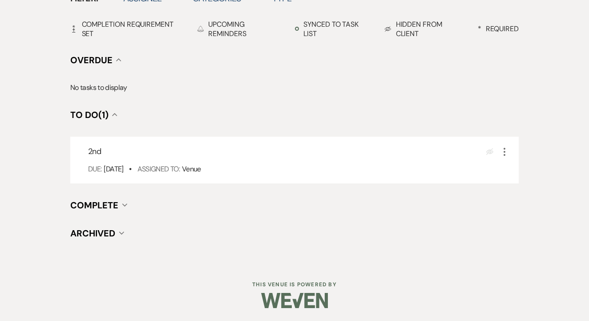
scroll to position [311, 0]
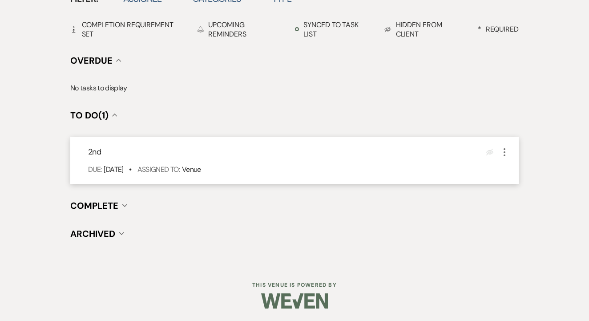
click at [503, 152] on icon "More" at bounding box center [504, 152] width 11 height 11
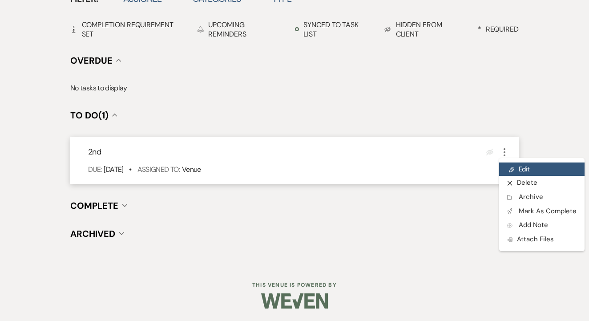
click at [516, 169] on link "Pencil Edit" at bounding box center [541, 168] width 85 height 13
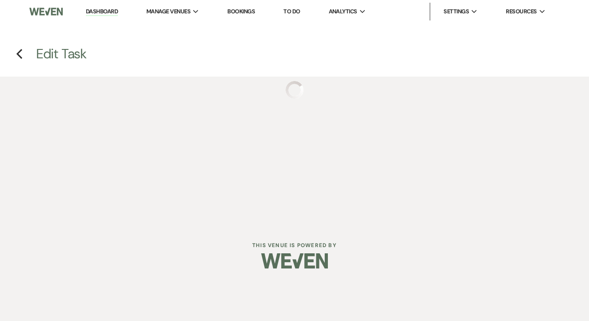
select select "false"
select select "venueHost"
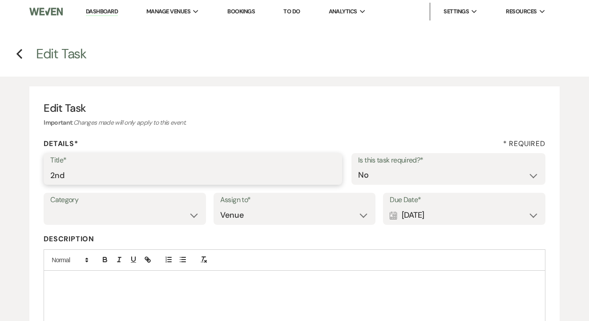
click at [186, 176] on input "2nd" at bounding box center [192, 174] width 285 height 17
type input "2nd text"
click at [439, 218] on div "Calendar [DATE] Expand" at bounding box center [464, 214] width 149 height 17
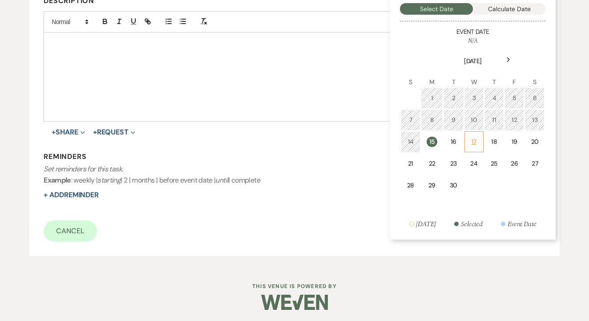
scroll to position [237, 0]
click at [470, 138] on div "17" at bounding box center [474, 142] width 8 height 9
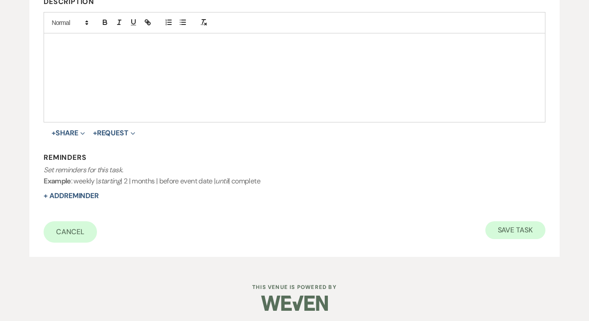
click at [501, 234] on button "Save Task" at bounding box center [515, 230] width 60 height 18
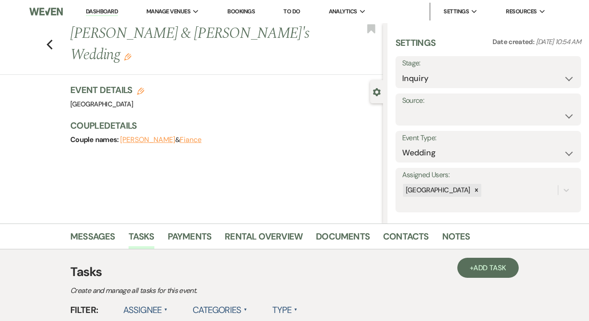
click at [304, 12] on li "To Do" at bounding box center [291, 12] width 25 height 18
click at [298, 12] on link "To Do" at bounding box center [291, 12] width 16 height 8
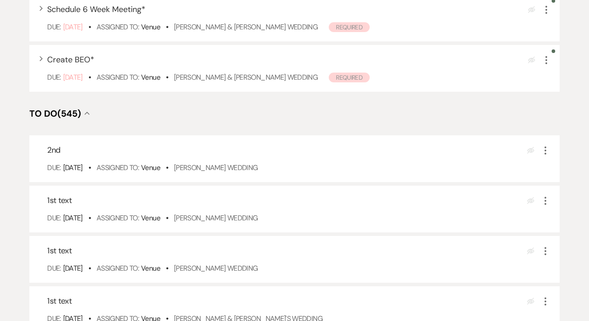
scroll to position [236, 0]
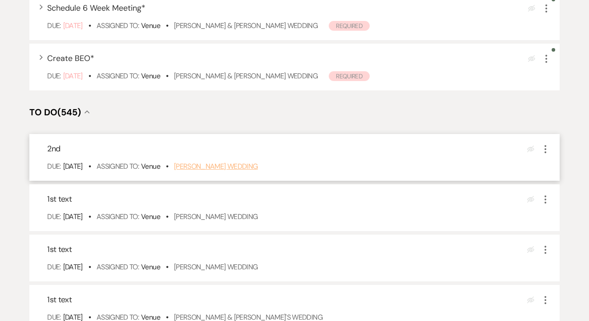
click at [221, 171] on link "[PERSON_NAME] Wedding" at bounding box center [216, 165] width 84 height 9
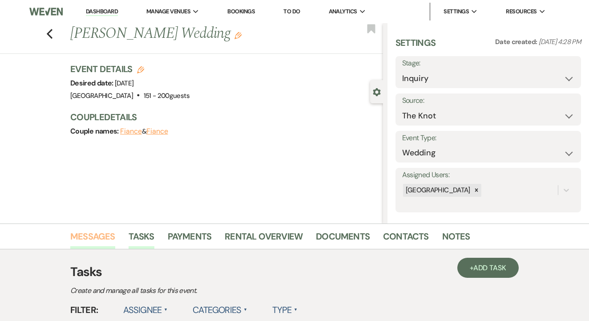
click at [87, 237] on link "Messages" at bounding box center [92, 239] width 45 height 20
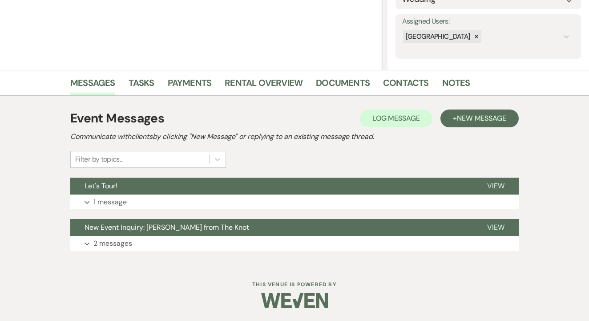
scroll to position [153, 0]
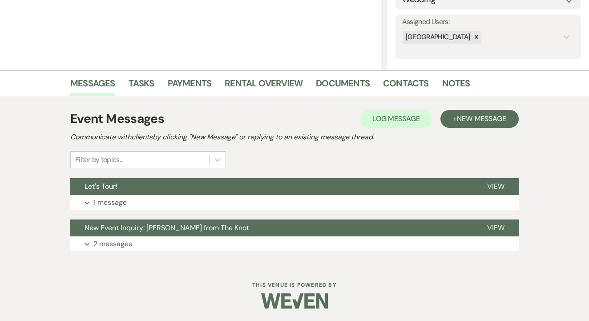
click at [273, 211] on div "Event Messages Log Log Message + New Message Communicate with clients by clicki…" at bounding box center [294, 180] width 448 height 150
click at [282, 192] on button "Let's Tour!" at bounding box center [271, 186] width 403 height 17
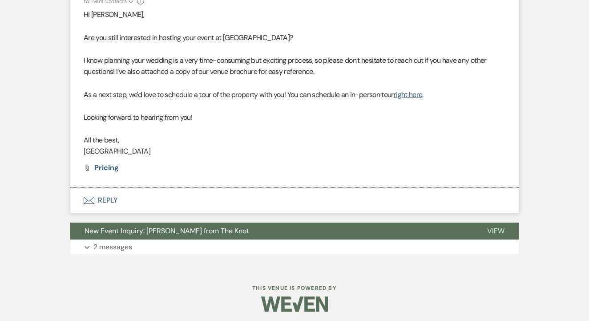
scroll to position [370, 0]
click at [245, 202] on button "Envelope Reply" at bounding box center [294, 200] width 448 height 25
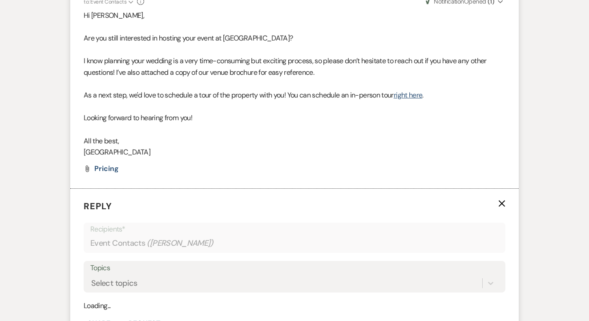
scroll to position [486, 0]
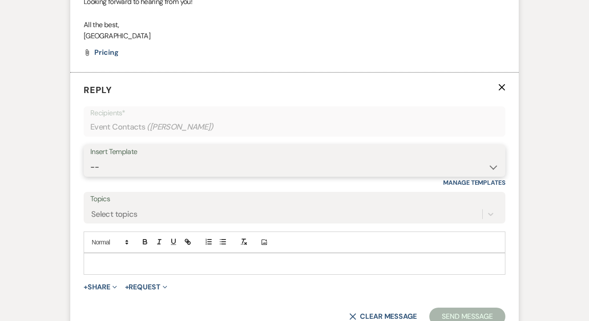
click at [258, 169] on select "-- Lead: Automated Intro Email (Wedding) Lead: 1st Follow Up Email Images Lead:…" at bounding box center [294, 166] width 408 height 17
select select "1208"
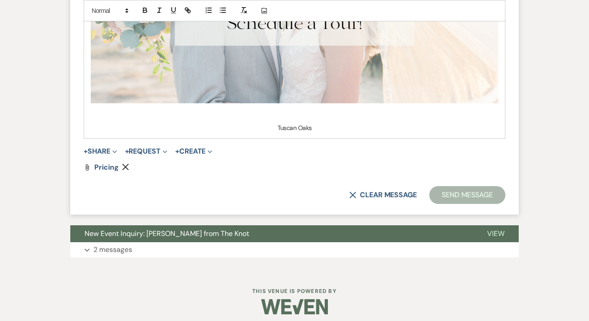
click at [461, 186] on button "Send Message" at bounding box center [467, 195] width 76 height 18
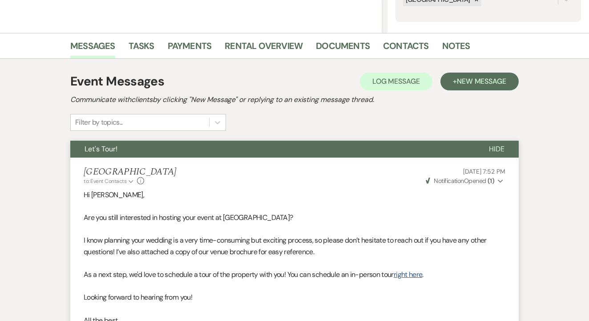
scroll to position [162, 0]
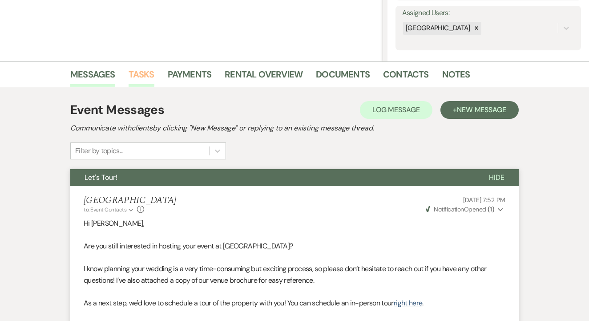
click at [143, 78] on link "Tasks" at bounding box center [142, 77] width 26 height 20
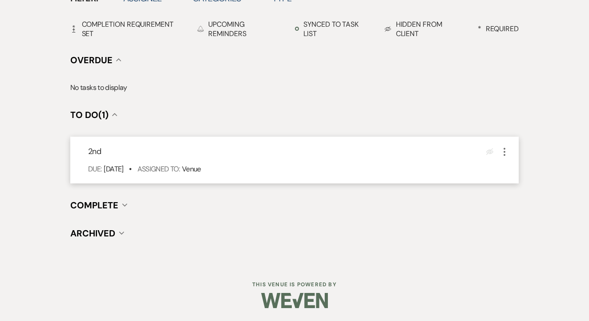
scroll to position [311, 0]
click at [504, 155] on icon "More" at bounding box center [504, 152] width 11 height 11
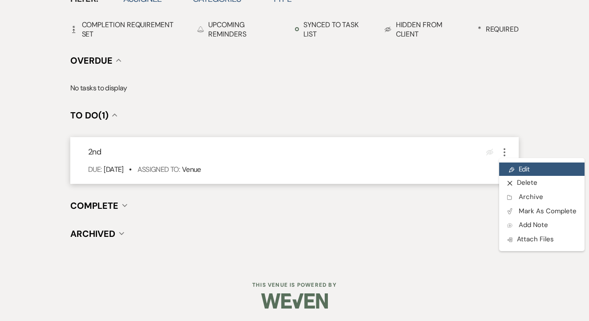
click at [507, 164] on link "Pencil Edit" at bounding box center [541, 168] width 85 height 13
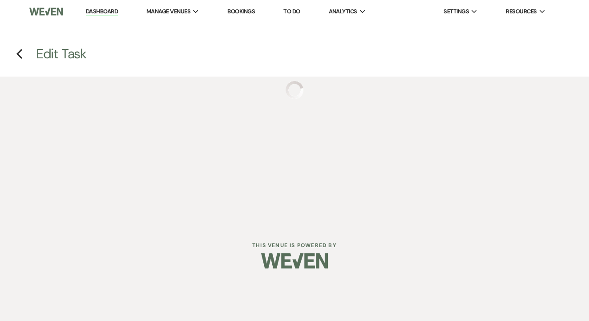
select select "false"
select select "venueHost"
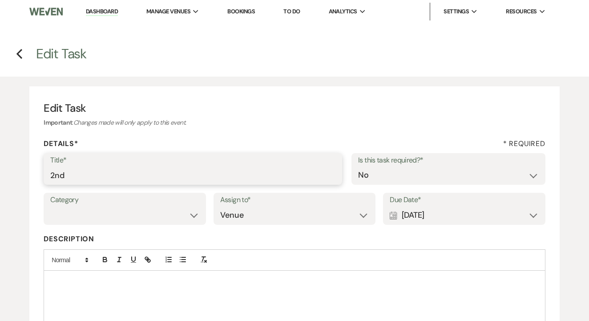
click at [149, 182] on input "2nd" at bounding box center [192, 174] width 285 height 17
type input "3rd"
click at [448, 219] on div "Calendar [DATE] Expand" at bounding box center [464, 214] width 149 height 17
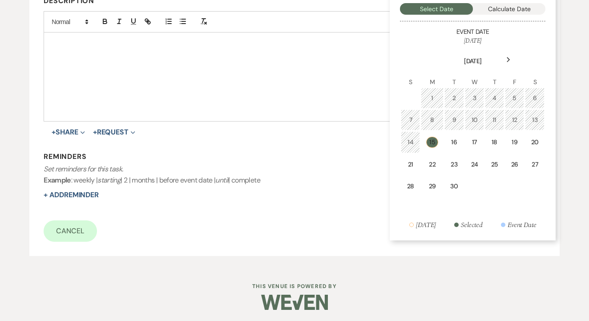
scroll to position [237, 0]
click at [432, 169] on td "22" at bounding box center [432, 165] width 22 height 21
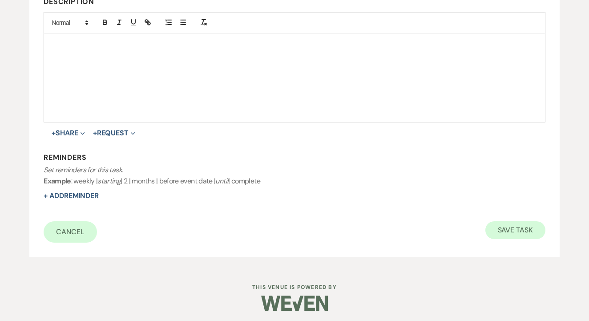
click at [527, 226] on button "Save Task" at bounding box center [515, 230] width 60 height 18
select select "2"
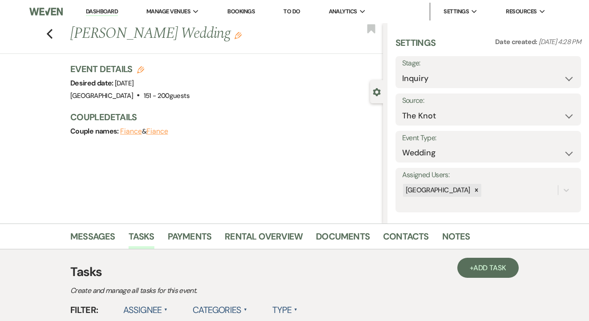
click at [293, 8] on link "To Do" at bounding box center [291, 12] width 16 height 8
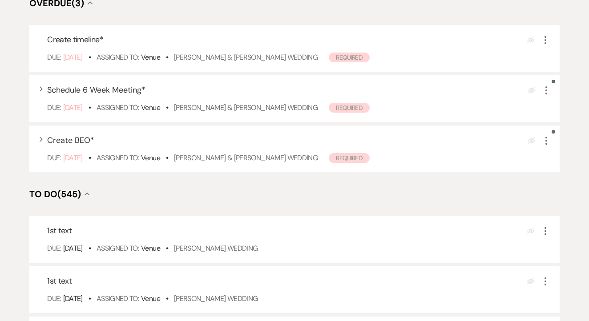
scroll to position [155, 0]
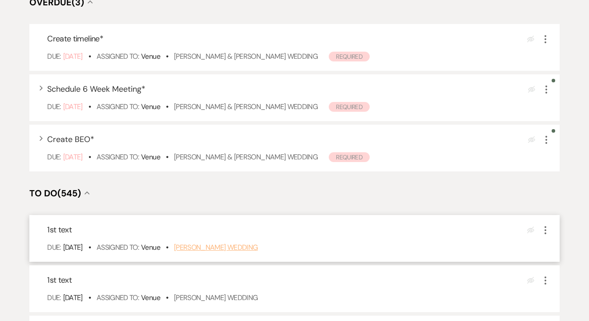
click at [215, 252] on link "[PERSON_NAME] Wedding" at bounding box center [216, 246] width 84 height 9
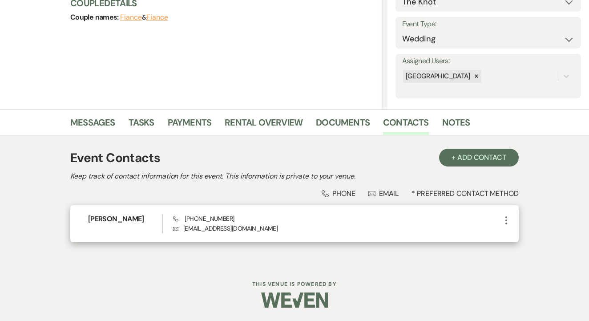
scroll to position [113, 0]
drag, startPoint x: 183, startPoint y: 212, endPoint x: 239, endPoint y: 224, distance: 57.3
click at [239, 224] on div "[PERSON_NAME] Phone [PHONE_NUMBER] Envelope [EMAIL_ADDRESS][DOMAIN_NAME] More" at bounding box center [294, 224] width 448 height 37
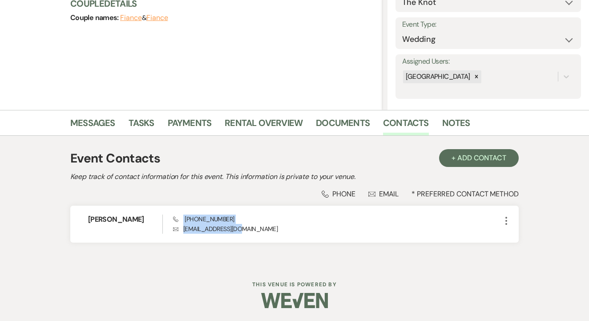
click at [239, 196] on div "Phone Phone Envelope Email * Preferred Contact Method" at bounding box center [294, 193] width 448 height 9
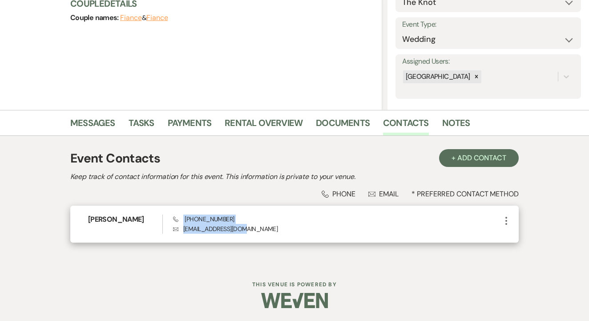
drag, startPoint x: 180, startPoint y: 217, endPoint x: 248, endPoint y: 226, distance: 69.2
click at [248, 226] on div "Phone [PHONE_NUMBER] Envelope [EMAIL_ADDRESS][DOMAIN_NAME]" at bounding box center [337, 223] width 328 height 19
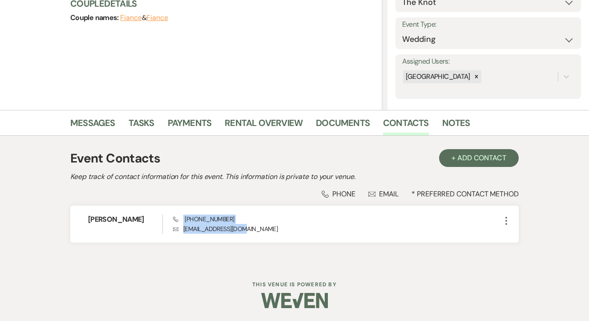
click at [234, 198] on div "Phone Phone Envelope Email * Preferred Contact Method" at bounding box center [294, 193] width 448 height 9
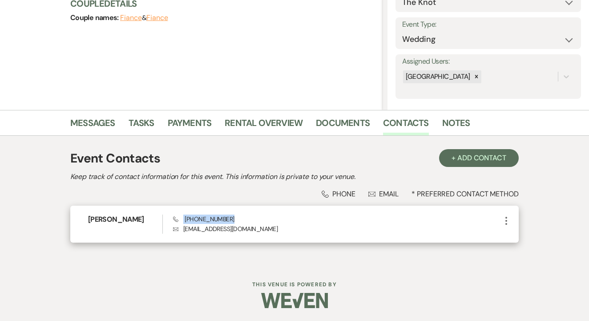
drag, startPoint x: 184, startPoint y: 218, endPoint x: 232, endPoint y: 222, distance: 48.7
click at [232, 222] on div "Phone [PHONE_NUMBER] Envelope [EMAIL_ADDRESS][DOMAIN_NAME]" at bounding box center [337, 223] width 328 height 19
copy span "[PHONE_NUMBER]"
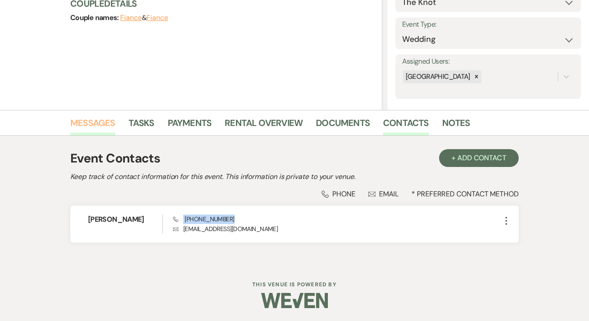
click at [101, 121] on link "Messages" at bounding box center [92, 126] width 45 height 20
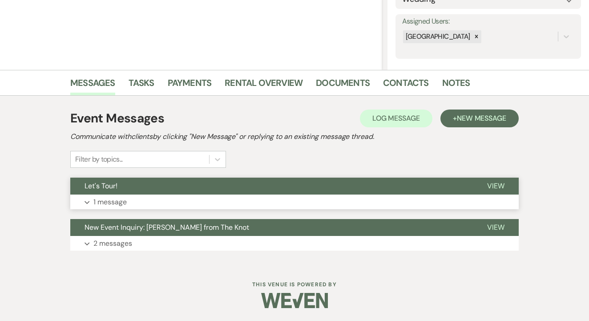
scroll to position [153, 0]
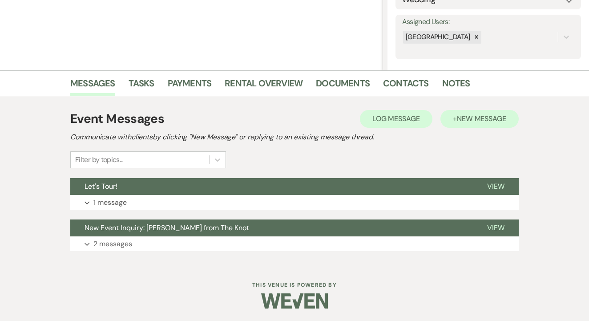
click at [471, 114] on span "New Message" at bounding box center [481, 118] width 49 height 9
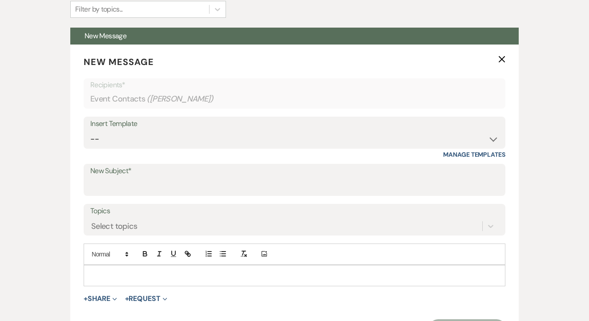
scroll to position [320, 0]
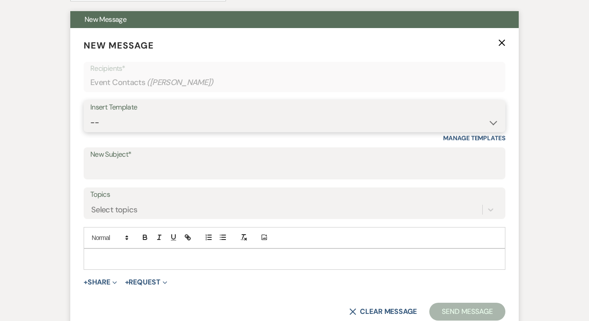
click at [257, 121] on select "-- Lead: Automated Intro Email (Wedding) Lead: 1st Follow Up Email Images Lead:…" at bounding box center [294, 122] width 408 height 17
select select "1206"
type input "1st TEXT"
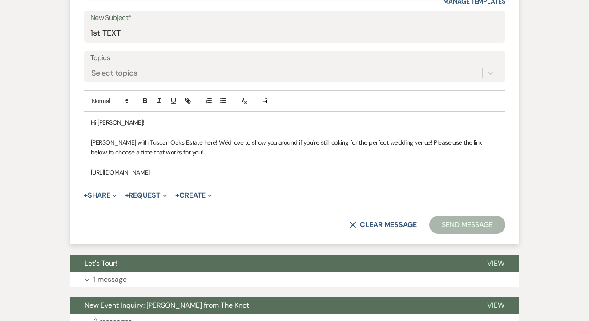
scroll to position [457, 0]
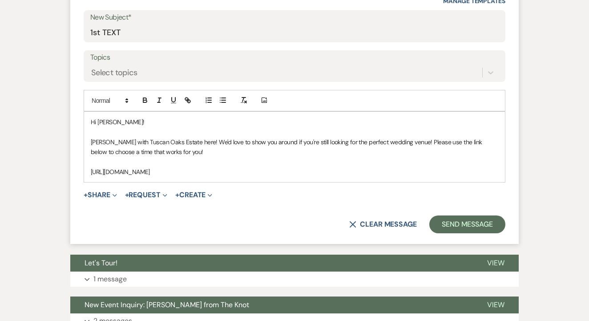
drag, startPoint x: 86, startPoint y: 119, endPoint x: 219, endPoint y: 189, distance: 150.0
click at [219, 189] on form "New Message X Draft saved! Recipients* Event Contacts ( Esther Nubong ) Insert …" at bounding box center [294, 67] width 448 height 353
copy div "Hi Esther! Maggie with Tuscan Oaks Estate here! We'd love to show you around if…"
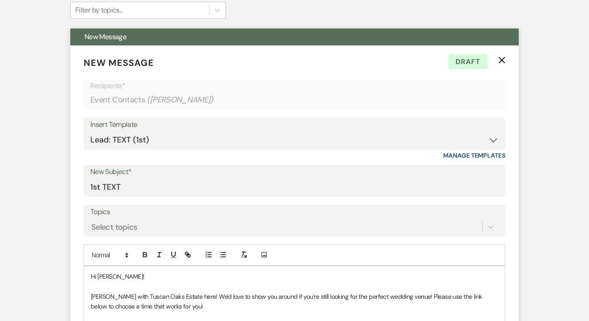
scroll to position [271, 0]
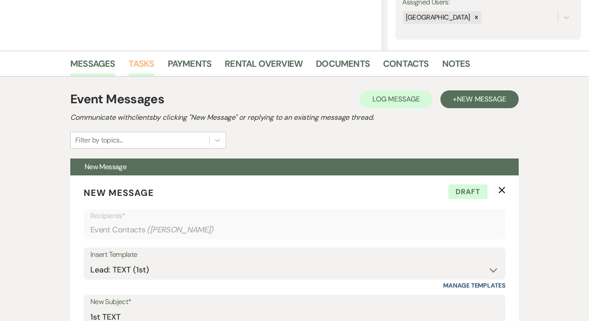
click at [138, 64] on link "Tasks" at bounding box center [142, 66] width 26 height 20
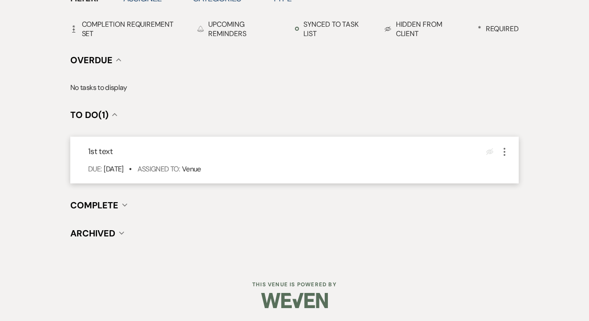
scroll to position [311, 0]
click at [500, 147] on icon "More" at bounding box center [504, 152] width 11 height 11
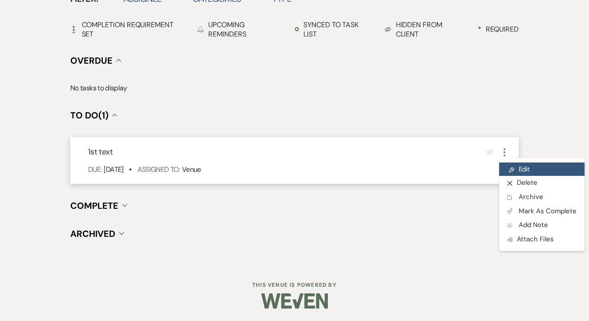
click at [514, 168] on link "Pencil Edit" at bounding box center [541, 168] width 85 height 13
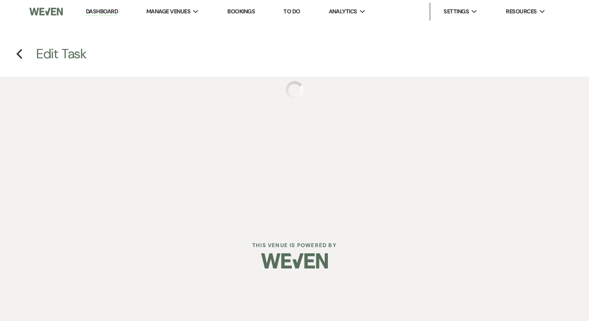
select select "false"
select select "venueHost"
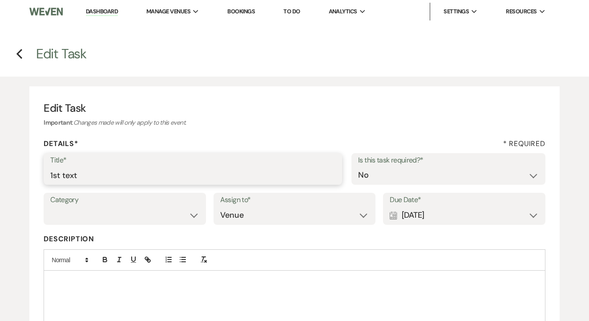
click at [185, 176] on input "1st text" at bounding box center [192, 174] width 285 height 17
type input "2nd"
click at [457, 216] on div "Calendar [DATE] Expand" at bounding box center [464, 214] width 149 height 17
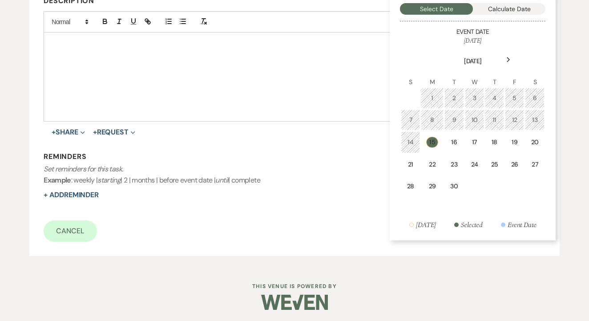
scroll to position [237, 0]
click at [434, 152] on td "15" at bounding box center [432, 143] width 22 height 22
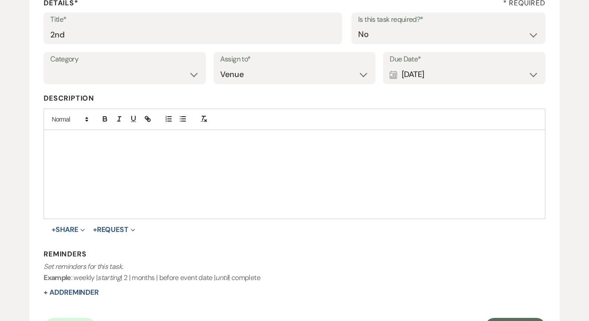
scroll to position [122, 0]
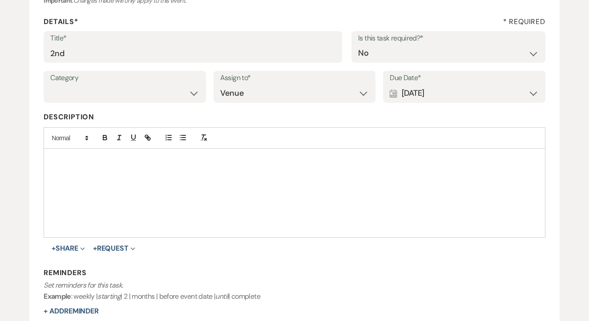
click at [460, 93] on div "Calendar [DATE] Expand" at bounding box center [464, 93] width 149 height 17
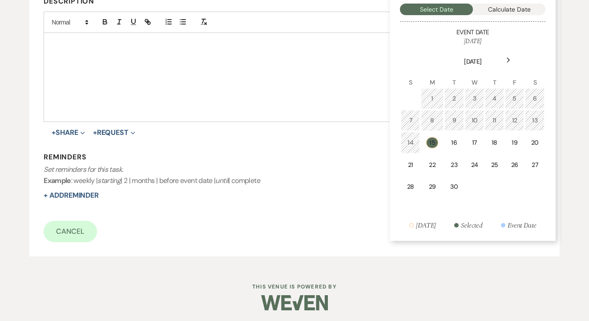
scroll to position [237, 0]
click at [424, 171] on td "22" at bounding box center [432, 165] width 22 height 21
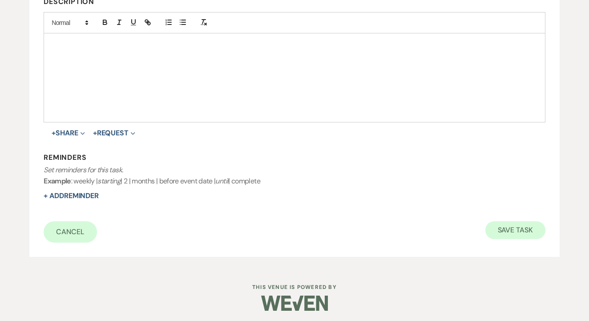
click at [501, 225] on button "Save Task" at bounding box center [515, 230] width 60 height 18
select select "2"
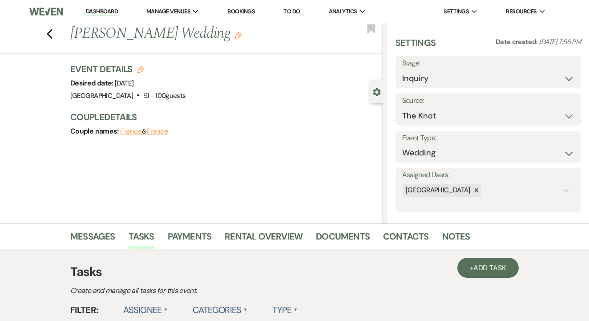
click at [298, 8] on link "To Do" at bounding box center [291, 12] width 16 height 8
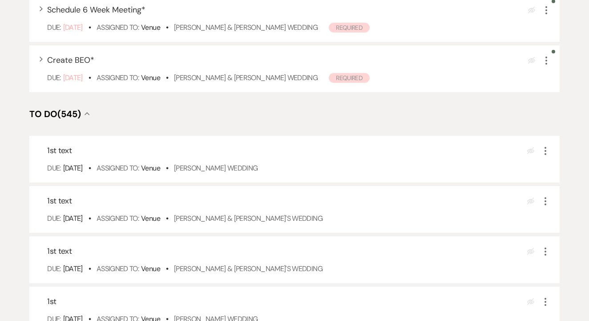
scroll to position [236, 0]
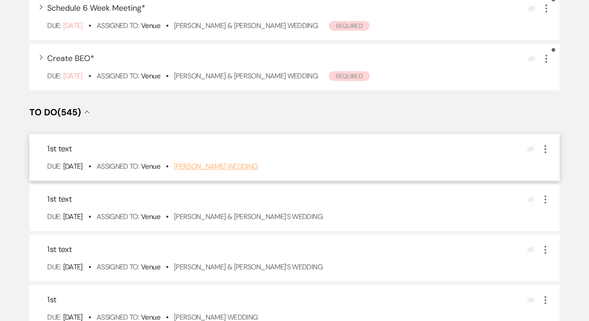
click at [217, 171] on link "[PERSON_NAME] Wedding" at bounding box center [216, 165] width 84 height 9
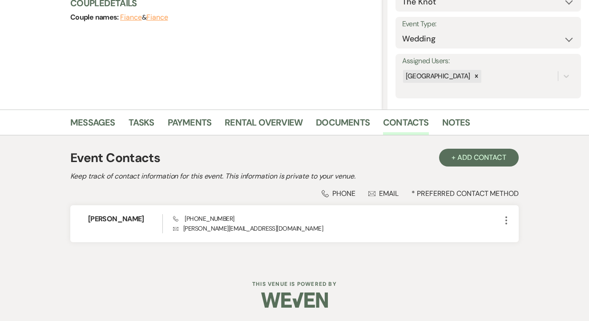
scroll to position [113, 0]
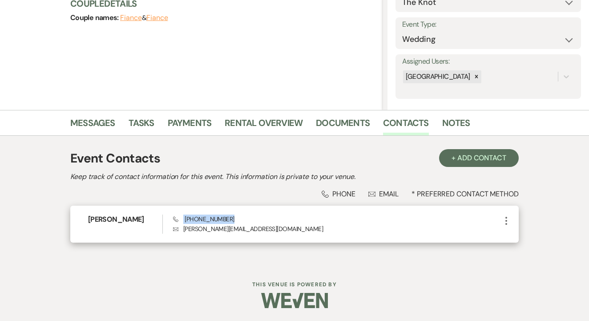
drag, startPoint x: 180, startPoint y: 217, endPoint x: 252, endPoint y: 221, distance: 72.2
click at [252, 221] on div "Phone [PHONE_NUMBER] [PERSON_NAME] [PERSON_NAME][EMAIL_ADDRESS][DOMAIN_NAME]" at bounding box center [337, 223] width 328 height 19
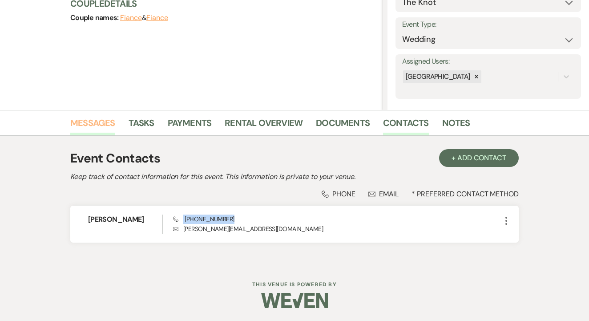
click at [108, 122] on link "Messages" at bounding box center [92, 126] width 45 height 20
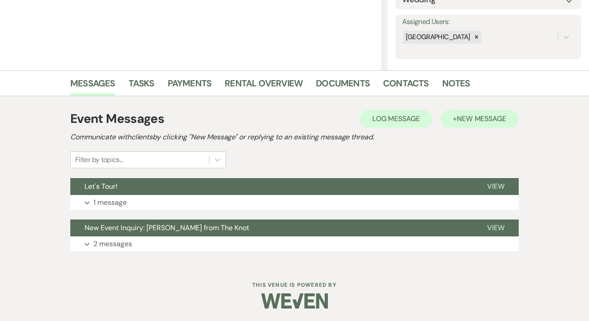
click at [479, 123] on button "+ New Message" at bounding box center [479, 119] width 78 height 18
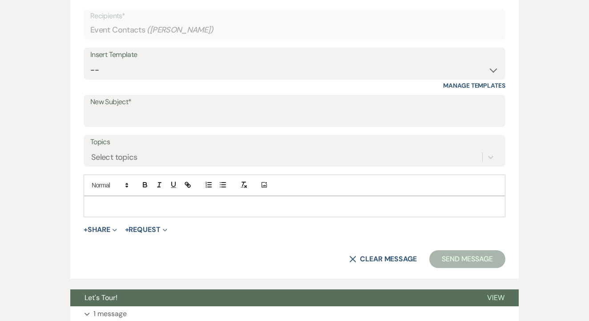
scroll to position [382, 0]
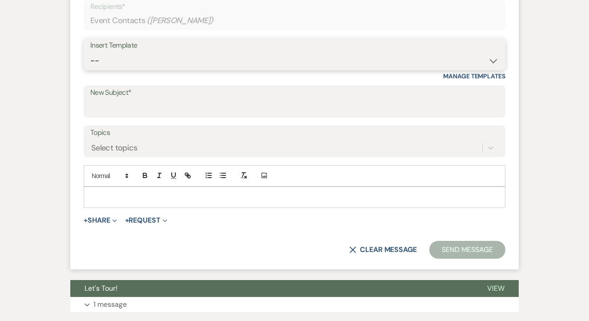
click at [214, 62] on select "-- Lead: Automated Intro Email (Wedding) Lead: 1st Follow Up Email Images Lead:…" at bounding box center [294, 60] width 408 height 17
select select "1206"
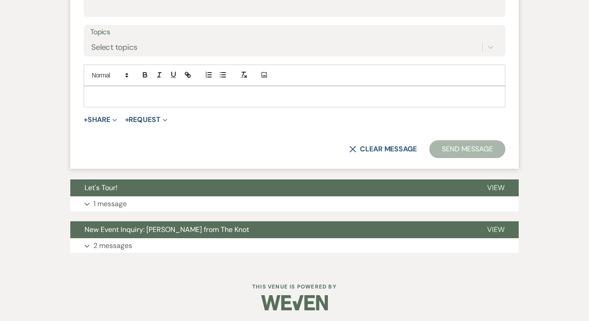
type input "1st TEXT"
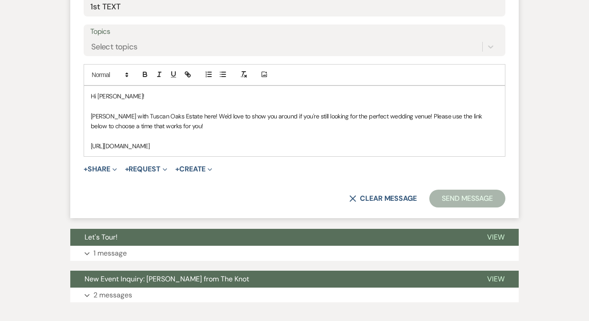
scroll to position [482, 0]
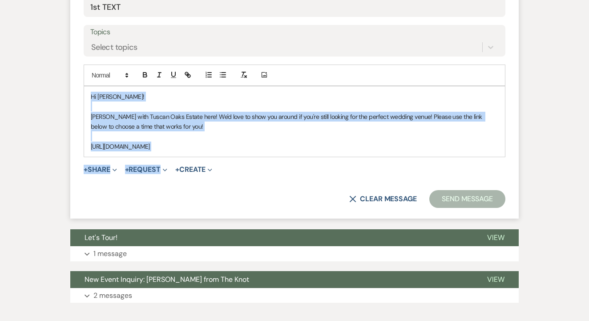
drag, startPoint x: 83, startPoint y: 98, endPoint x: 194, endPoint y: 157, distance: 125.6
click at [194, 157] on form "New Message X Saving draft... Recipients* Event Contacts ( [PERSON_NAME] ) Inse…" at bounding box center [294, 42] width 448 height 353
click at [225, 87] on div "Hi [PERSON_NAME]! [PERSON_NAME] with Tuscan Oaks Estate here! We'd love to show…" at bounding box center [294, 121] width 421 height 70
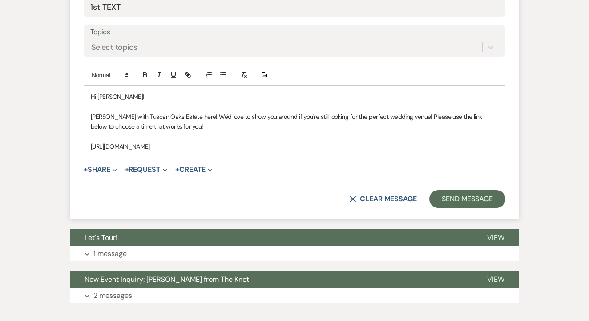
drag, startPoint x: 89, startPoint y: 94, endPoint x: 231, endPoint y: 155, distance: 154.8
click at [231, 155] on form "New Message X Draft saved! Recipients* Event Contacts ( [PERSON_NAME] ) Insert …" at bounding box center [294, 42] width 448 height 353
copy div "Hi [PERSON_NAME]! [PERSON_NAME] with Tuscan Oaks Estate here! We'd love to show…"
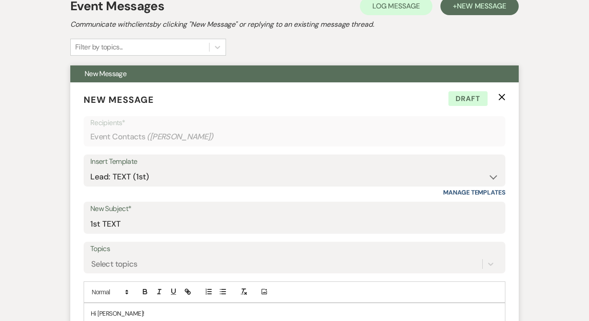
scroll to position [229, 0]
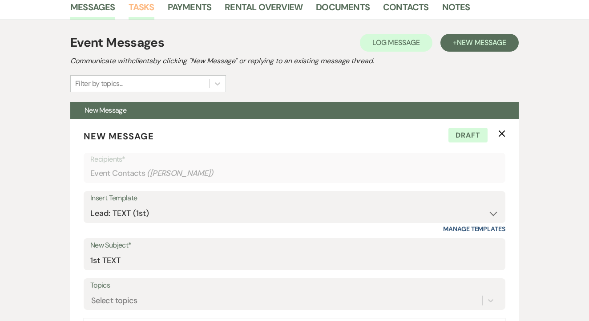
click at [136, 14] on link "Tasks" at bounding box center [142, 10] width 26 height 20
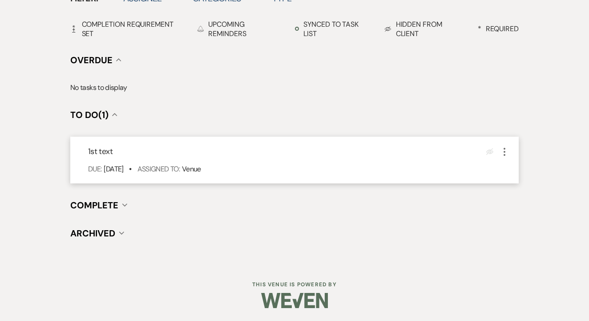
scroll to position [311, 0]
click at [503, 153] on icon "More" at bounding box center [504, 152] width 11 height 11
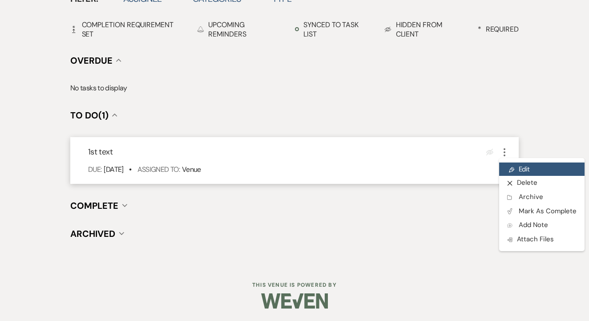
click at [513, 166] on icon "Pencil" at bounding box center [511, 169] width 5 height 7
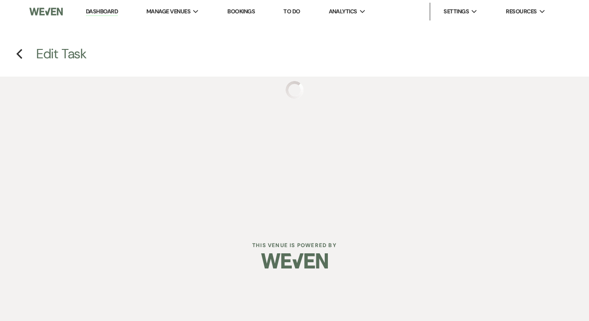
select select "false"
select select "venueHost"
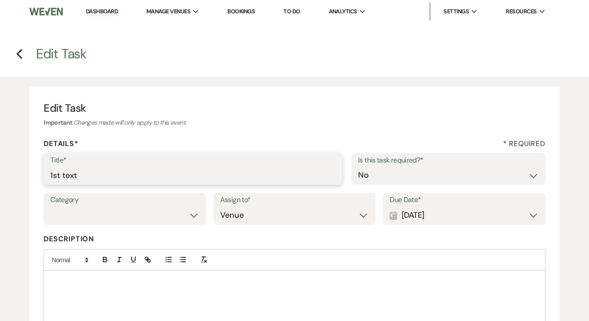
click at [156, 169] on input "1st text" at bounding box center [192, 174] width 285 height 17
type input "2nd"
click at [448, 213] on div "Calendar [DATE] Expand" at bounding box center [464, 214] width 149 height 17
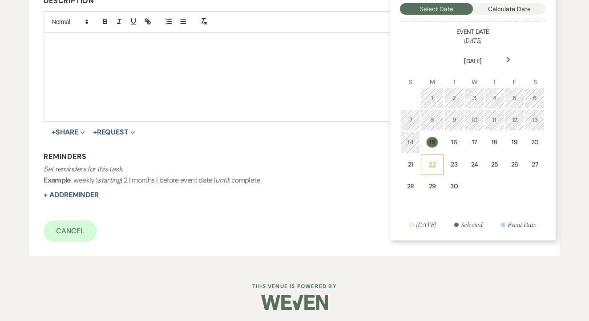
scroll to position [237, 0]
click at [430, 163] on div "22" at bounding box center [432, 165] width 11 height 9
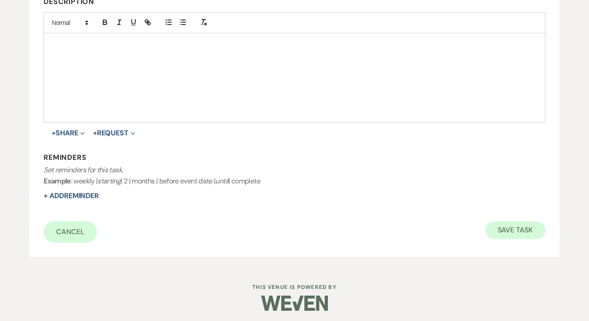
click at [511, 222] on button "Save Task" at bounding box center [515, 230] width 60 height 18
select select "2"
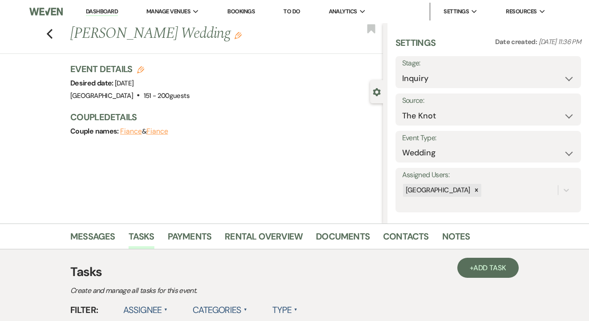
click at [294, 13] on link "To Do" at bounding box center [291, 12] width 16 height 8
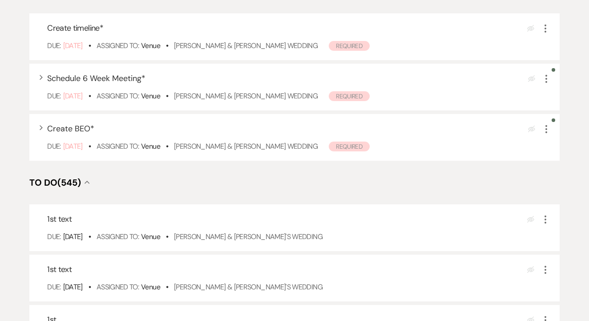
scroll to position [178, 0]
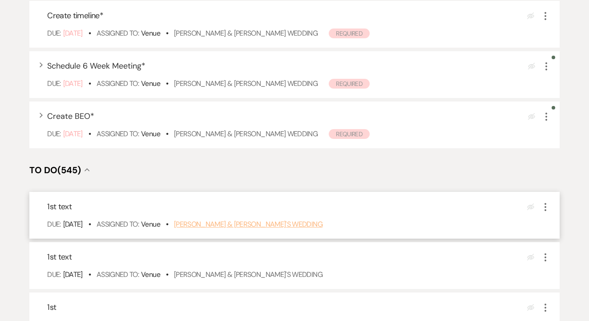
click at [229, 229] on link "[PERSON_NAME] & [PERSON_NAME]'s Wedding" at bounding box center [248, 223] width 149 height 9
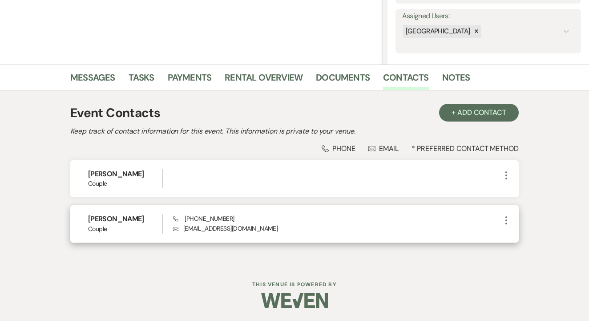
scroll to position [158, 0]
drag, startPoint x: 184, startPoint y: 220, endPoint x: 238, endPoint y: 222, distance: 53.8
click at [238, 222] on div "Phone [PHONE_NUMBER] Envelope [EMAIL_ADDRESS][DOMAIN_NAME]" at bounding box center [337, 223] width 328 height 19
copy span "[PHONE_NUMBER]"
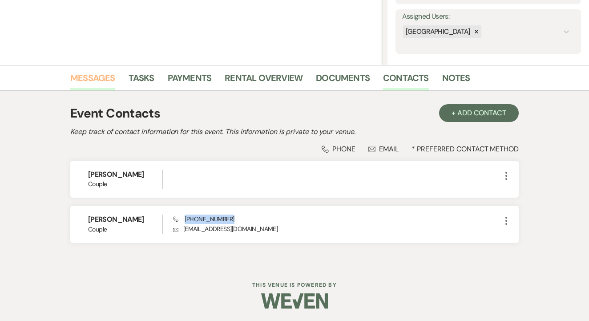
click at [95, 82] on link "Messages" at bounding box center [92, 81] width 45 height 20
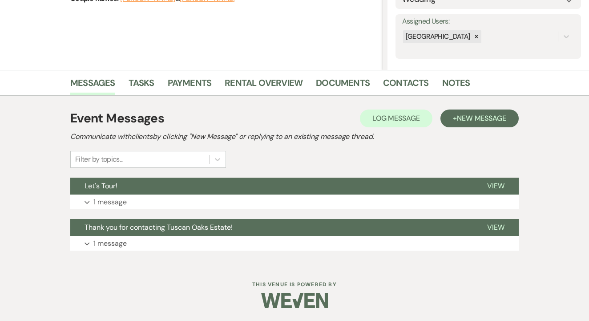
scroll to position [153, 0]
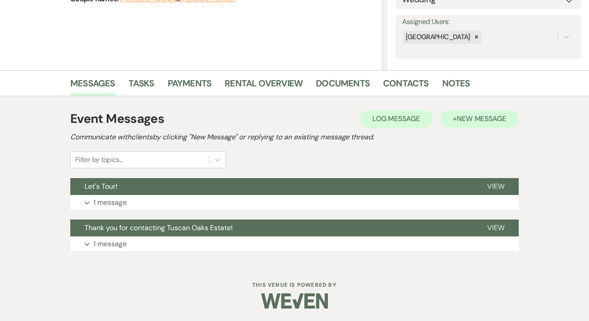
click at [477, 116] on span "New Message" at bounding box center [481, 118] width 49 height 9
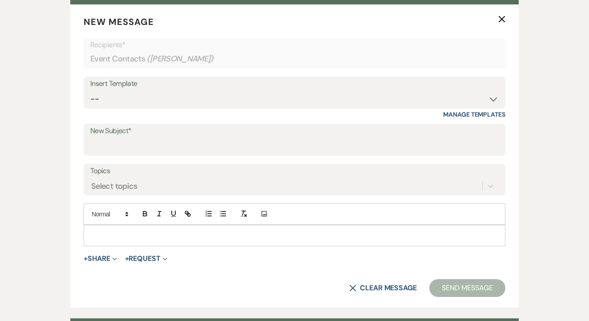
scroll to position [347, 0]
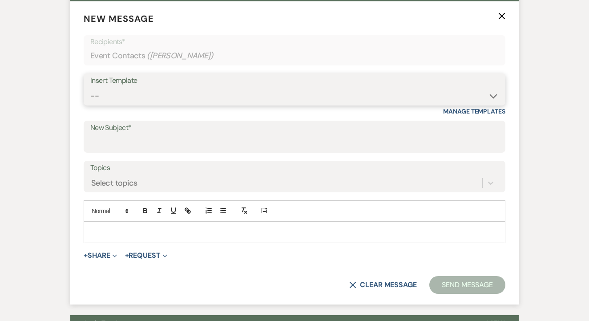
click at [218, 95] on select "-- Lead: Automated Intro Email (Wedding) Lead: 1st Follow Up Email Images Lead:…" at bounding box center [294, 95] width 408 height 17
select select "1206"
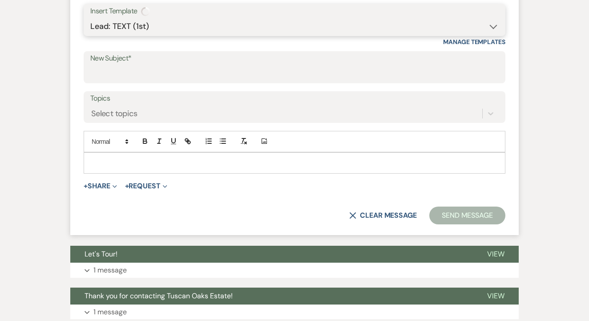
type input "1st TEXT"
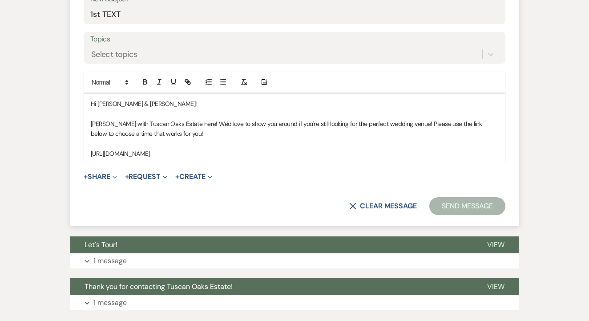
scroll to position [479, 0]
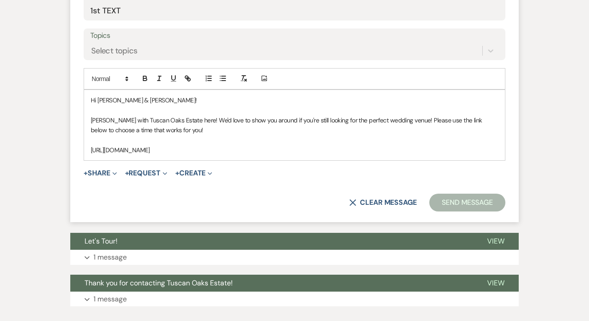
drag, startPoint x: 88, startPoint y: 99, endPoint x: 230, endPoint y: 149, distance: 150.4
click at [230, 149] on div "Hi Ronald & Isabella! Maggie with Tuscan Oaks Estate here! We'd love to show yo…" at bounding box center [294, 125] width 421 height 70
copy div "Hi Ronald & Isabella! Maggie with Tuscan Oaks Estate here! We'd love to show yo…"
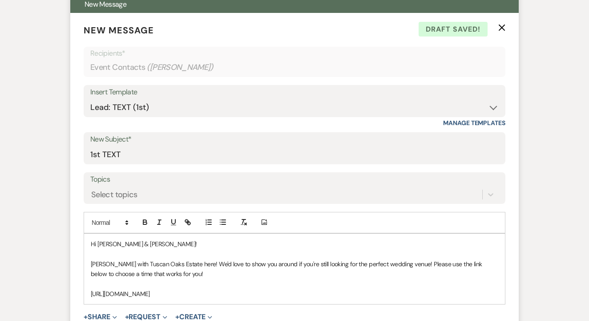
scroll to position [198, 0]
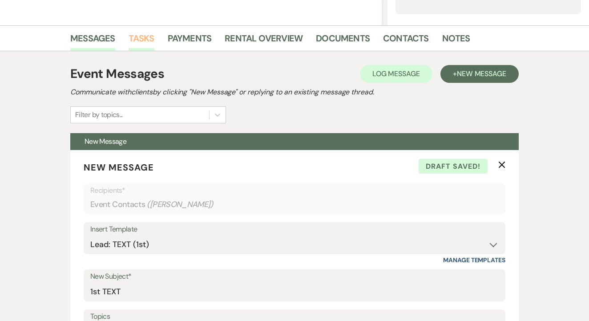
click at [141, 40] on link "Tasks" at bounding box center [142, 41] width 26 height 20
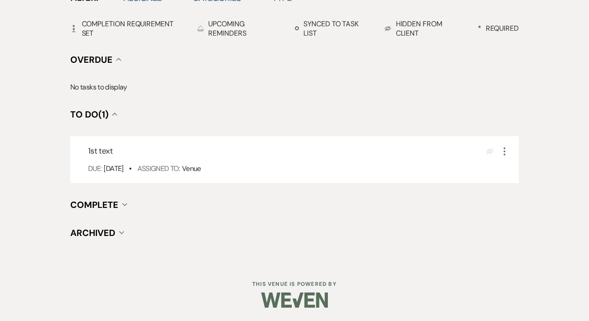
scroll to position [311, 0]
click at [501, 156] on icon "More" at bounding box center [504, 152] width 11 height 11
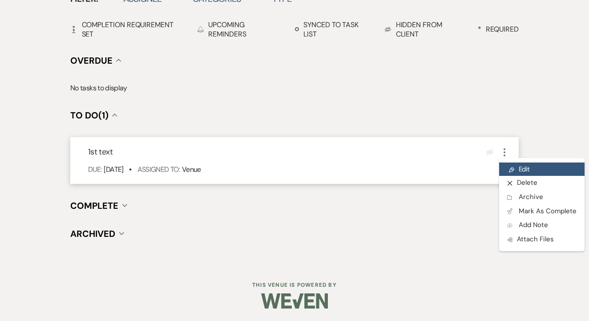
click at [516, 170] on link "Pencil Edit" at bounding box center [541, 168] width 85 height 13
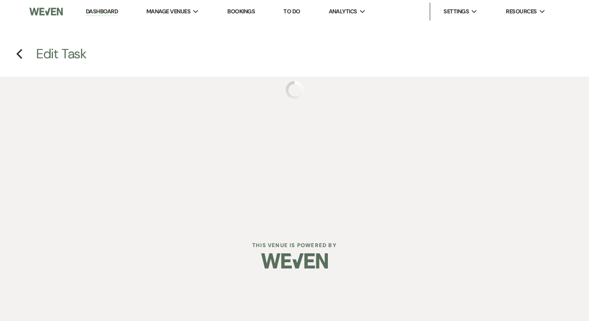
select select "false"
select select "venueHost"
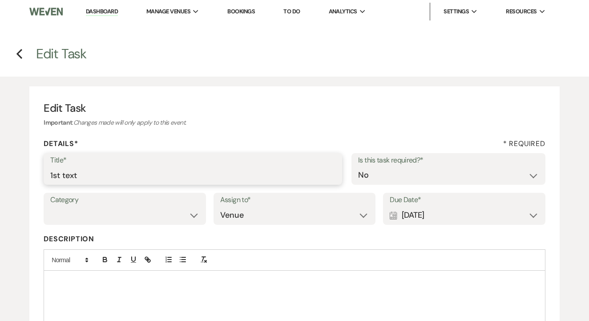
click at [161, 178] on input "1st text" at bounding box center [192, 174] width 285 height 17
type input "2nd"
click at [436, 216] on div "Calendar [DATE] Expand" at bounding box center [464, 214] width 149 height 17
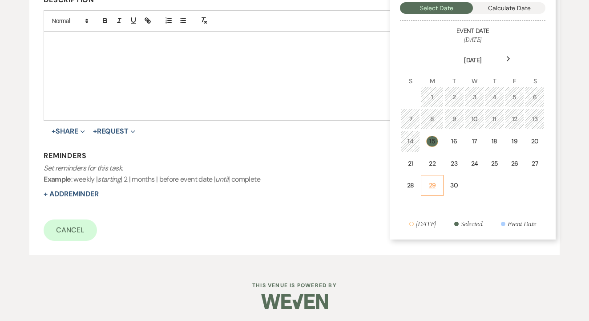
scroll to position [237, 0]
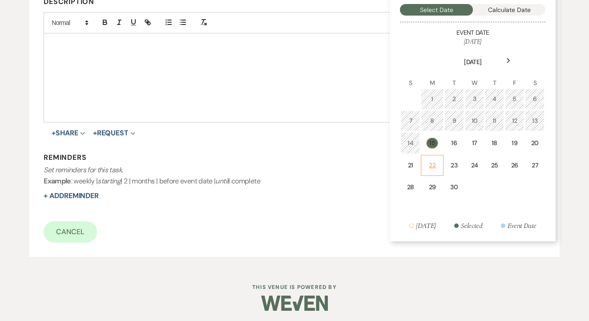
click at [435, 173] on td "22" at bounding box center [432, 165] width 22 height 21
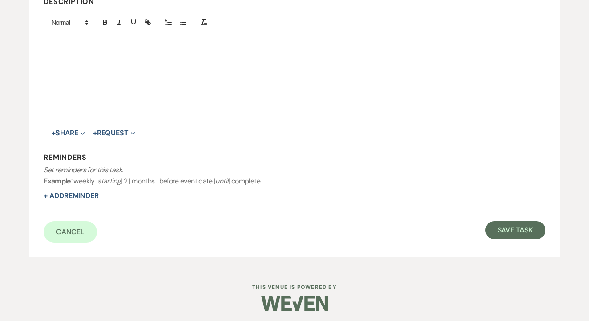
click at [523, 238] on div "Cancel Save Task" at bounding box center [295, 231] width 502 height 21
click at [520, 226] on button "Save Task" at bounding box center [515, 230] width 60 height 18
select select "17"
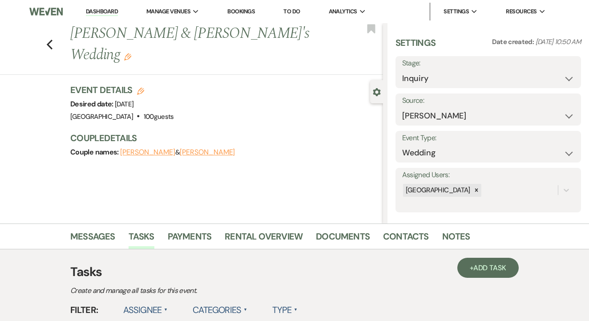
click at [292, 13] on link "To Do" at bounding box center [291, 12] width 16 height 8
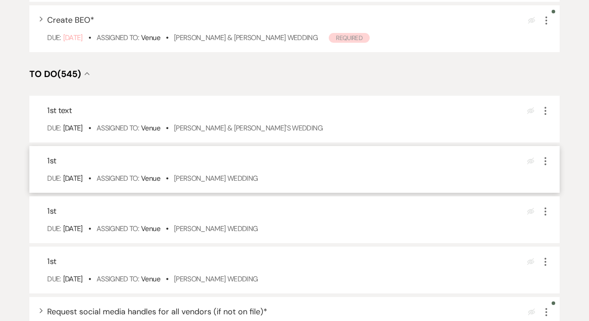
scroll to position [278, 0]
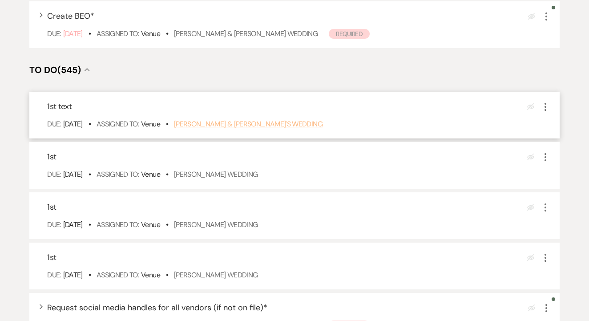
click at [237, 129] on link "[PERSON_NAME] & [PERSON_NAME]'s Wedding" at bounding box center [248, 123] width 149 height 9
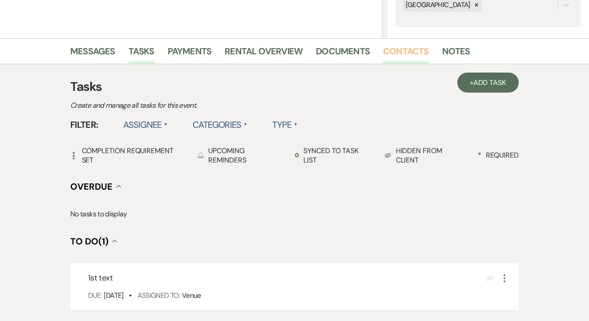
click at [408, 54] on link "Contacts" at bounding box center [406, 54] width 46 height 20
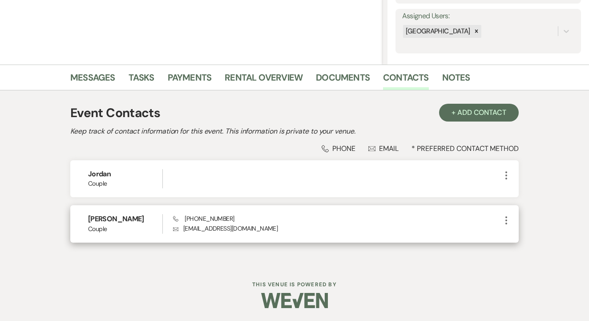
scroll to position [158, 0]
drag, startPoint x: 181, startPoint y: 222, endPoint x: 255, endPoint y: 227, distance: 73.6
click at [255, 227] on div "Phone [PHONE_NUMBER] Envelope [EMAIL_ADDRESS][DOMAIN_NAME]" at bounding box center [337, 223] width 328 height 19
click at [255, 227] on p "Envelope [EMAIL_ADDRESS][DOMAIN_NAME]" at bounding box center [337, 229] width 328 height 10
drag, startPoint x: 183, startPoint y: 219, endPoint x: 253, endPoint y: 219, distance: 69.8
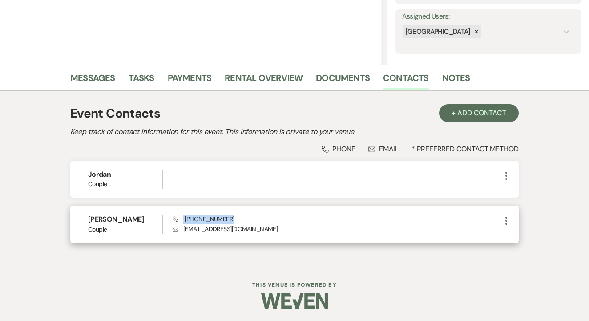
click at [253, 219] on div "Phone [PHONE_NUMBER] Envelope [EMAIL_ADDRESS][DOMAIN_NAME]" at bounding box center [337, 223] width 328 height 19
copy span "[PHONE_NUMBER]"
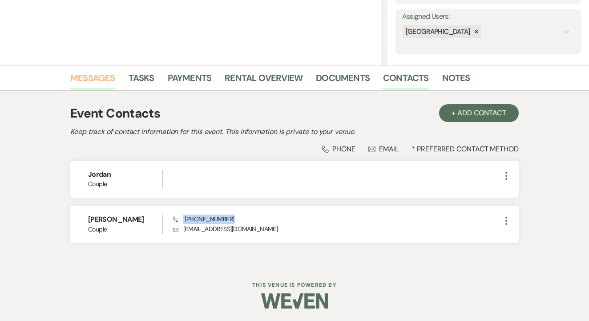
click at [88, 80] on link "Messages" at bounding box center [92, 81] width 45 height 20
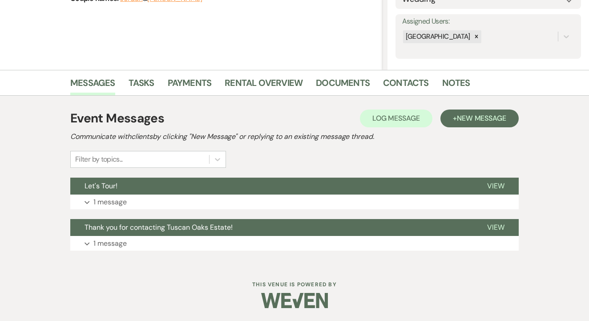
scroll to position [153, 0]
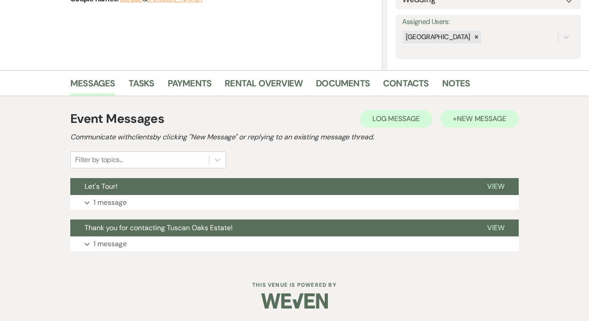
click at [476, 120] on span "New Message" at bounding box center [481, 118] width 49 height 9
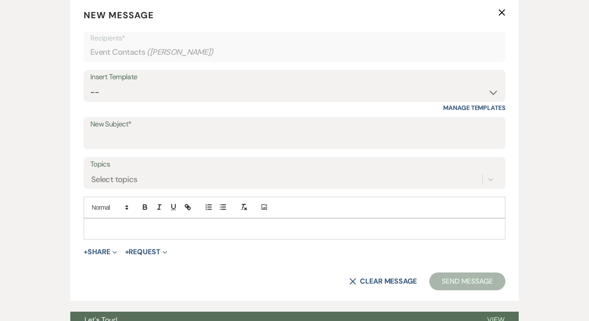
scroll to position [351, 0]
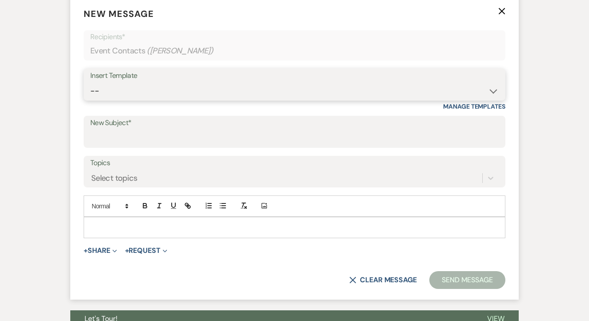
click at [214, 90] on select "-- Lead: Automated Intro Email (Wedding) Lead: 1st Follow Up Email Images Lead:…" at bounding box center [294, 90] width 408 height 17
select select "1206"
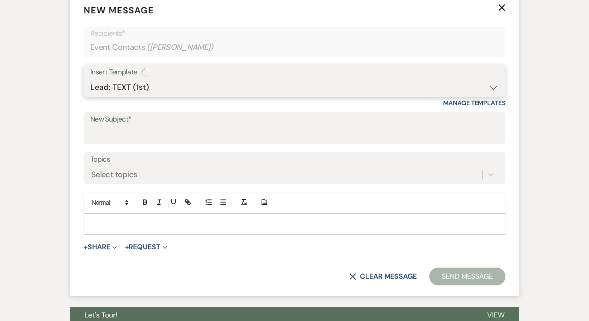
type input "1st TEXT"
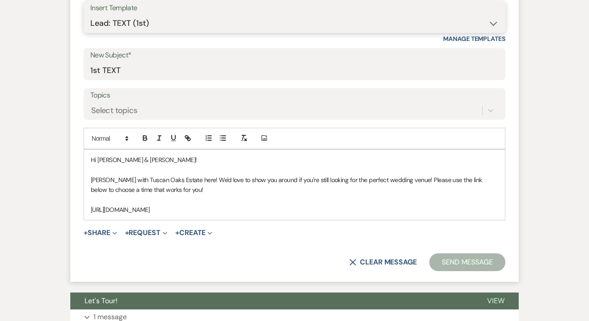
scroll to position [425, 0]
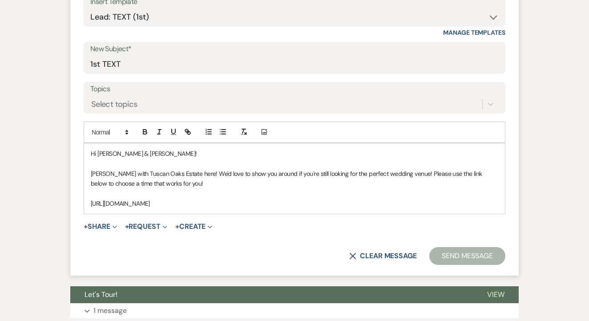
drag, startPoint x: 90, startPoint y: 153, endPoint x: 210, endPoint y: 244, distance: 150.2
click at [210, 244] on form "New Message X Saving draft... Recipients* Event Contacts ( [PERSON_NAME] ) Inse…" at bounding box center [294, 99] width 448 height 353
copy div "Hi [PERSON_NAME] & [PERSON_NAME]! [PERSON_NAME] with Tuscan Oaks Estate here! W…"
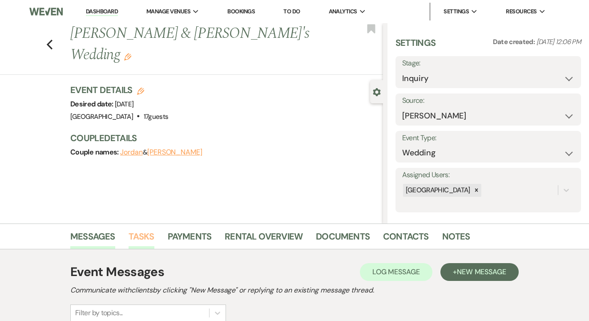
scroll to position [0, 0]
click at [141, 237] on link "Tasks" at bounding box center [142, 239] width 26 height 20
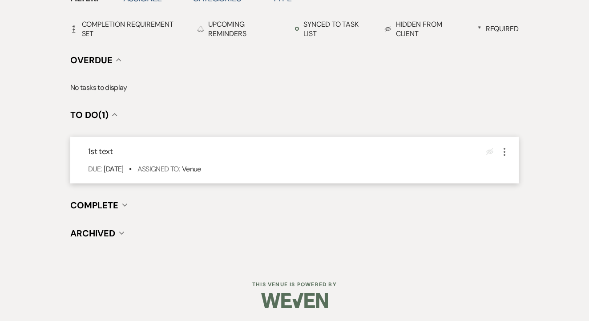
scroll to position [311, 0]
click at [504, 155] on use "button" at bounding box center [505, 152] width 2 height 8
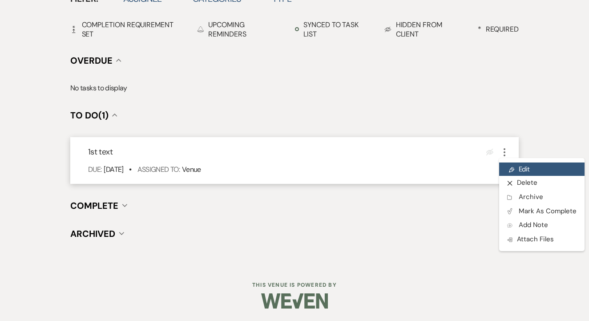
click at [512, 171] on icon "Pencil" at bounding box center [511, 169] width 5 height 7
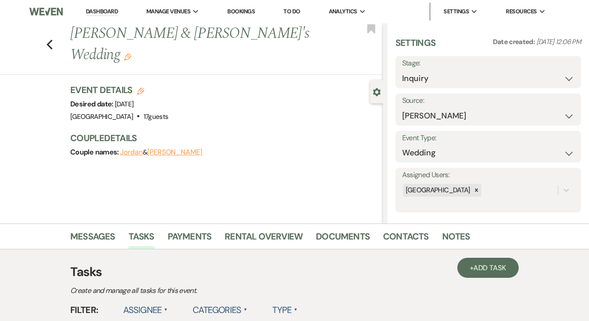
select select "false"
select select "venueHost"
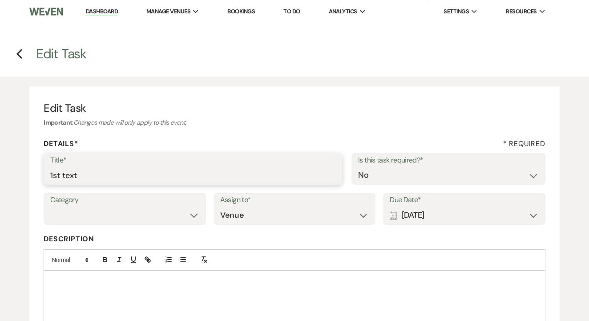
click at [130, 166] on input "1st text" at bounding box center [192, 174] width 285 height 17
type input "2nd"
click at [427, 221] on div "Calendar [DATE] Expand" at bounding box center [464, 214] width 149 height 17
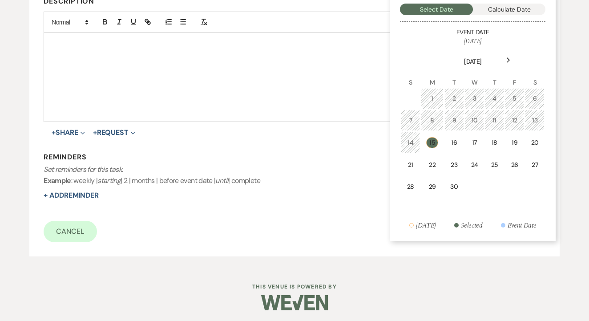
scroll to position [237, 0]
click at [435, 165] on div "22" at bounding box center [432, 165] width 11 height 9
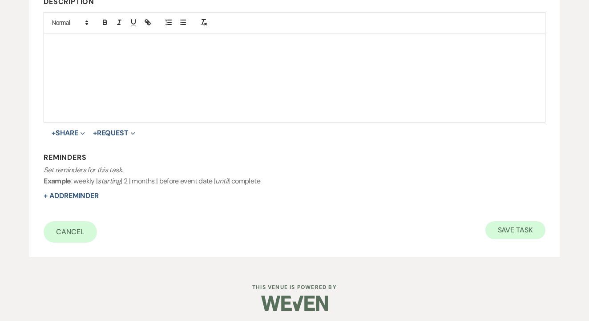
click at [513, 235] on button "Save Task" at bounding box center [515, 230] width 60 height 18
select select "17"
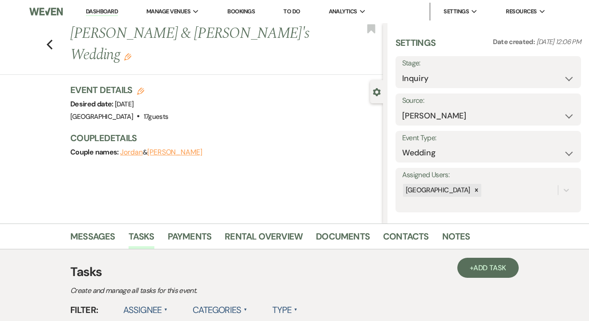
click at [286, 11] on li "To Do" at bounding box center [291, 12] width 25 height 18
click at [300, 13] on link "To Do" at bounding box center [291, 12] width 16 height 8
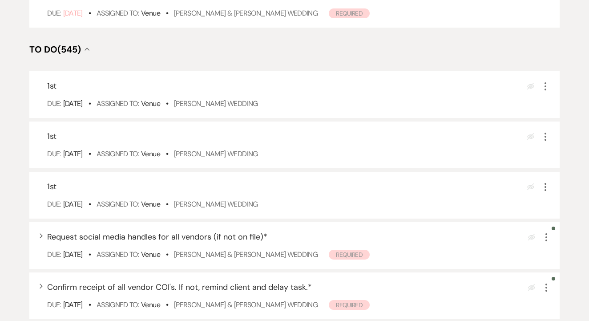
scroll to position [300, 0]
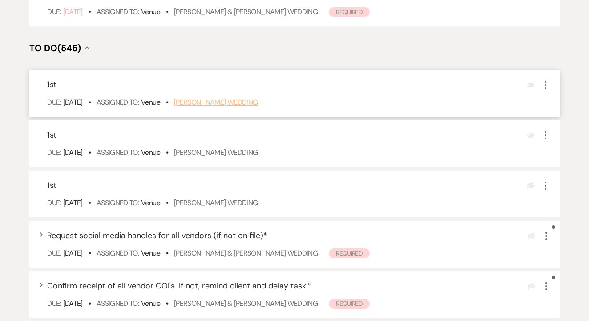
click at [237, 107] on link "[PERSON_NAME] Wedding" at bounding box center [216, 101] width 84 height 9
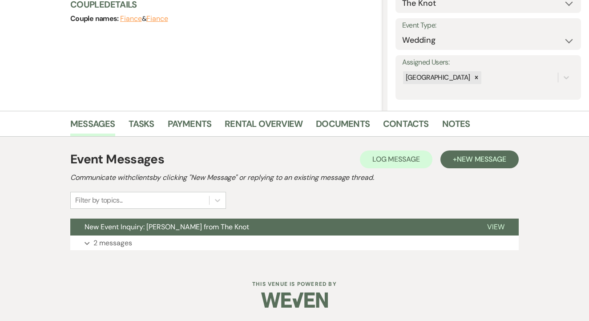
scroll to position [114, 0]
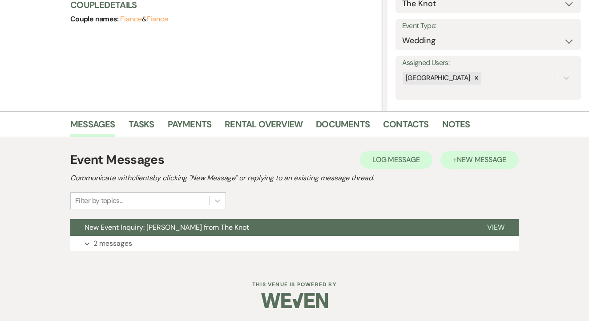
click at [484, 164] on button "+ New Message" at bounding box center [479, 160] width 78 height 18
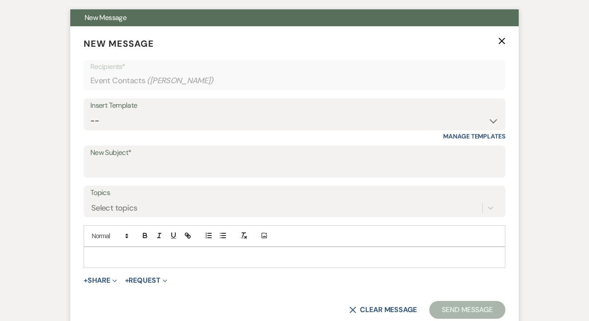
scroll to position [333, 0]
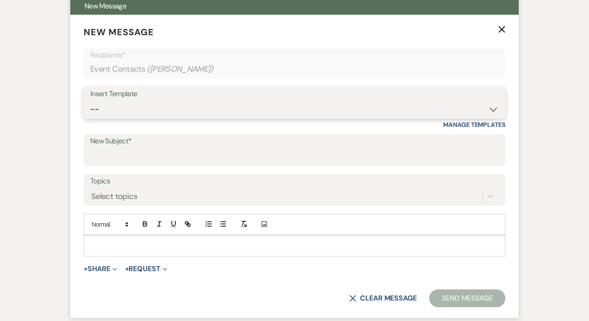
click at [211, 107] on select "-- Lead: Automated Intro Email (Wedding) Lead: 1st Follow Up Email Images Lead:…" at bounding box center [294, 109] width 408 height 17
select select "1174"
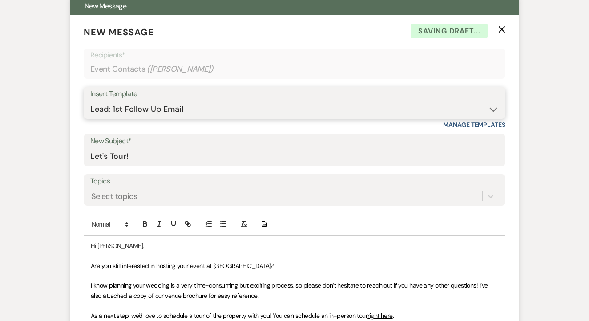
type input "Let's Tour!"
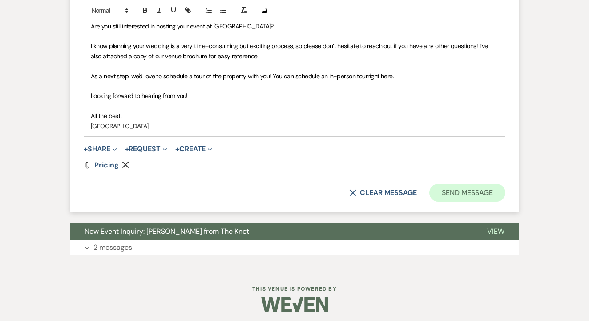
click at [459, 186] on button "Send Message" at bounding box center [467, 193] width 76 height 18
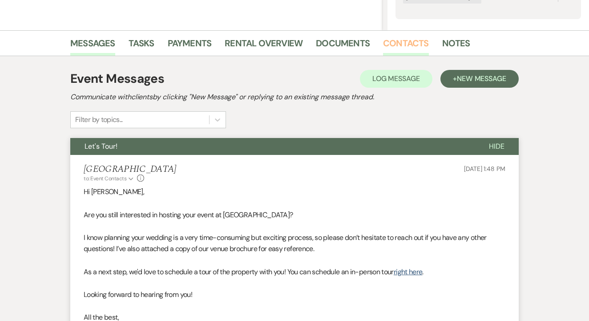
click at [393, 46] on link "Contacts" at bounding box center [406, 46] width 46 height 20
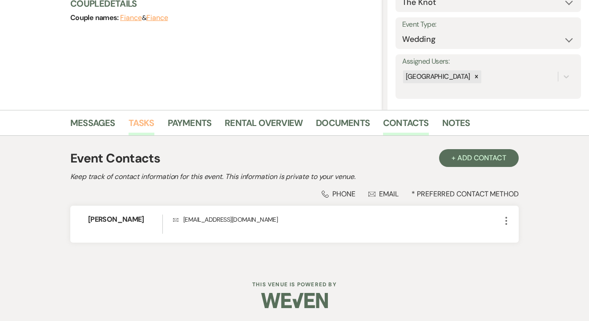
click at [149, 131] on link "Tasks" at bounding box center [142, 126] width 26 height 20
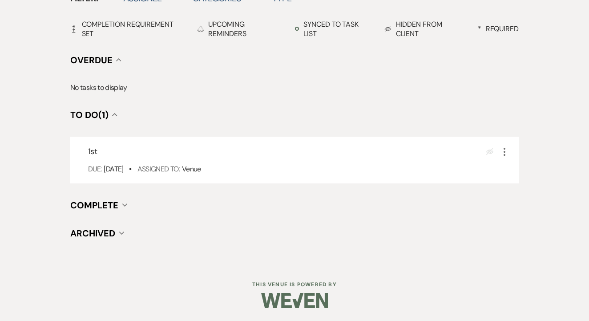
scroll to position [311, 0]
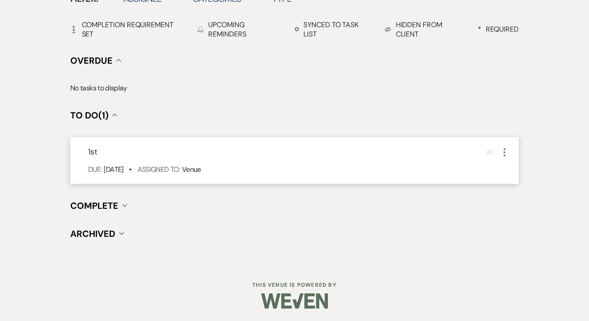
click at [507, 150] on icon "More" at bounding box center [504, 152] width 11 height 11
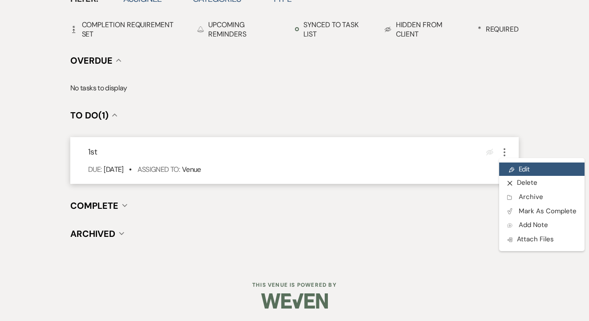
click at [517, 166] on link "Pencil Edit" at bounding box center [541, 168] width 85 height 13
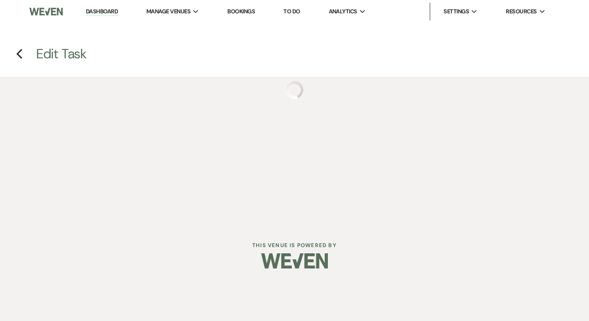
select select "false"
select select "venueHost"
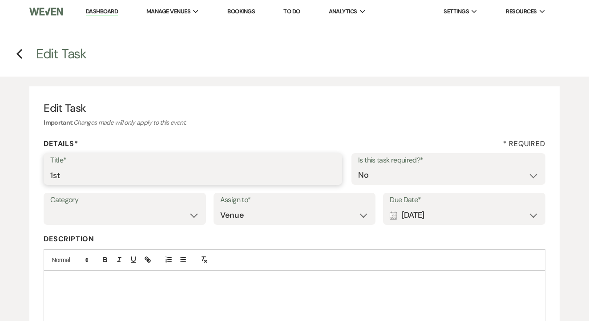
click at [161, 173] on input "1st" at bounding box center [192, 174] width 285 height 17
type input "2nd"
click at [432, 217] on div "Calendar Sep 15, 2025 Expand" at bounding box center [464, 214] width 149 height 17
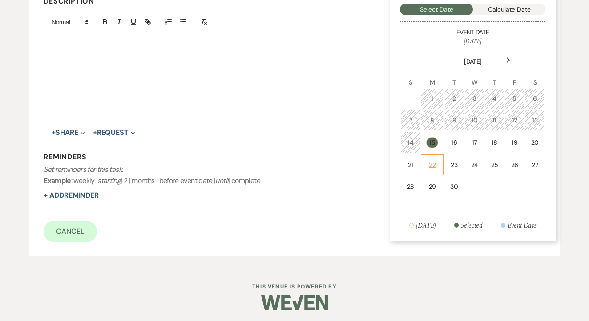
scroll to position [237, 0]
click at [431, 169] on td "22" at bounding box center [432, 165] width 22 height 21
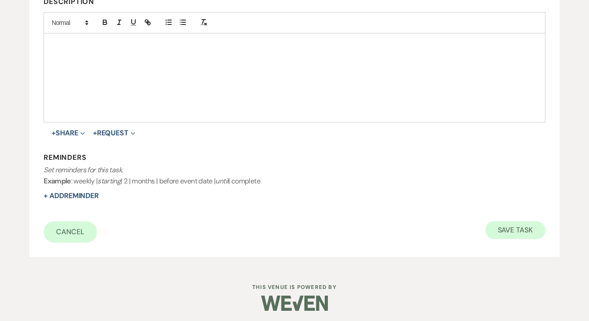
click at [490, 228] on button "Save Task" at bounding box center [515, 230] width 60 height 18
select select "2"
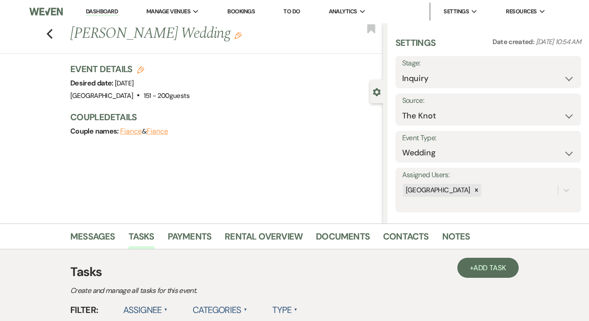
click at [293, 13] on link "To Do" at bounding box center [291, 12] width 16 height 8
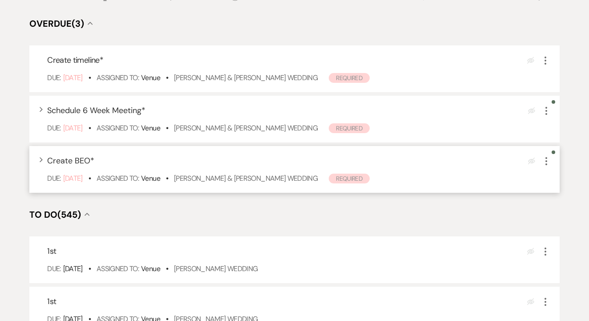
scroll to position [142, 0]
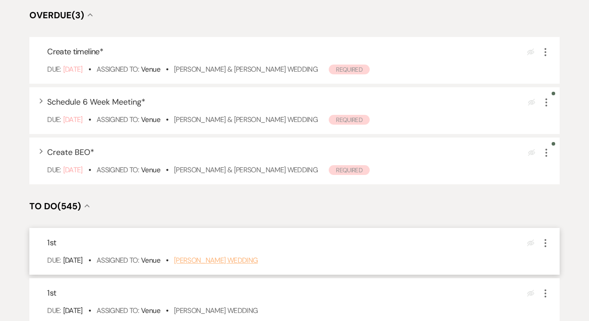
click at [232, 265] on link "[PERSON_NAME] Wedding" at bounding box center [216, 259] width 84 height 9
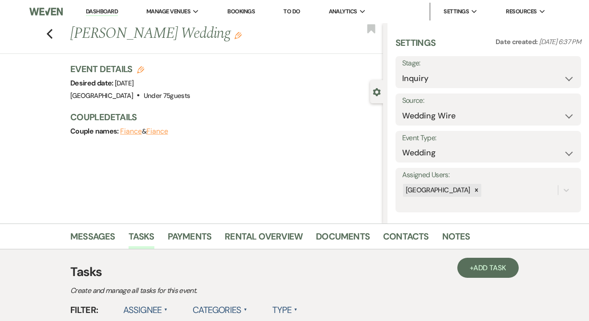
click at [94, 235] on link "Messages" at bounding box center [92, 239] width 45 height 20
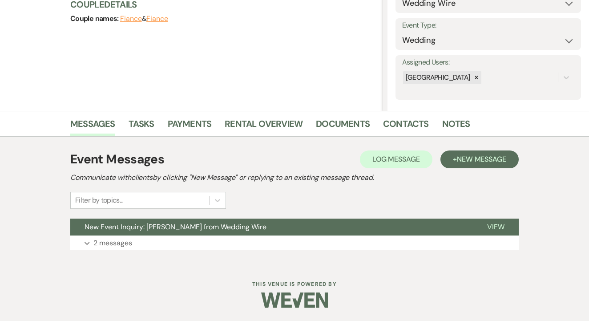
scroll to position [112, 0]
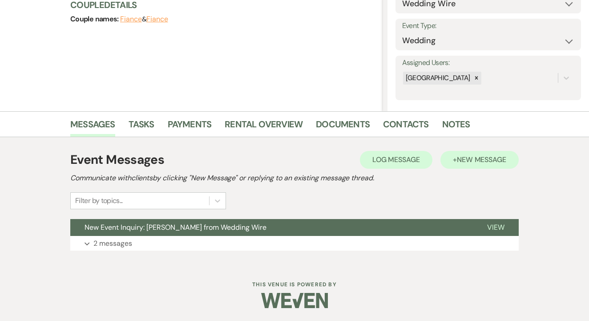
click at [462, 155] on span "New Message" at bounding box center [481, 159] width 49 height 9
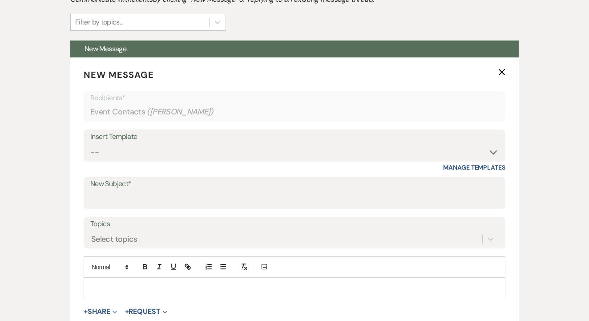
scroll to position [292, 0]
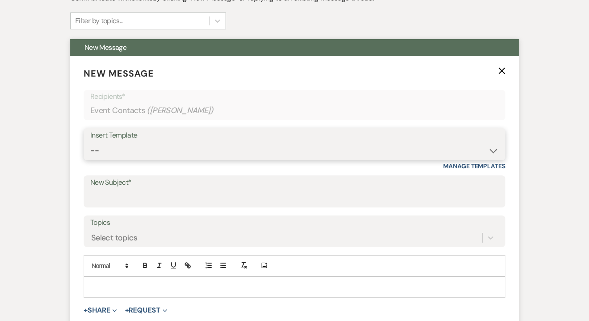
click at [173, 148] on select "-- Lead: Automated Intro Email (Wedding) Lead: 1st Follow Up Email Images Lead:…" at bounding box center [294, 150] width 408 height 17
select select "1174"
type input "Let's Tour!"
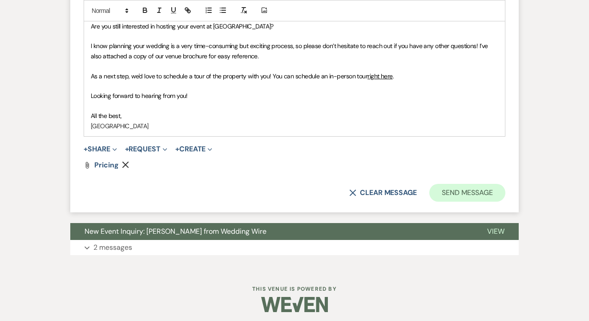
click at [452, 188] on button "Send Message" at bounding box center [467, 193] width 76 height 18
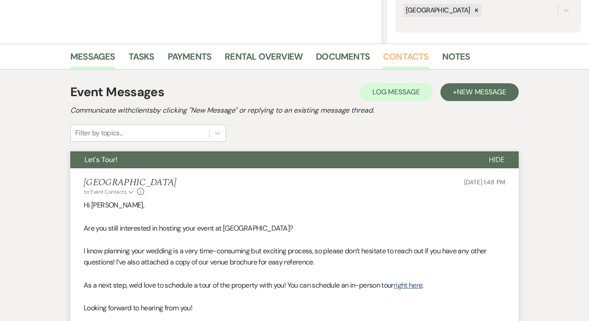
click at [391, 60] on link "Contacts" at bounding box center [406, 59] width 46 height 20
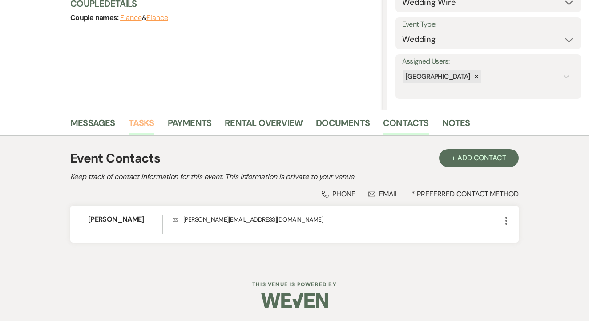
click at [131, 117] on link "Tasks" at bounding box center [142, 126] width 26 height 20
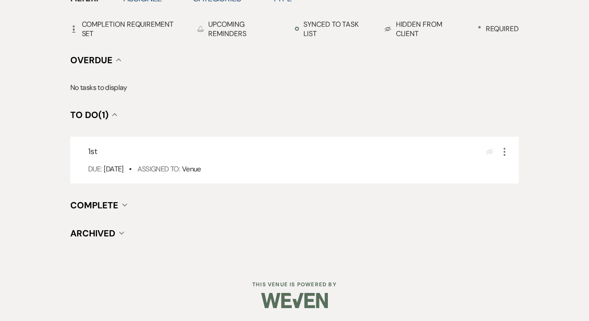
scroll to position [311, 0]
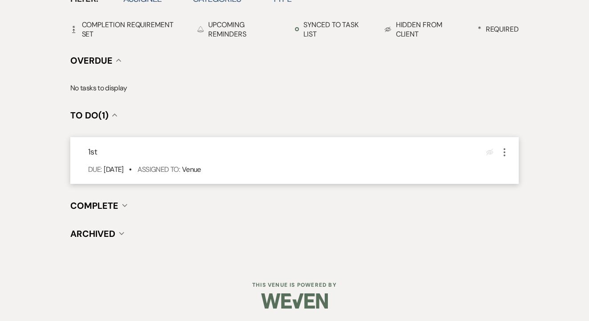
click at [505, 151] on icon "More" at bounding box center [504, 152] width 11 height 11
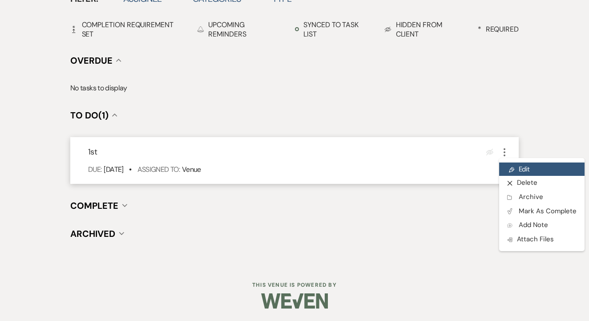
click at [510, 169] on use at bounding box center [511, 169] width 5 height 5
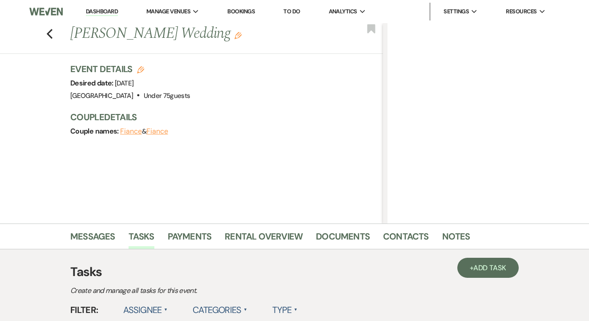
select select "false"
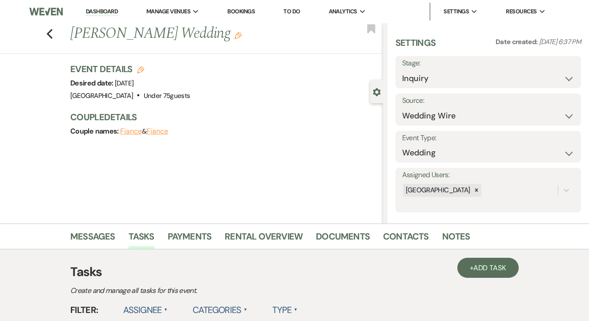
select select "venueHost"
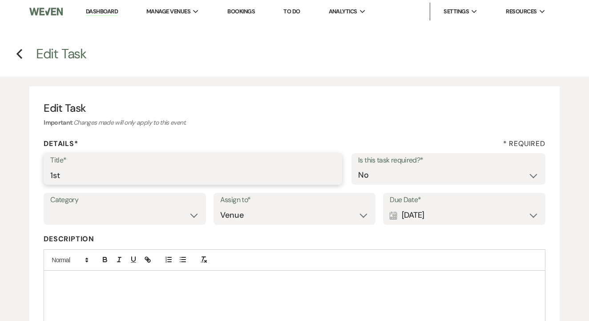
click at [163, 166] on input "1st" at bounding box center [192, 174] width 285 height 17
type input "2nd"
click at [418, 211] on div "Calendar [DATE] Expand" at bounding box center [464, 214] width 149 height 17
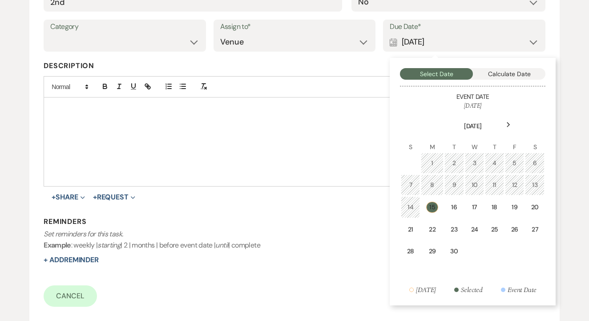
scroll to position [199, 0]
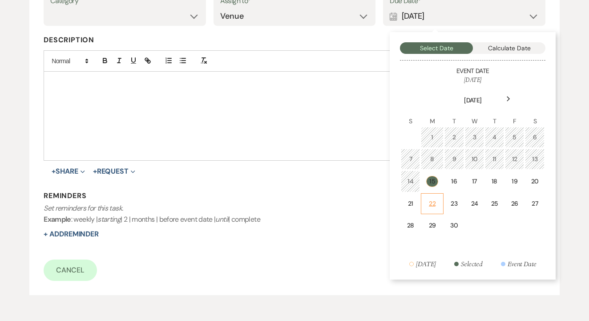
click at [427, 206] on div "22" at bounding box center [432, 203] width 11 height 9
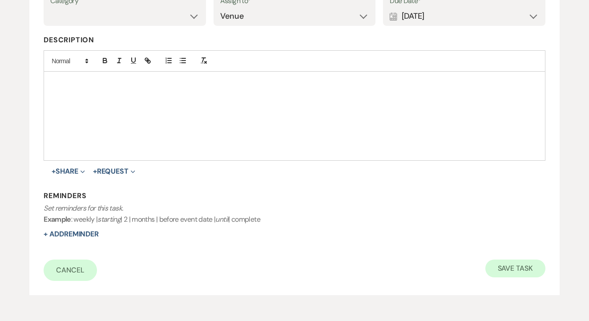
click at [499, 261] on button "Save Task" at bounding box center [515, 268] width 60 height 18
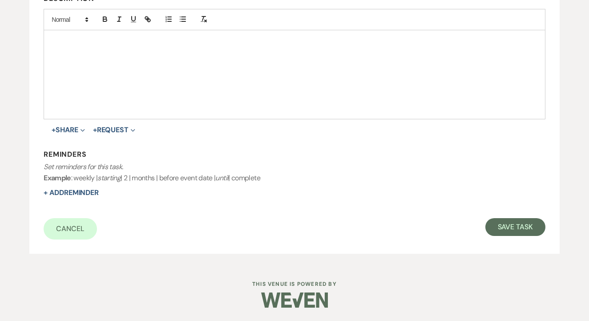
select select "3"
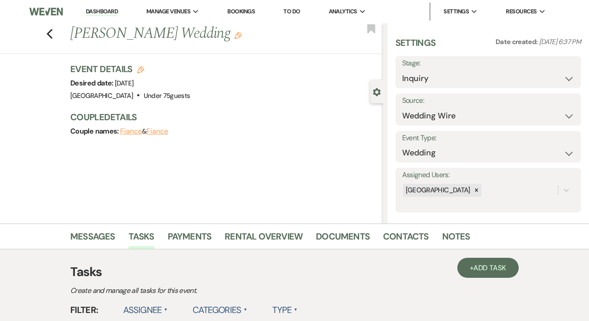
click at [297, 8] on link "To Do" at bounding box center [291, 12] width 16 height 8
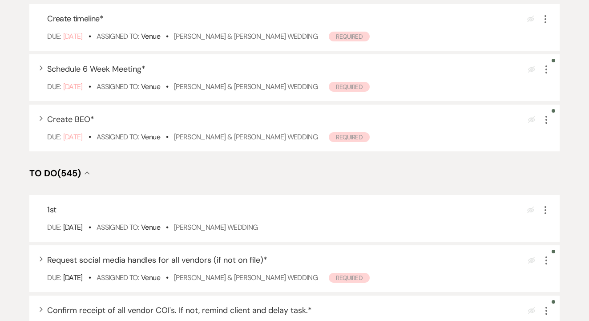
scroll to position [186, 0]
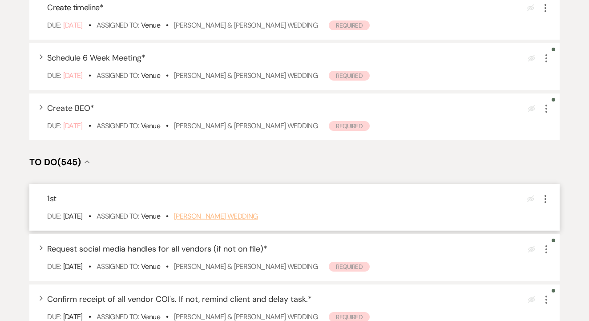
click at [252, 221] on link "[PERSON_NAME] Wedding" at bounding box center [216, 215] width 84 height 9
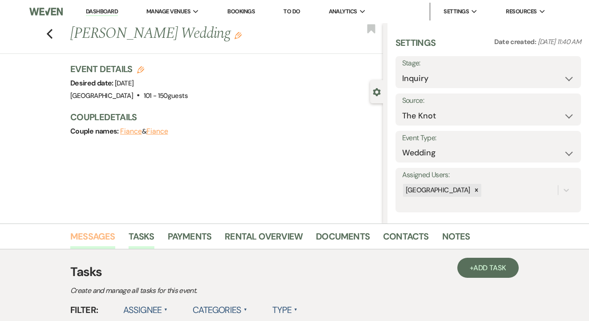
click at [83, 242] on link "Messages" at bounding box center [92, 239] width 45 height 20
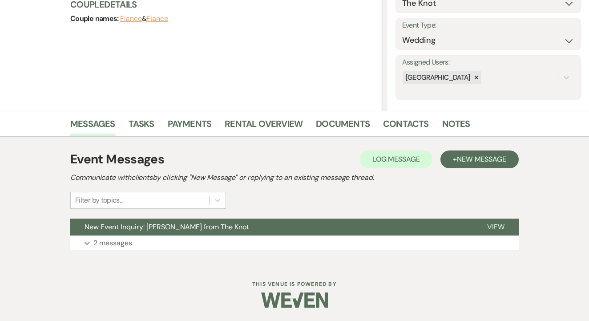
scroll to position [112, 0]
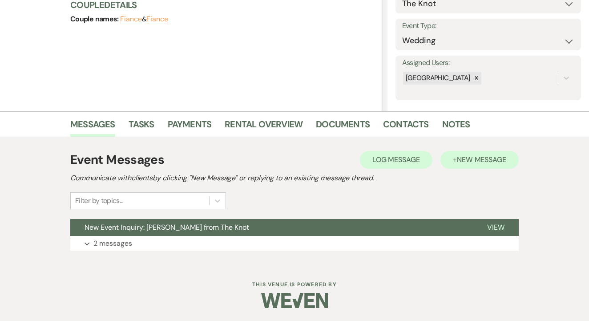
click at [488, 163] on span "New Message" at bounding box center [481, 159] width 49 height 9
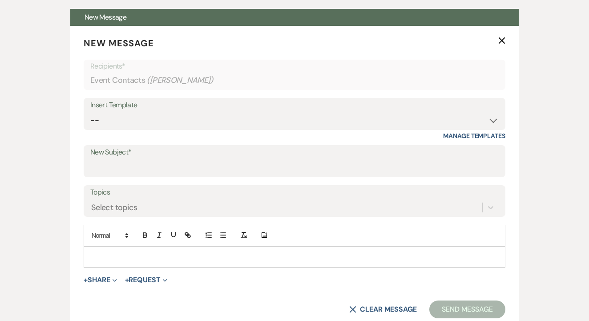
scroll to position [323, 0]
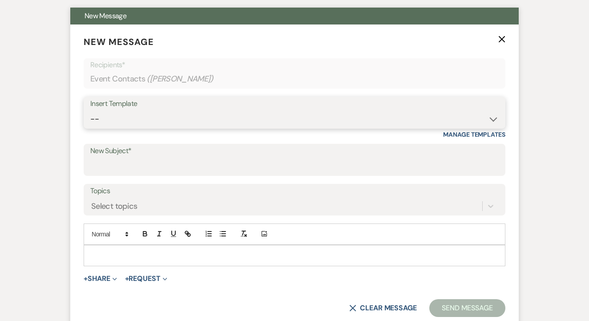
click at [273, 123] on select "-- Lead: Automated Intro Email (Wedding) Lead: 1st Follow Up Email Images Lead:…" at bounding box center [294, 118] width 408 height 17
select select "1174"
type input "Let's Tour!"
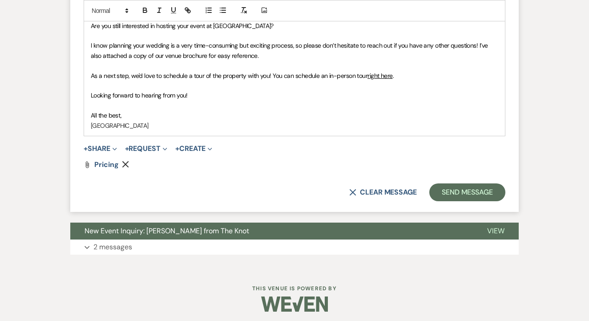
scroll to position [573, 0]
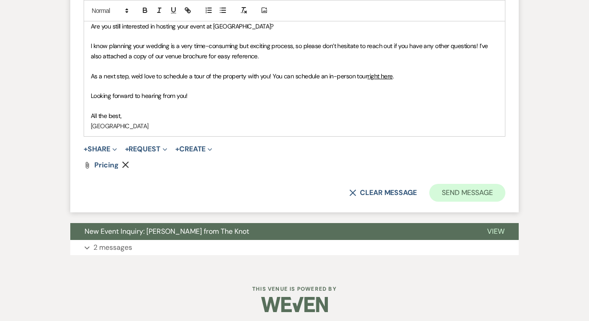
click at [470, 193] on button "Send Message" at bounding box center [467, 193] width 76 height 18
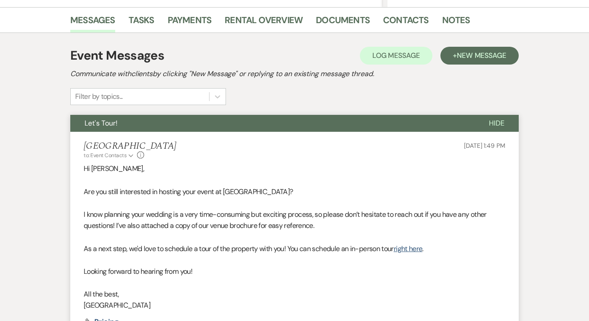
scroll to position [198, 0]
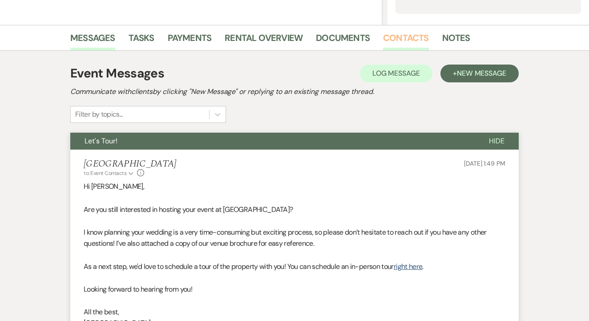
click at [412, 43] on link "Contacts" at bounding box center [406, 41] width 46 height 20
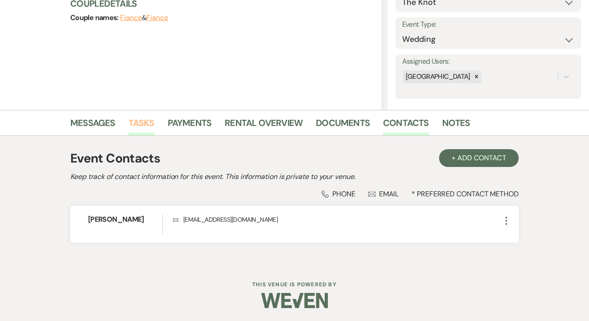
click at [137, 125] on link "Tasks" at bounding box center [142, 126] width 26 height 20
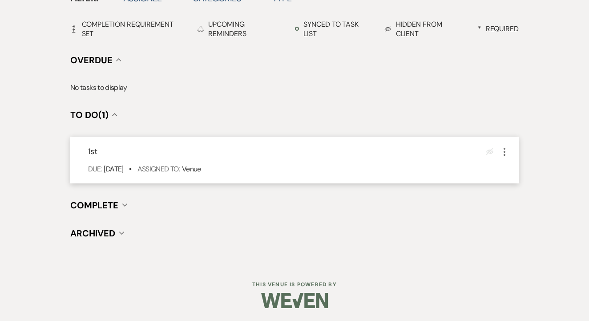
scroll to position [311, 0]
click at [498, 147] on div "Eye Blocked More" at bounding box center [498, 152] width 24 height 12
click at [500, 147] on icon "More" at bounding box center [504, 152] width 11 height 11
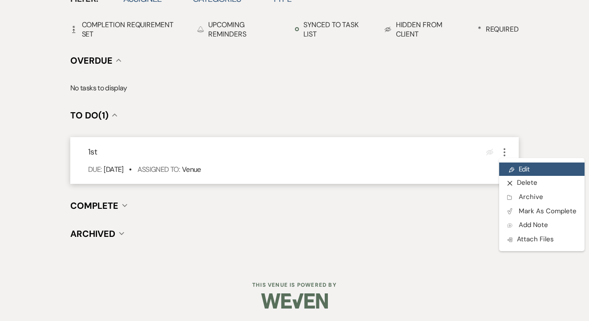
click at [510, 166] on icon "Pencil" at bounding box center [511, 169] width 5 height 7
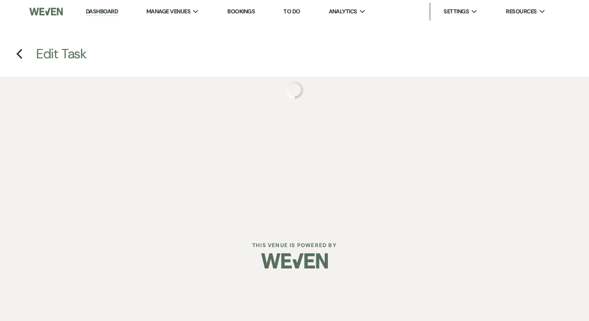
select select "false"
select select "venueHost"
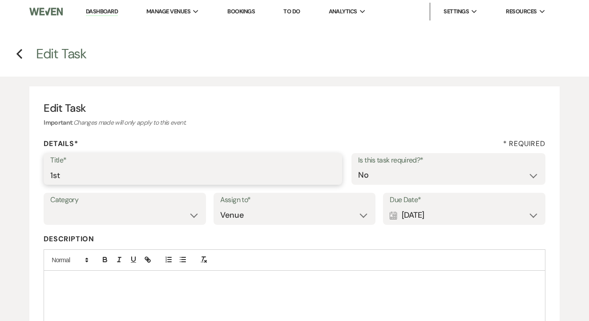
click at [86, 173] on input "1st" at bounding box center [192, 174] width 285 height 17
type input "2nd"
click at [449, 210] on div "Calendar [DATE] Expand" at bounding box center [464, 214] width 149 height 17
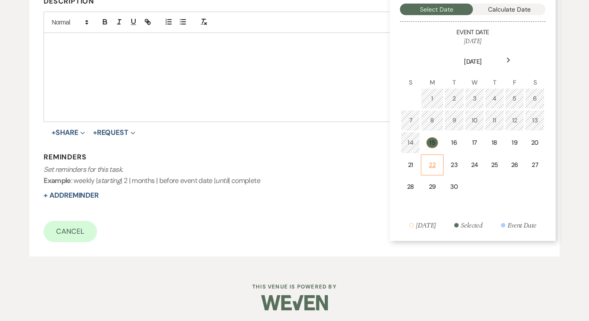
scroll to position [237, 0]
click at [434, 171] on td "22" at bounding box center [432, 165] width 22 height 21
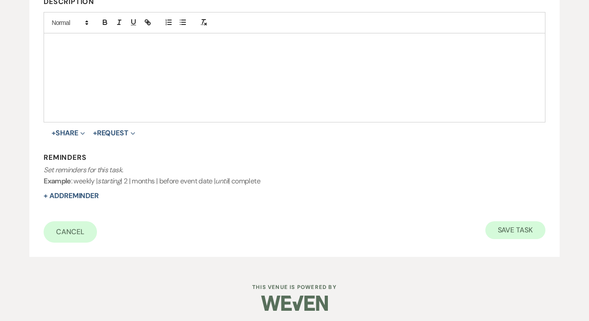
click at [536, 236] on button "Save Task" at bounding box center [515, 230] width 60 height 18
select select "2"
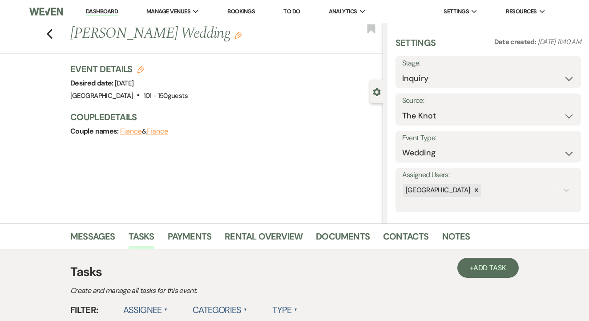
click at [300, 12] on link "To Do" at bounding box center [291, 12] width 16 height 8
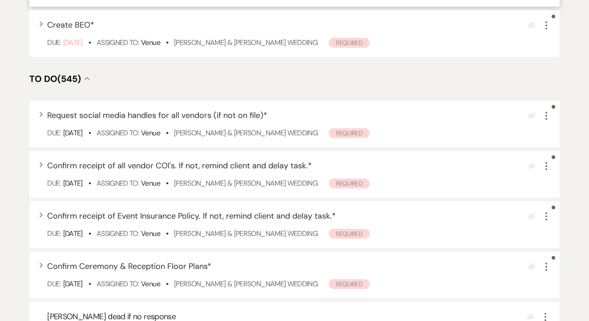
scroll to position [270, 0]
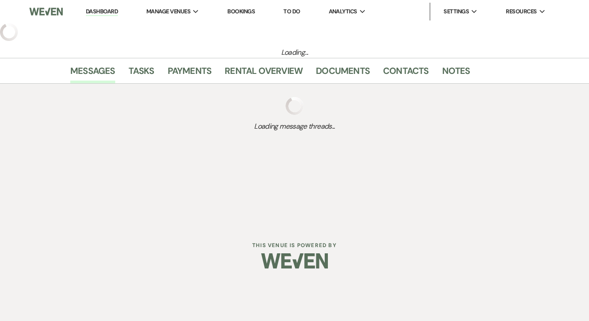
select select "2"
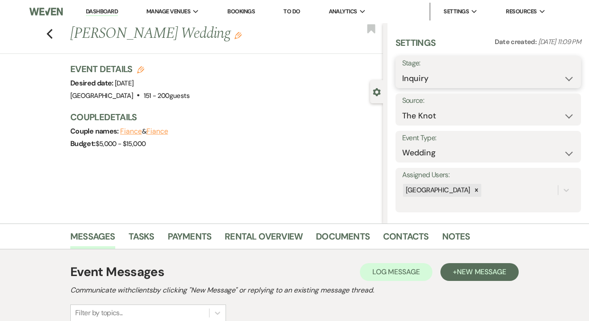
click at [472, 80] on select "Inquiry Follow Up Tour Requested Tour Confirmed Toured Proposal Sent Booked Lost" at bounding box center [488, 78] width 172 height 17
select select "8"
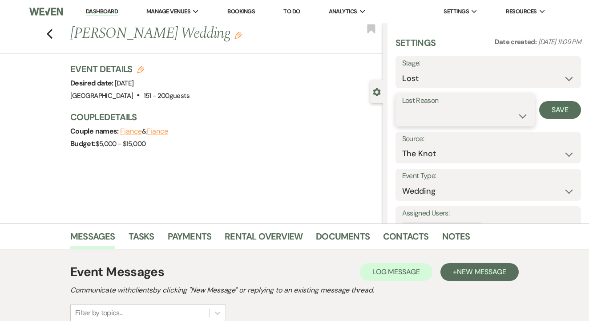
click at [462, 113] on select "Booked Elsewhere Budget Date Unavailable No Response Not a Good Match Capacity …" at bounding box center [465, 115] width 126 height 17
select select "6"
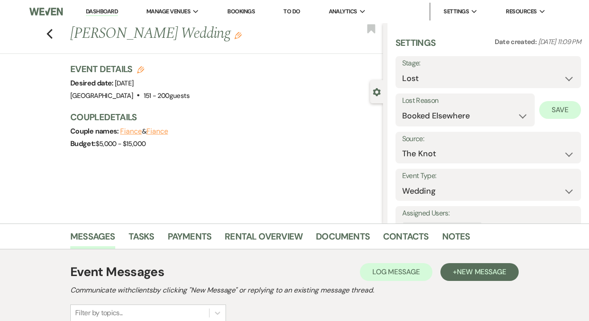
click at [566, 108] on button "Save" at bounding box center [560, 110] width 42 height 18
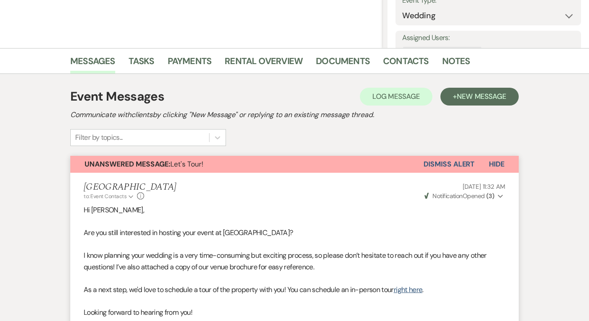
scroll to position [186, 0]
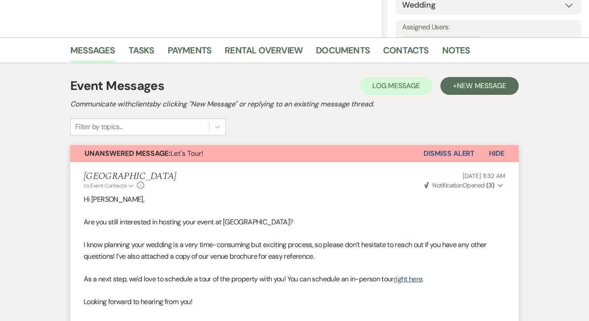
click at [431, 145] on button "Dismiss Alert" at bounding box center [448, 153] width 51 height 17
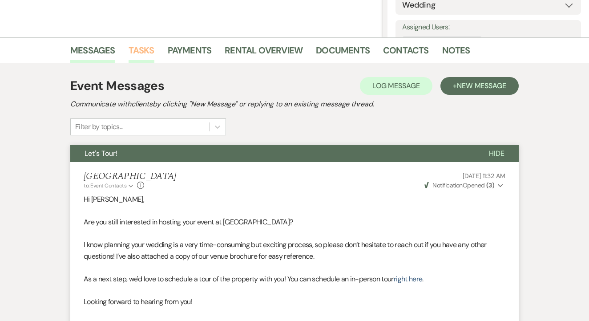
click at [139, 54] on link "Tasks" at bounding box center [142, 53] width 26 height 20
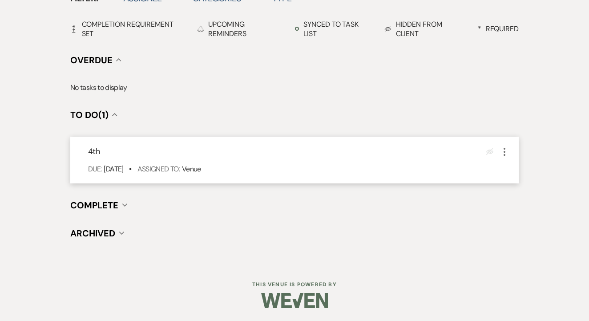
scroll to position [311, 0]
click at [506, 153] on icon "More" at bounding box center [504, 152] width 11 height 11
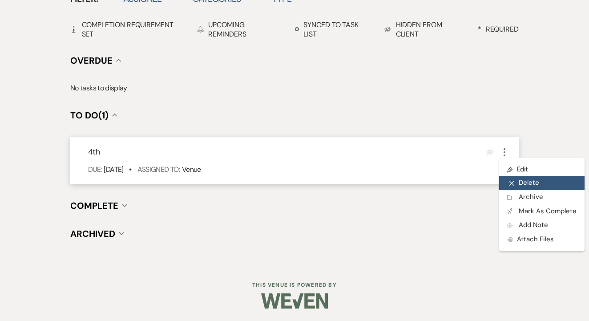
click at [514, 177] on button "X Delete" at bounding box center [541, 183] width 85 height 14
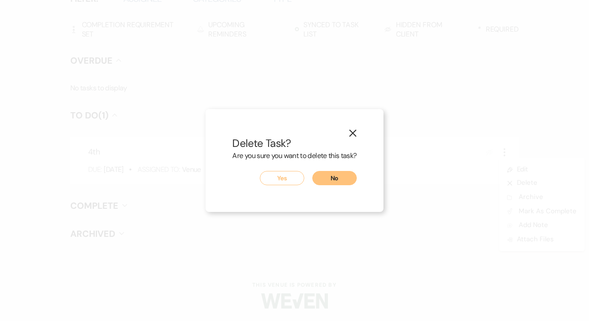
click at [281, 176] on button "Yes" at bounding box center [282, 178] width 44 height 14
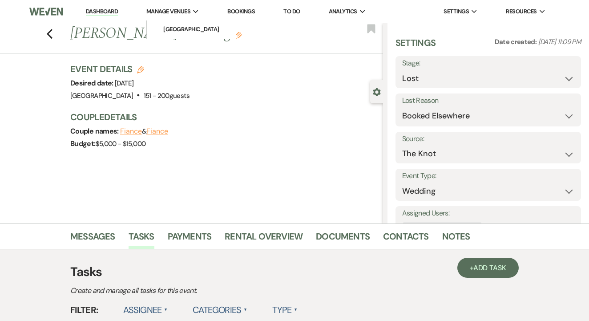
scroll to position [0, 0]
click at [104, 9] on link "Dashboard" at bounding box center [102, 12] width 32 height 8
select select "8"
select select "6"
